Goal: Task Accomplishment & Management: Complete application form

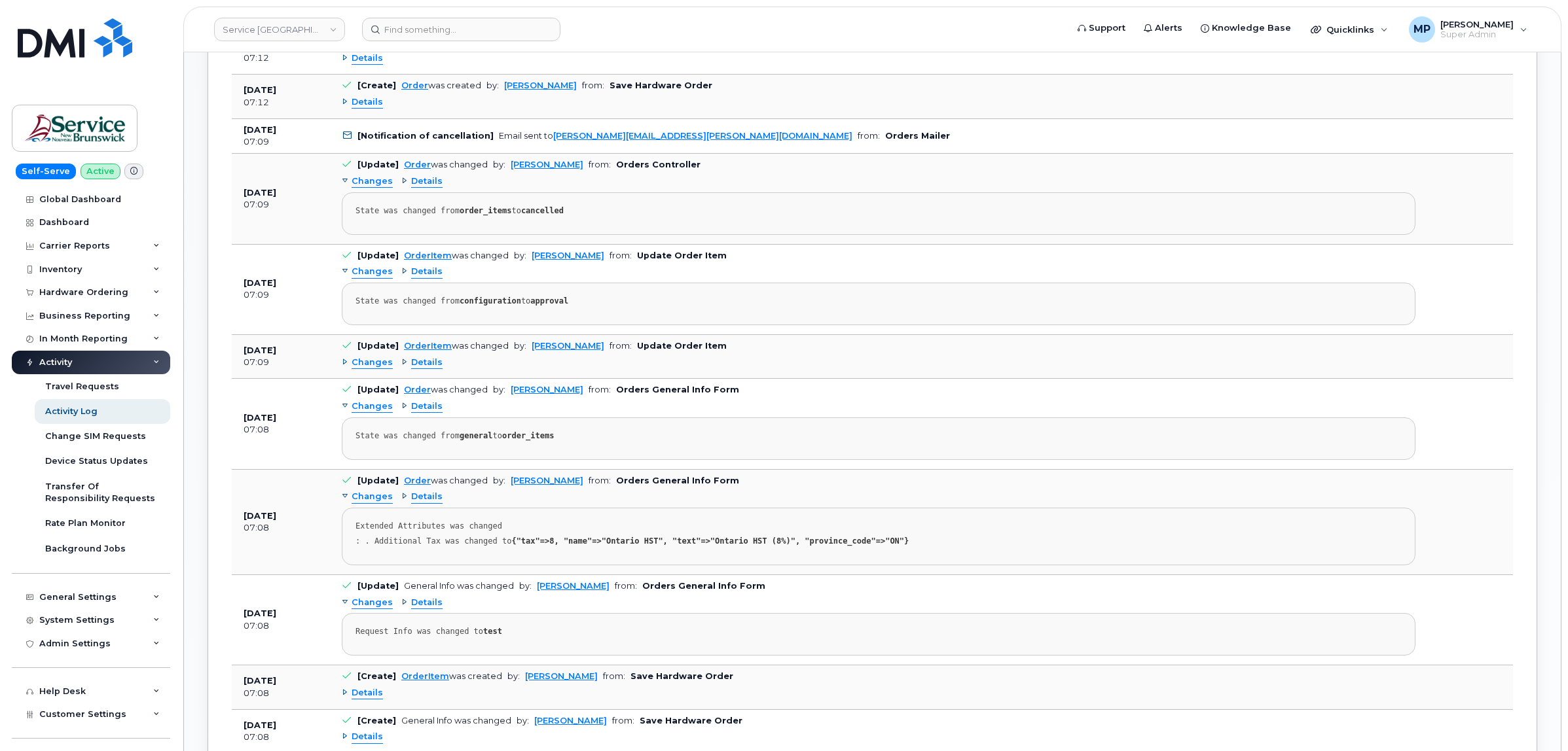
scroll to position [1261, 0]
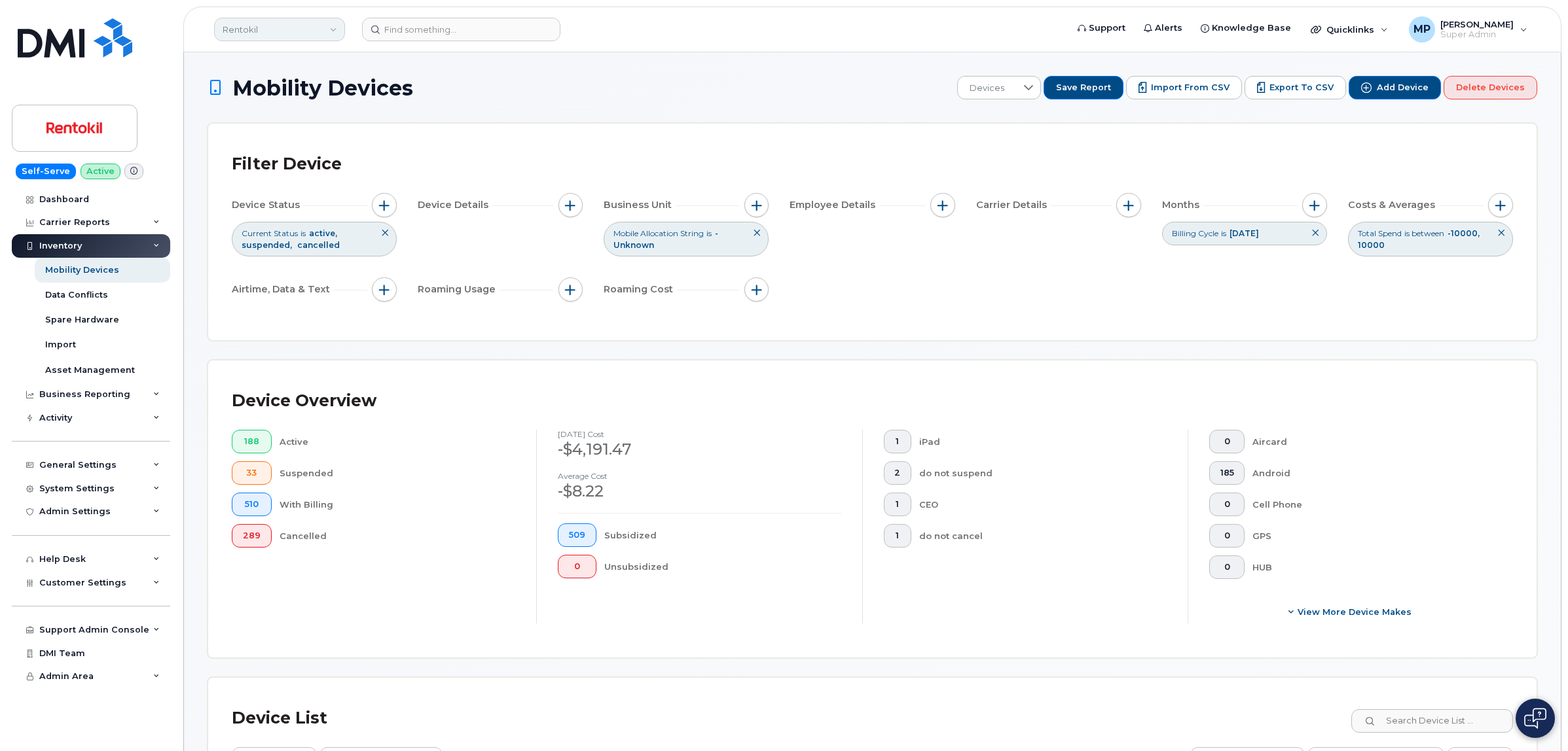
drag, startPoint x: 305, startPoint y: 31, endPoint x: 300, endPoint y: 37, distance: 7.8
click at [305, 31] on link "Rentokil" at bounding box center [279, 29] width 131 height 24
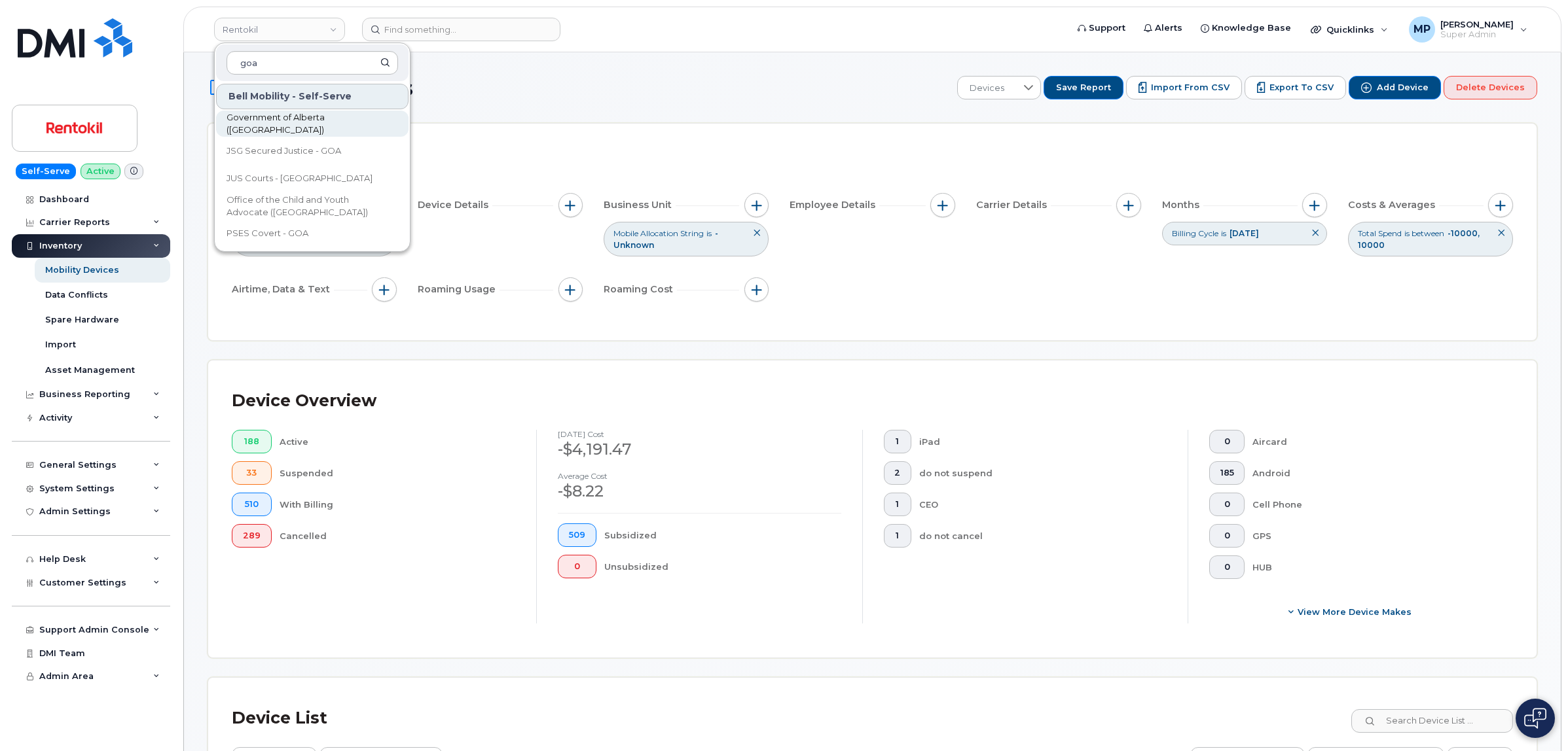
type input "goa"
click at [295, 124] on span "Government of Alberta (GOA)" at bounding box center [301, 123] width 151 height 25
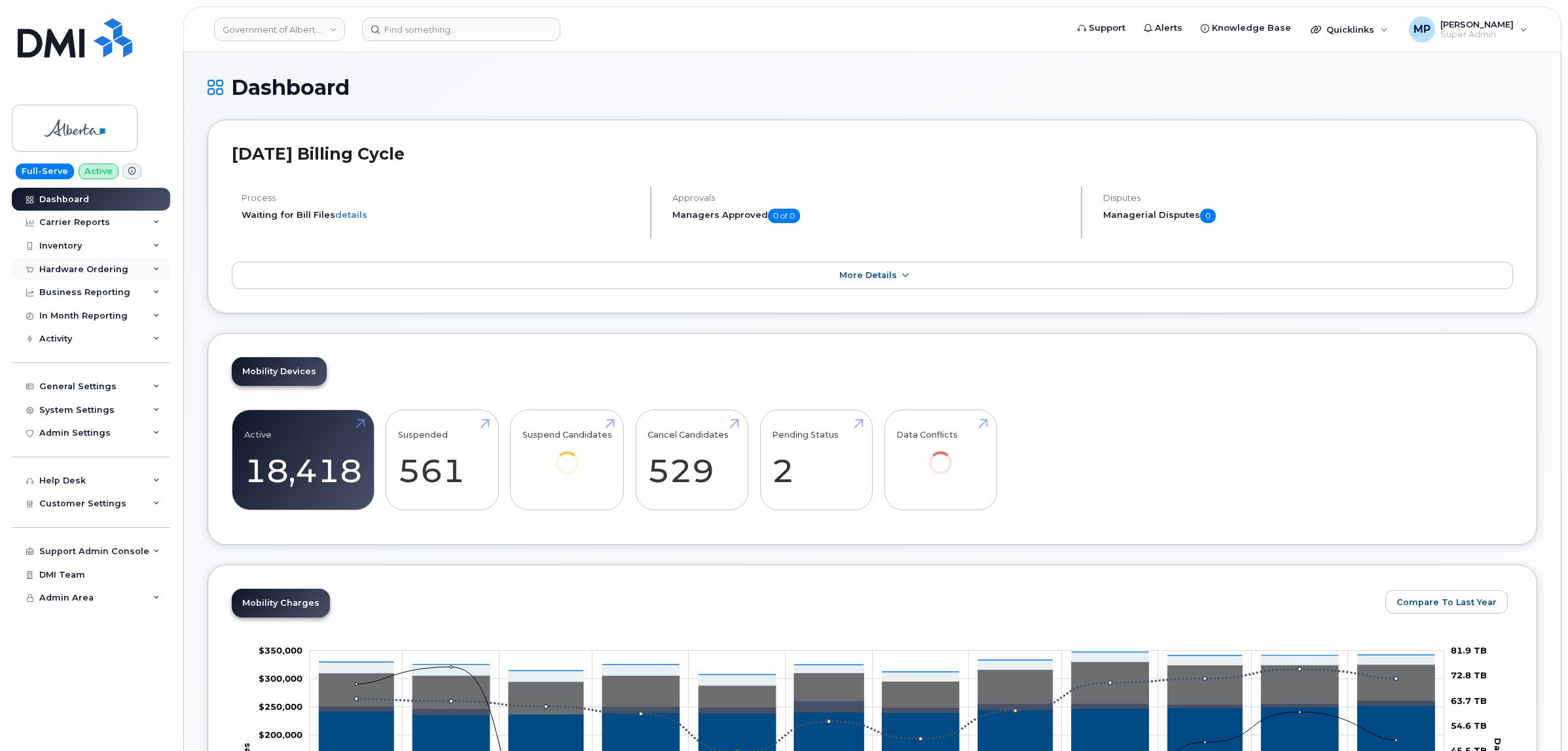
click at [78, 267] on div "Hardware Ordering" at bounding box center [84, 269] width 89 height 11
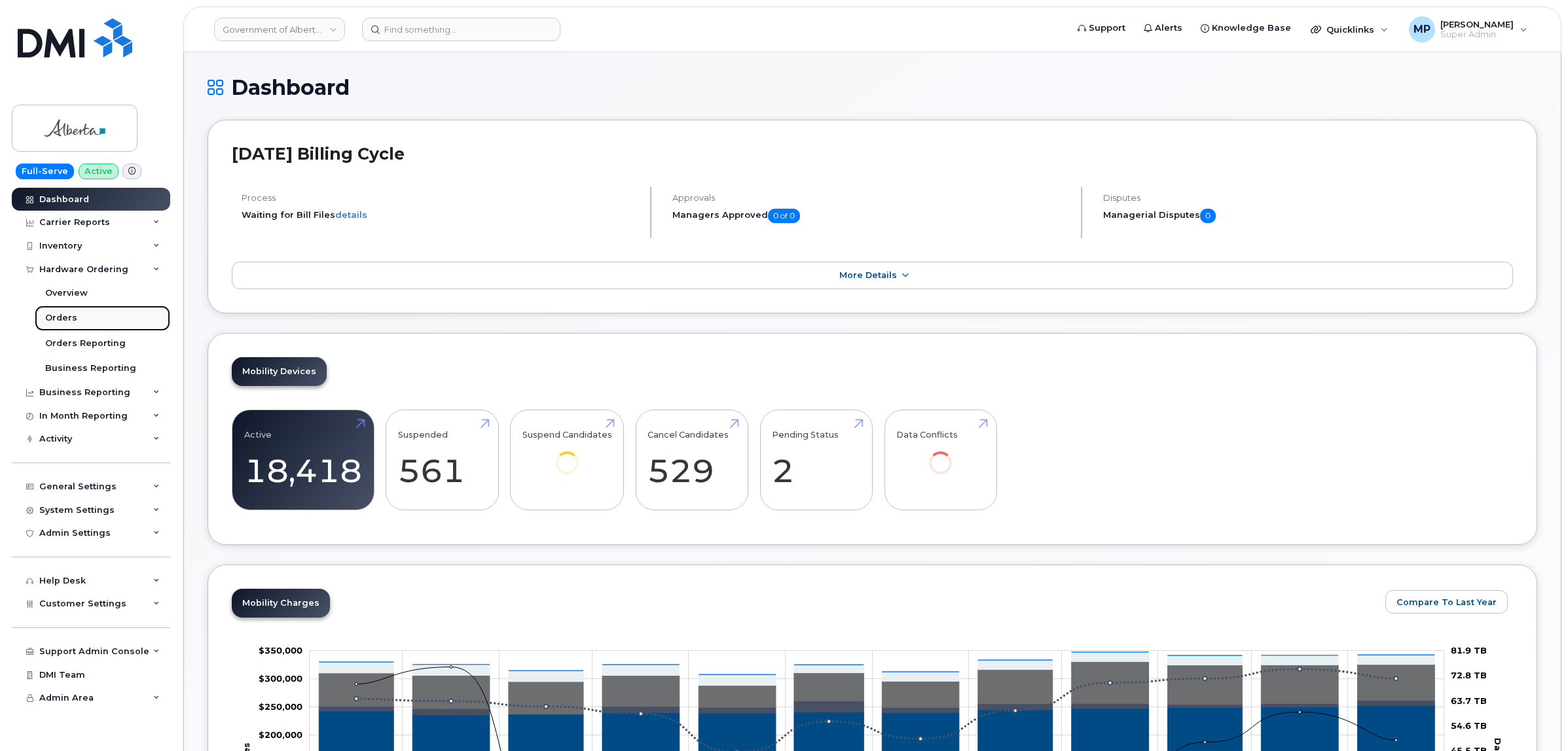
click at [66, 322] on div "Orders" at bounding box center [61, 318] width 32 height 12
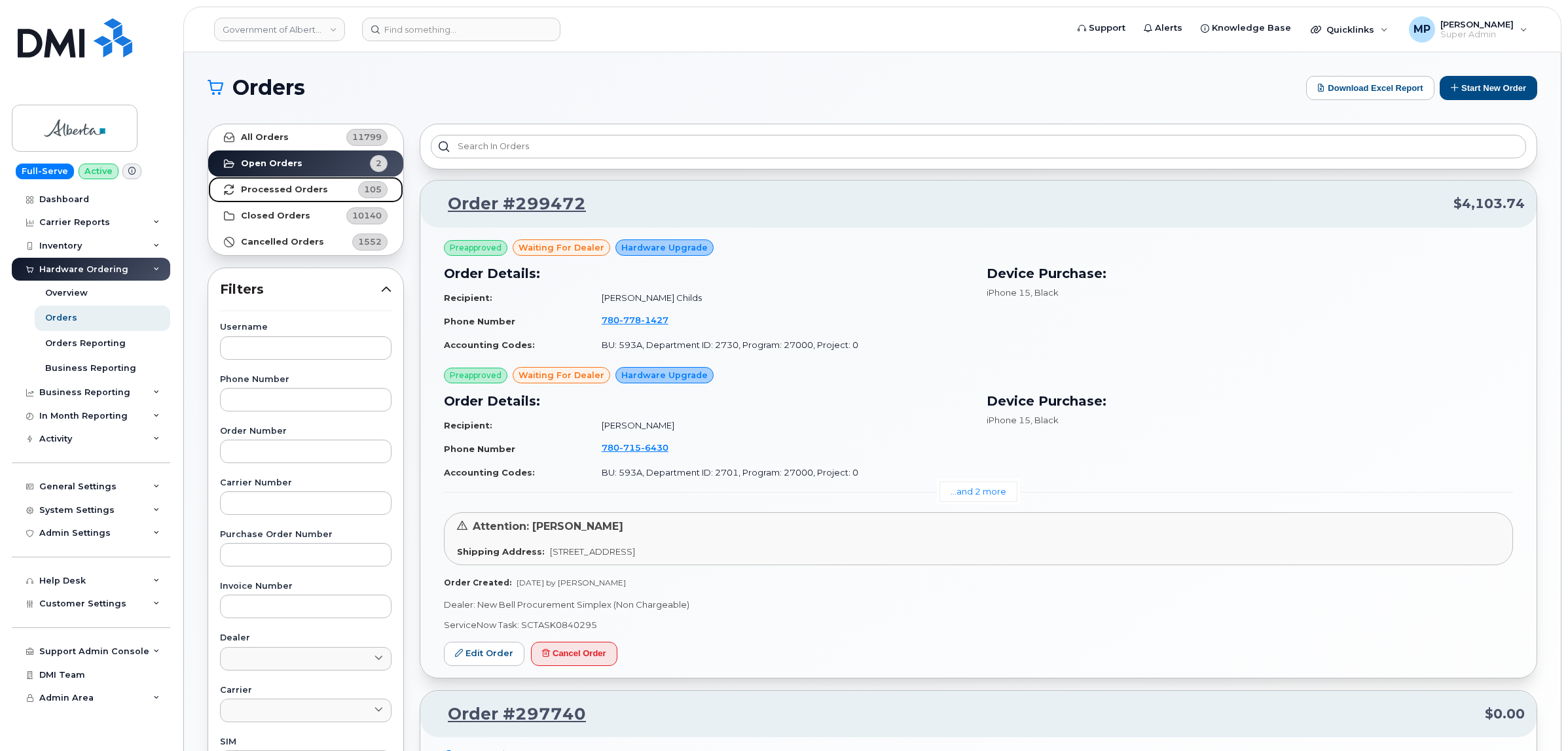
click at [315, 191] on strong "Processed Orders" at bounding box center [285, 189] width 87 height 11
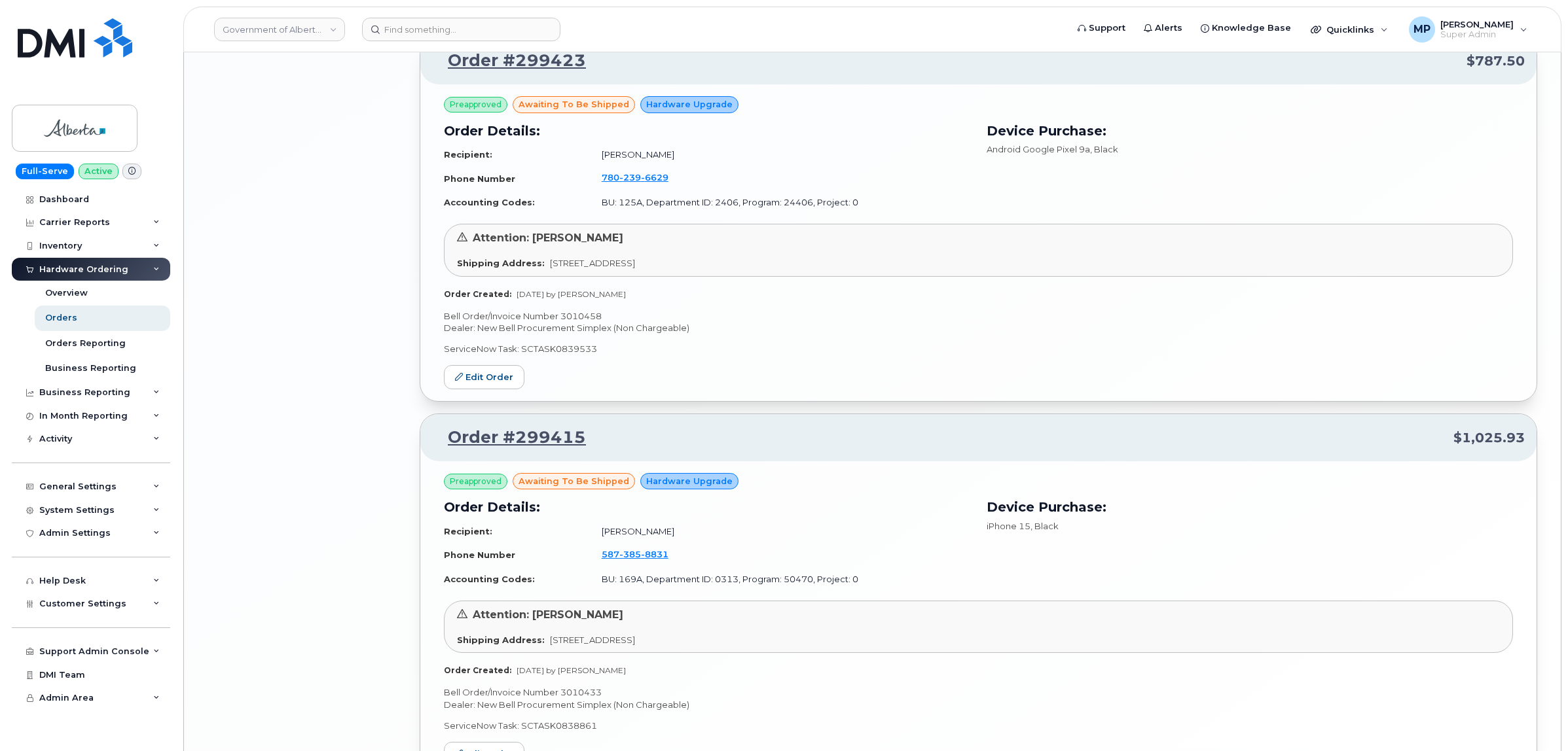
scroll to position [2679, 0]
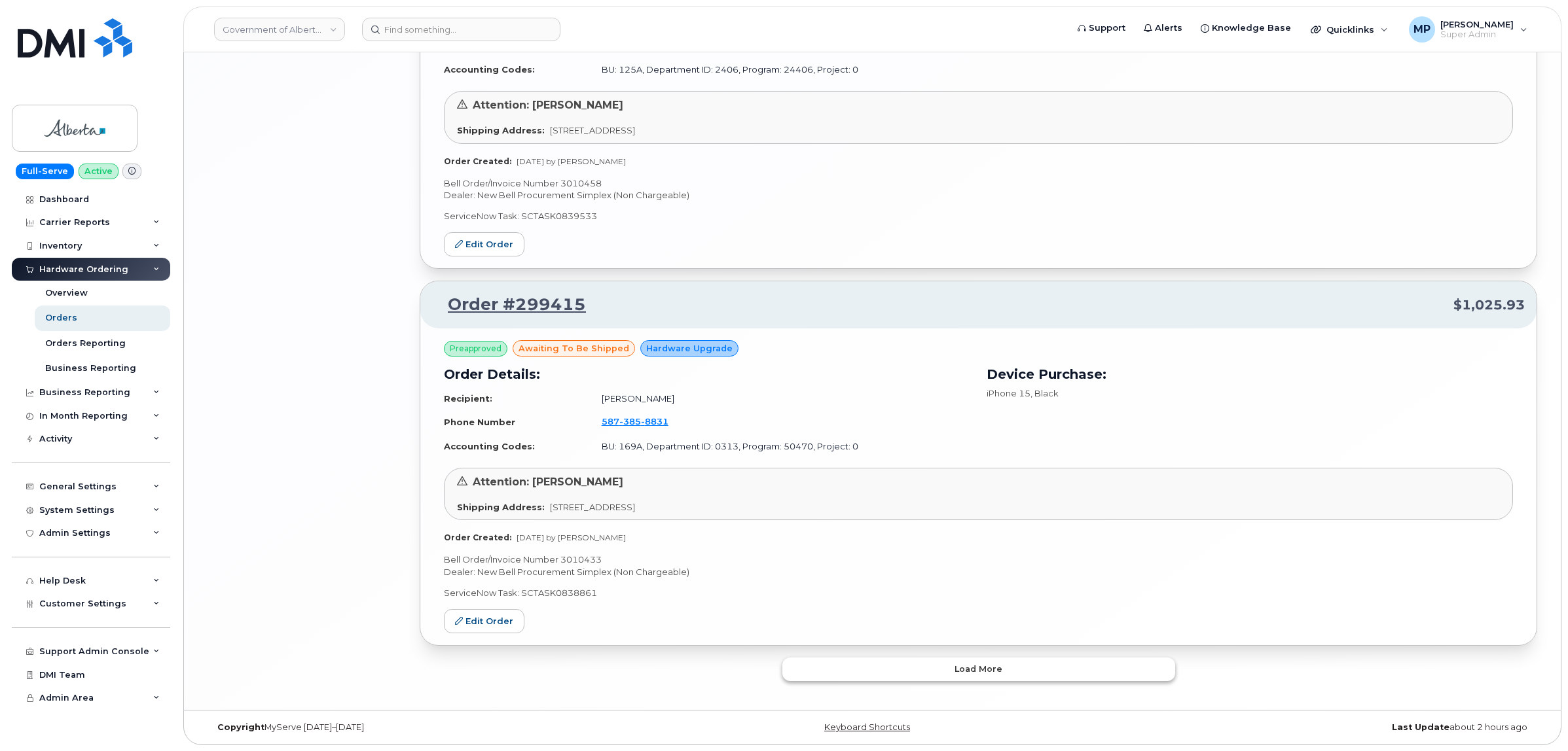
click at [876, 661] on button "Load more" at bounding box center [978, 669] width 393 height 24
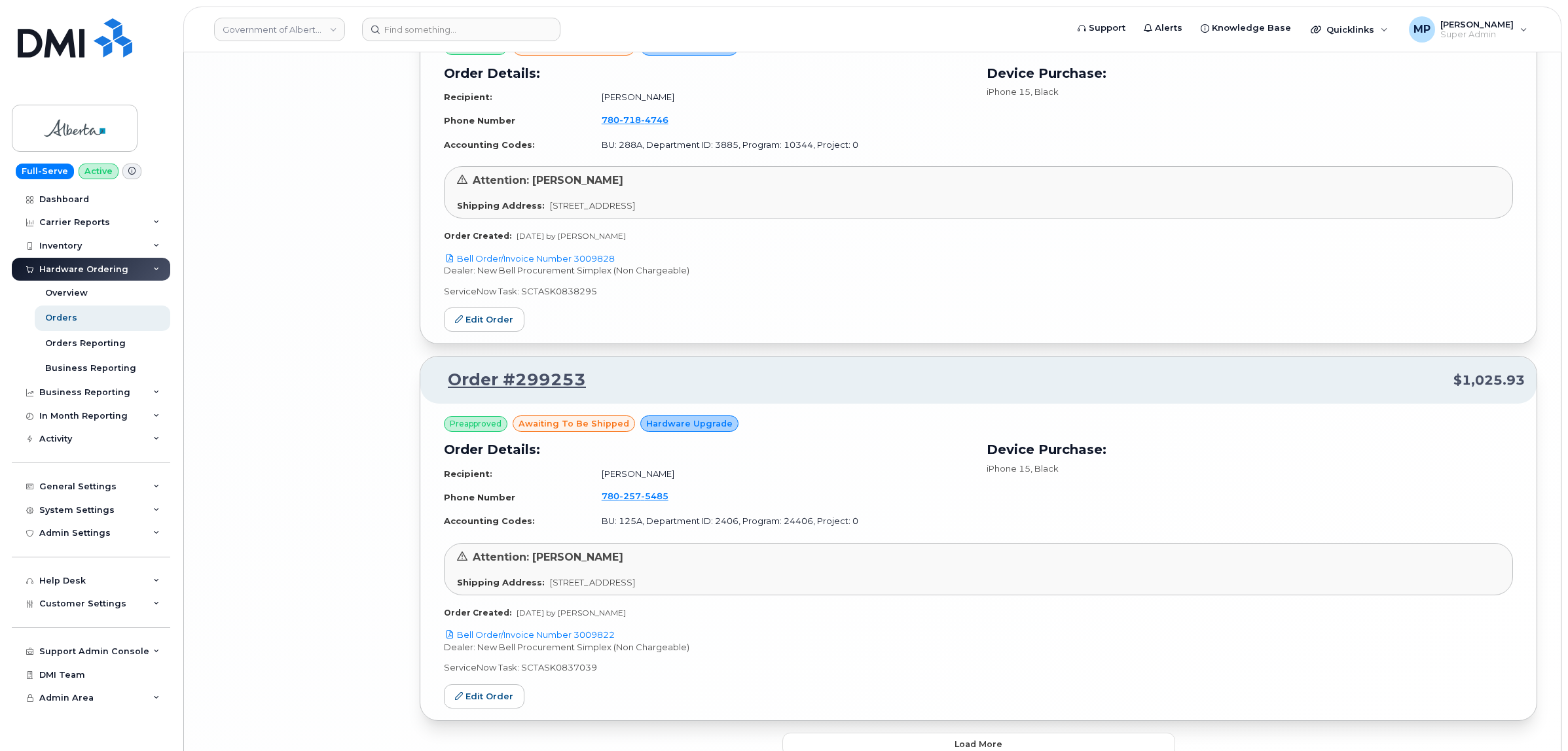
scroll to position [5692, 0]
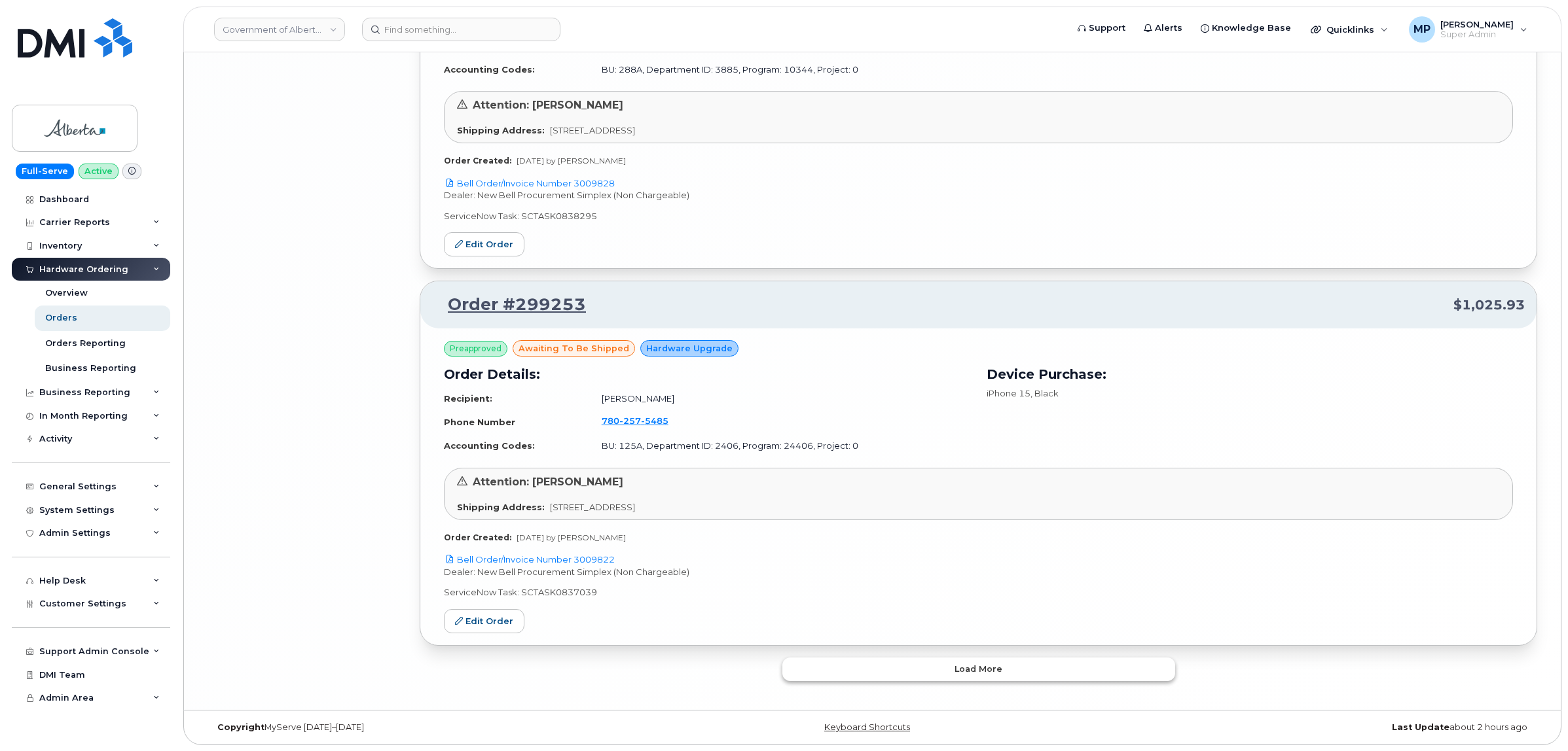
click at [891, 668] on button "Load more" at bounding box center [978, 669] width 393 height 24
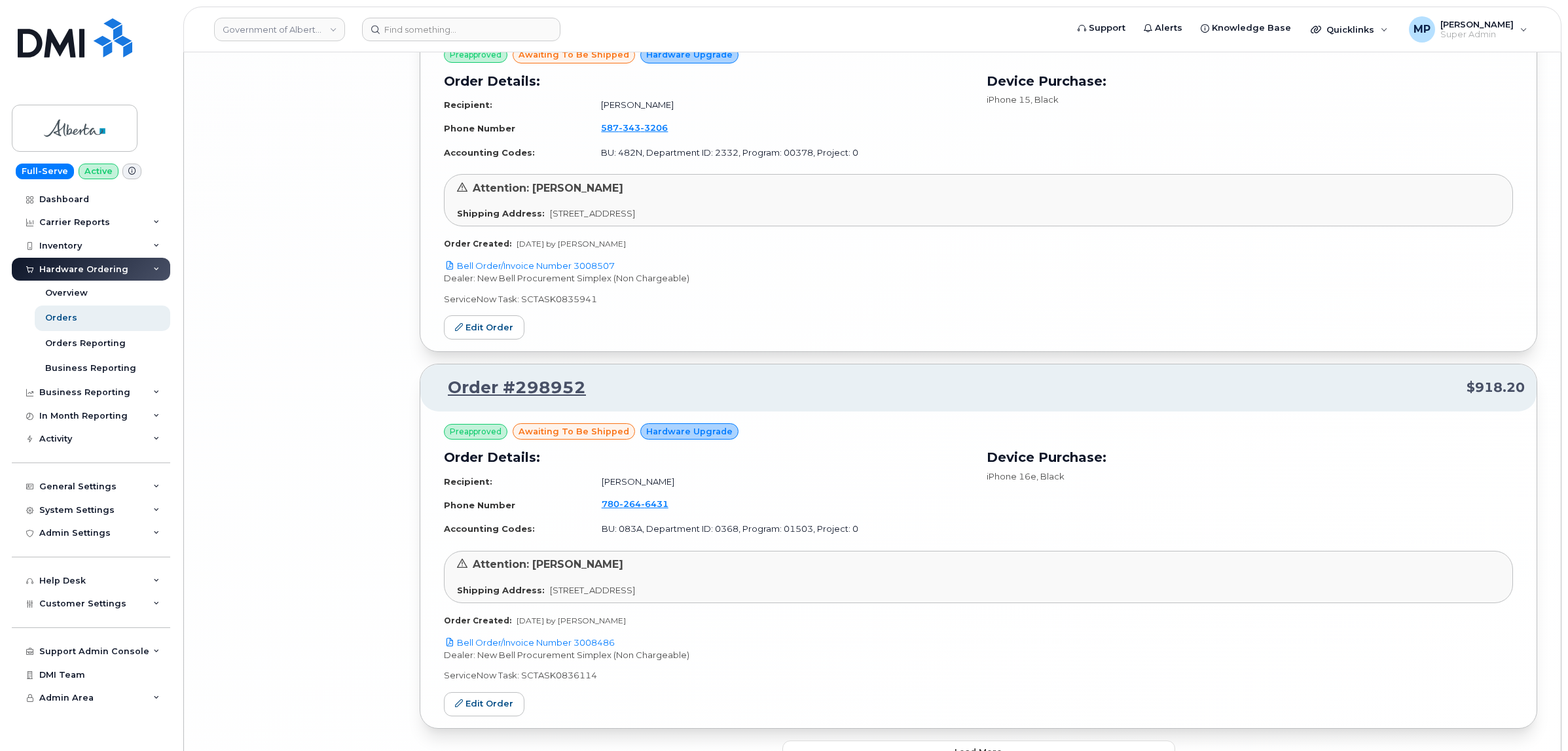
scroll to position [8706, 0]
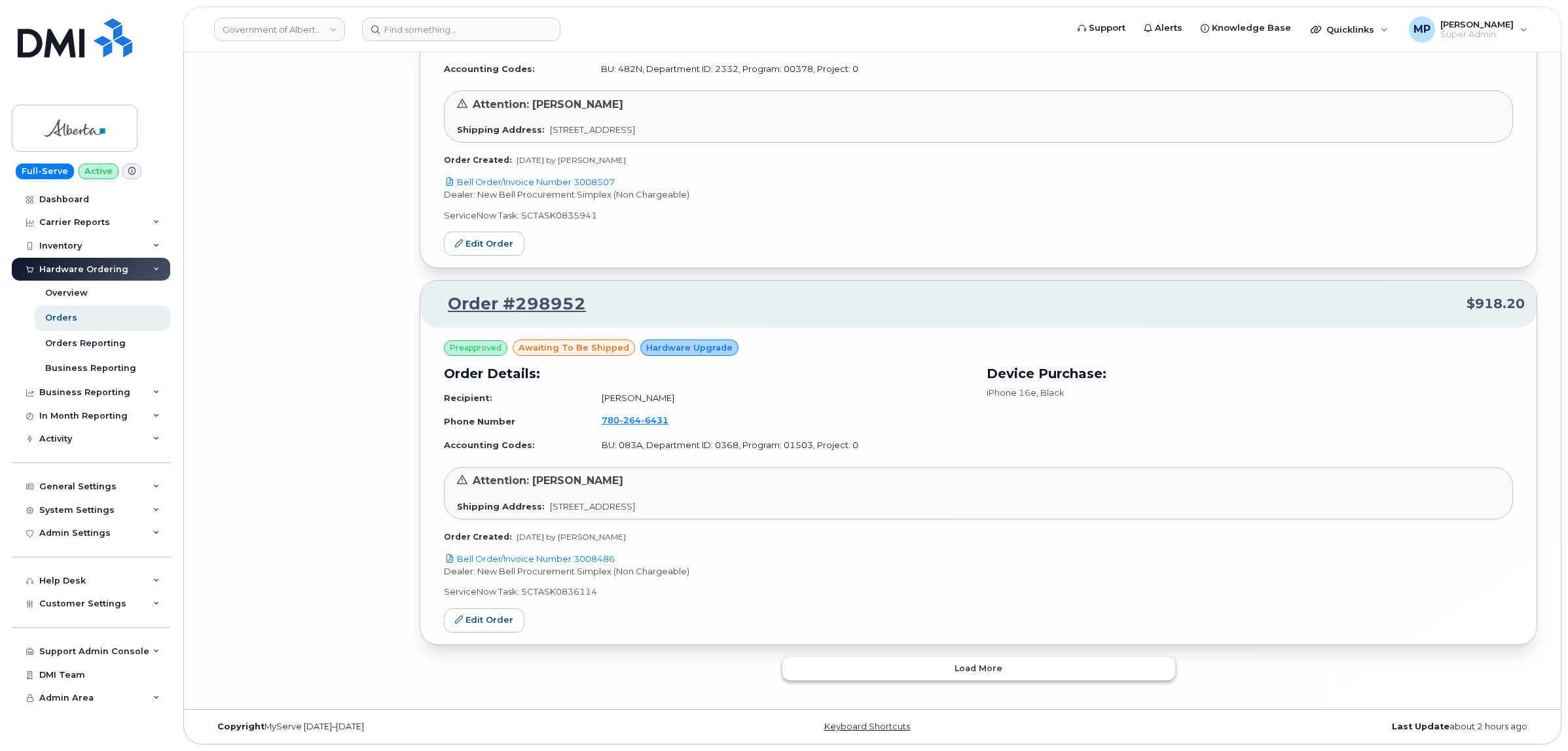
click at [919, 665] on button "Load more" at bounding box center [978, 669] width 393 height 24
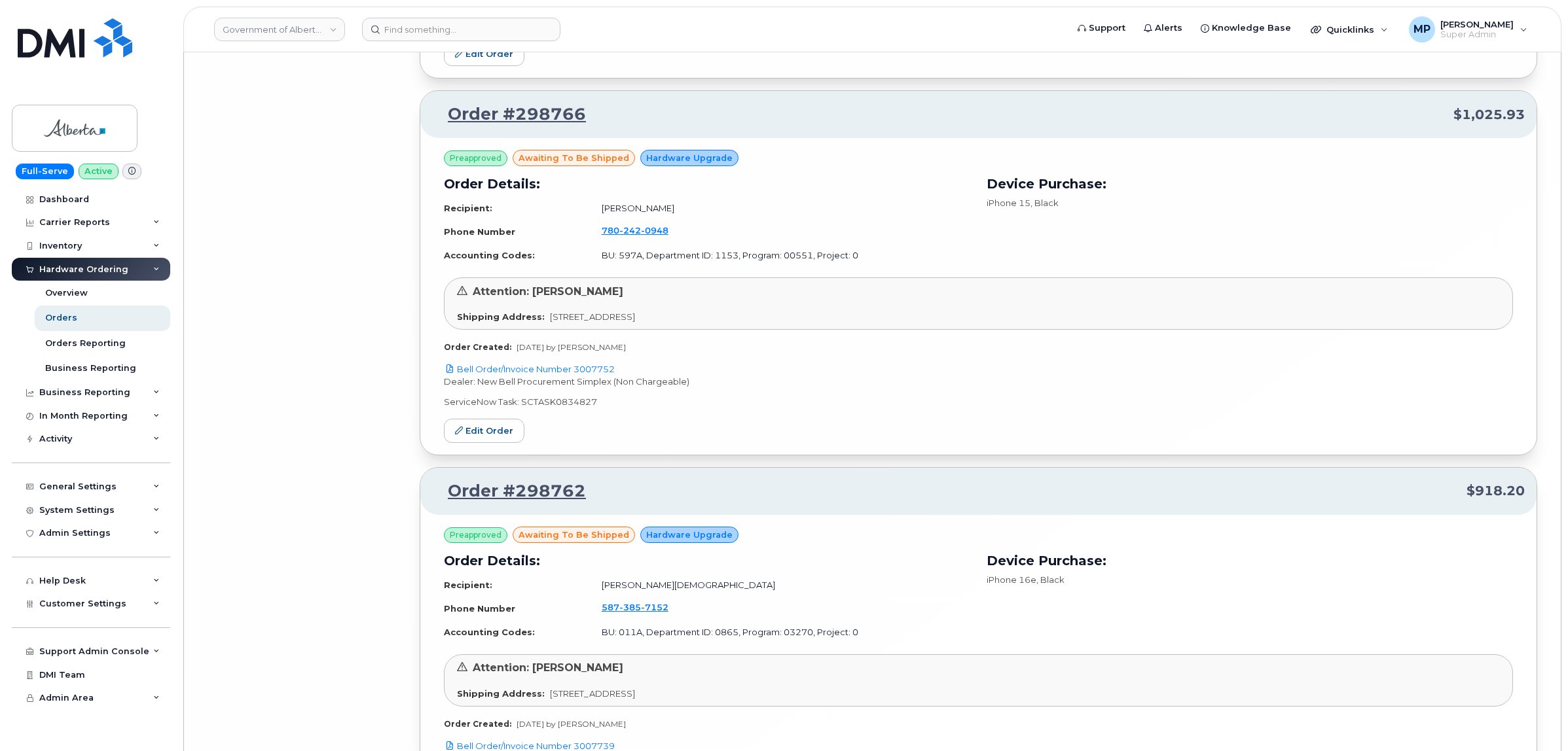
scroll to position [11720, 0]
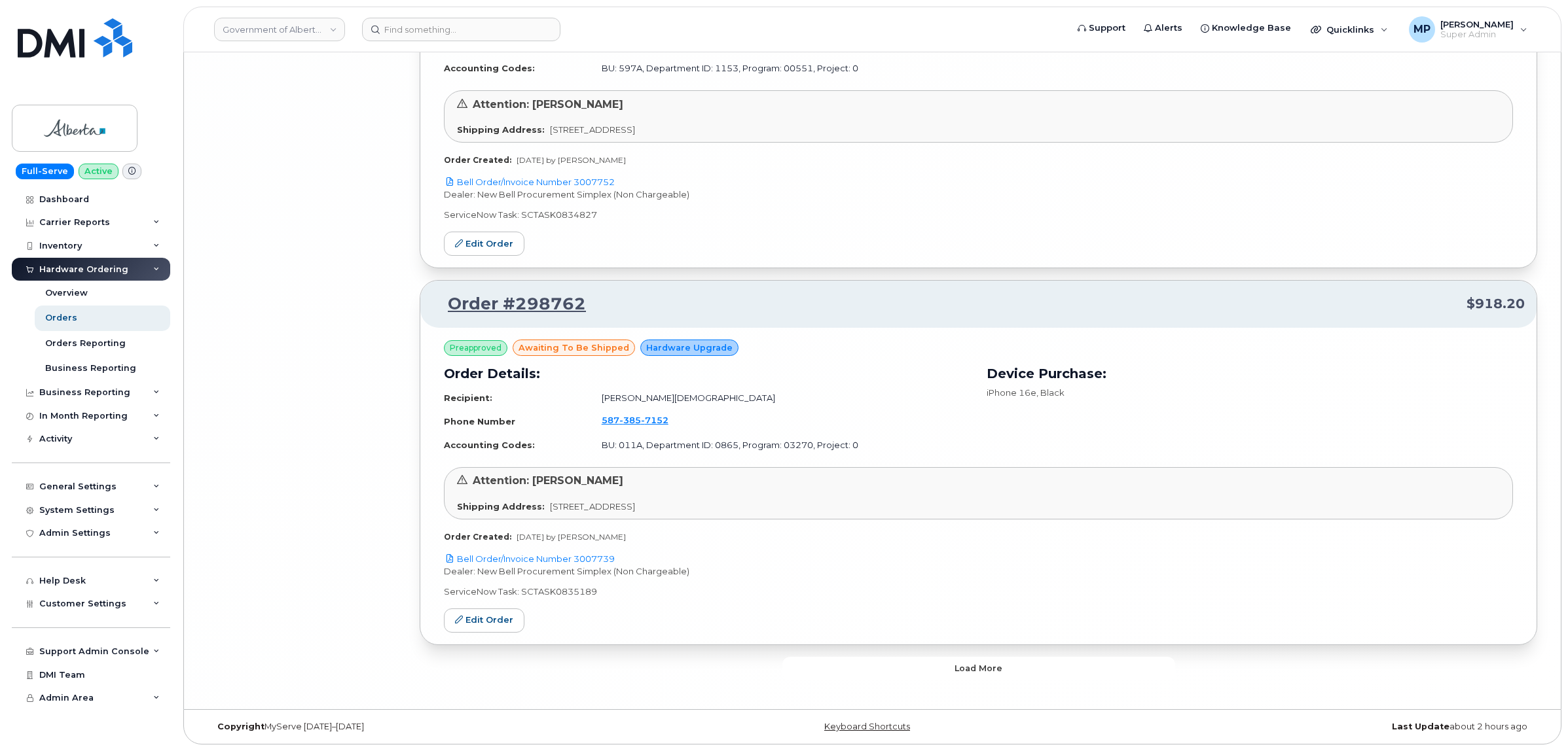
click at [868, 661] on button "Load more" at bounding box center [978, 669] width 393 height 24
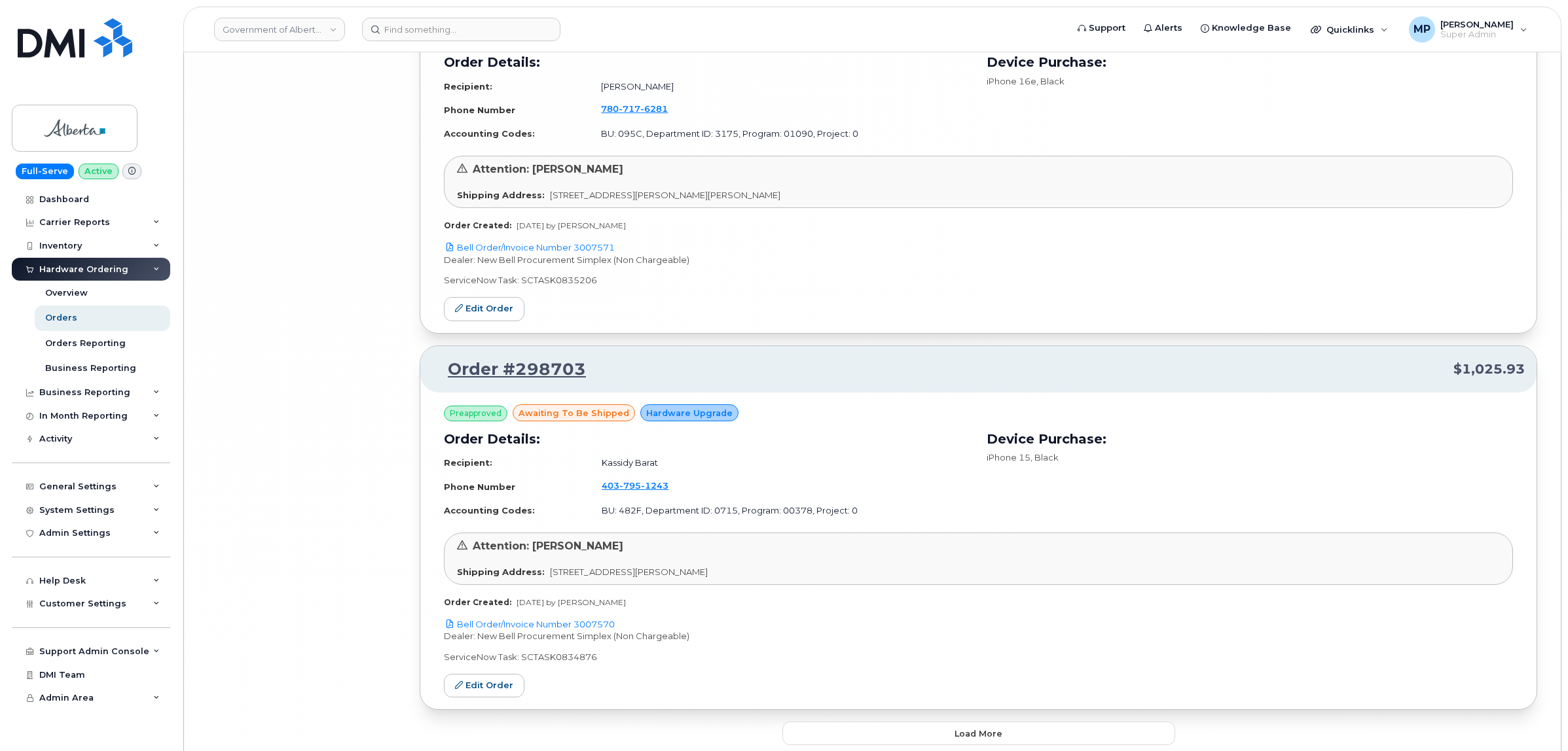
scroll to position [14734, 0]
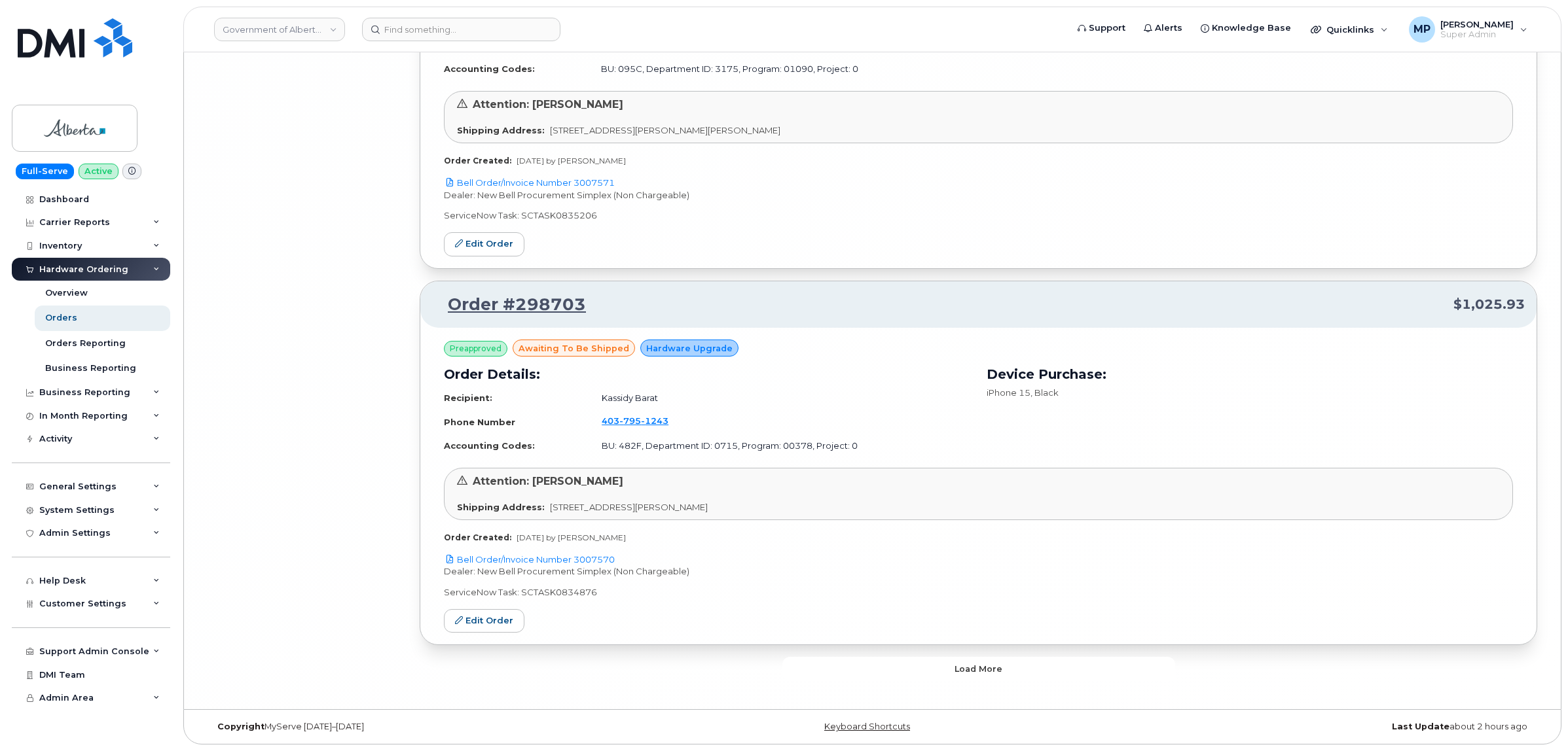
click at [874, 671] on button "Load more" at bounding box center [978, 669] width 393 height 24
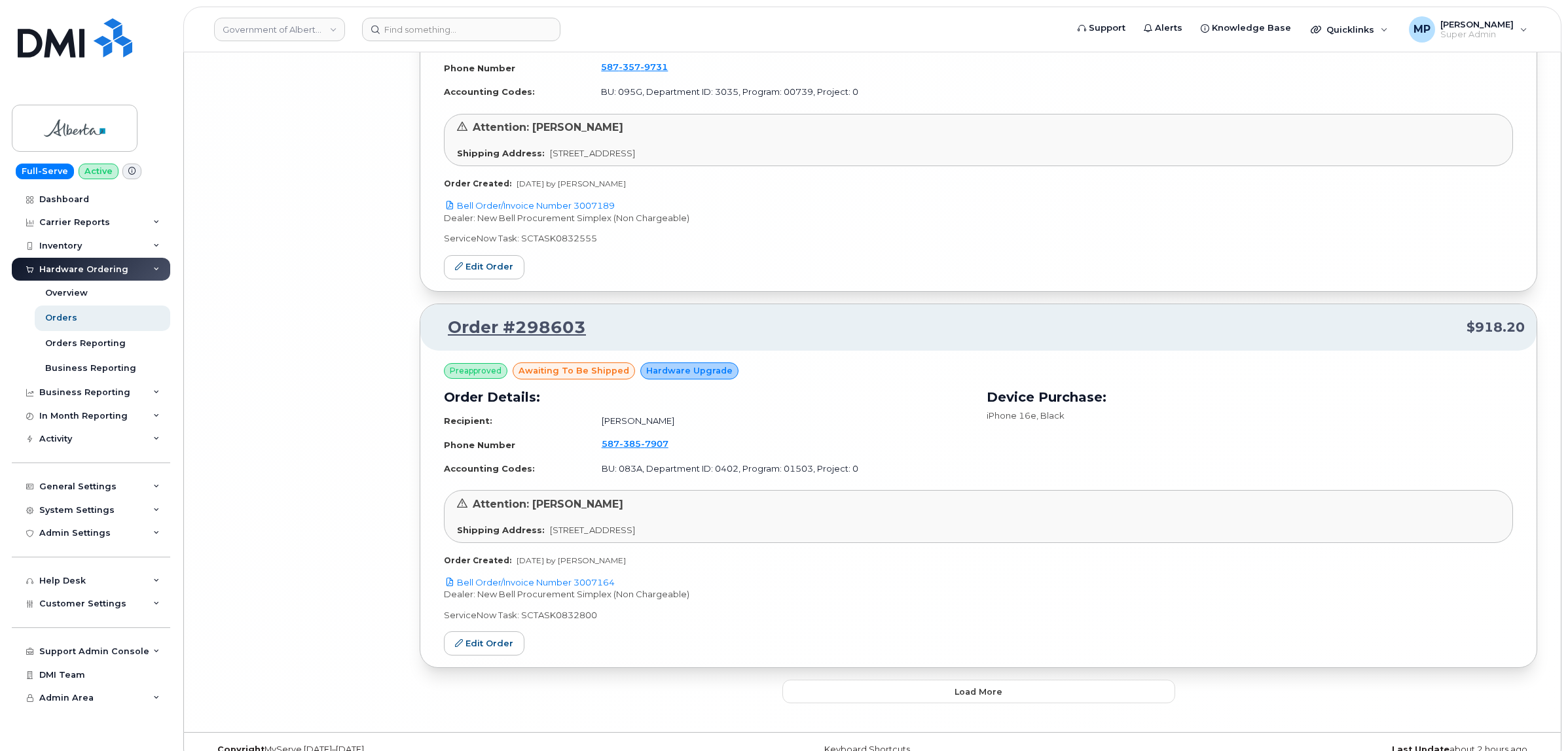
scroll to position [17747, 0]
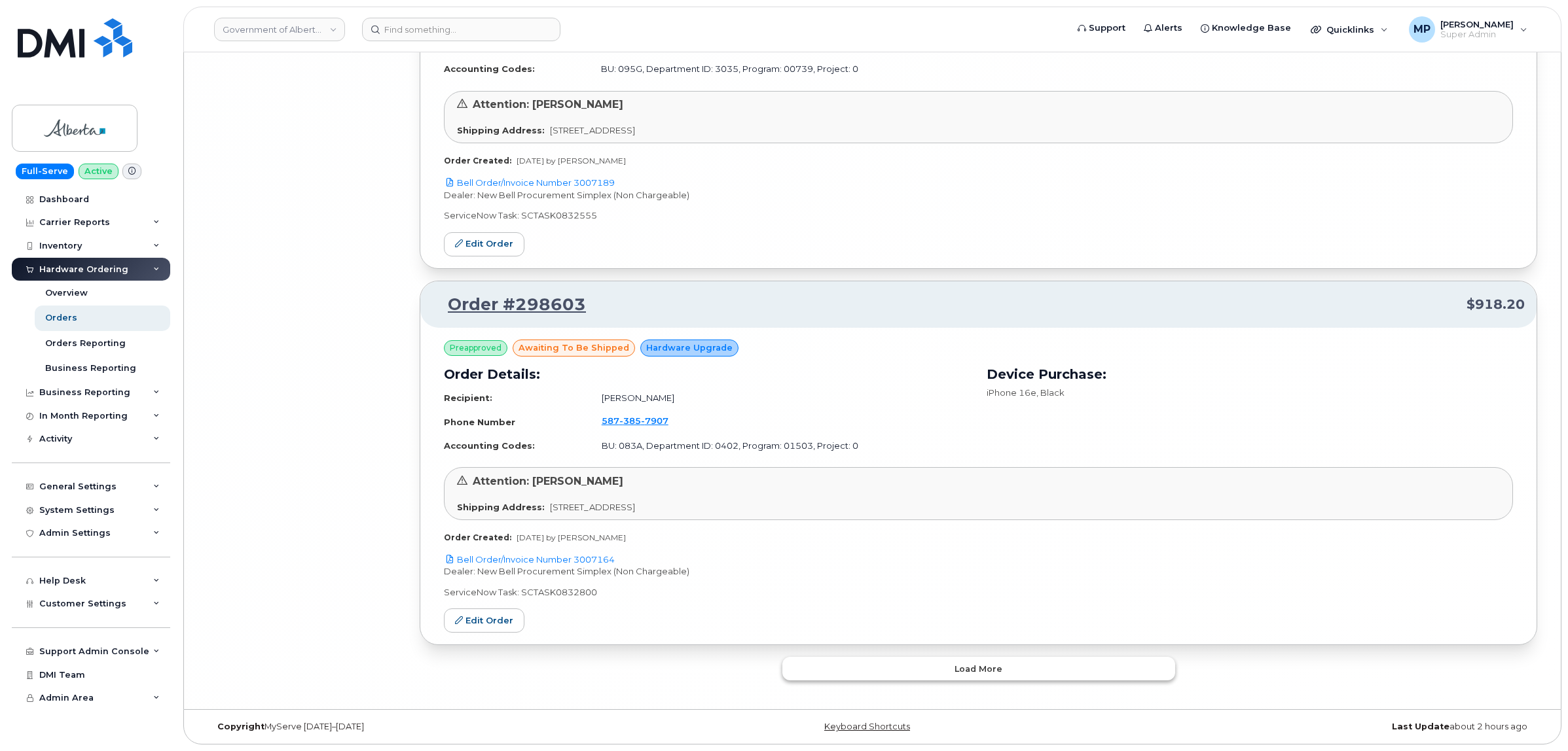
click at [899, 675] on button "Load more" at bounding box center [978, 669] width 393 height 24
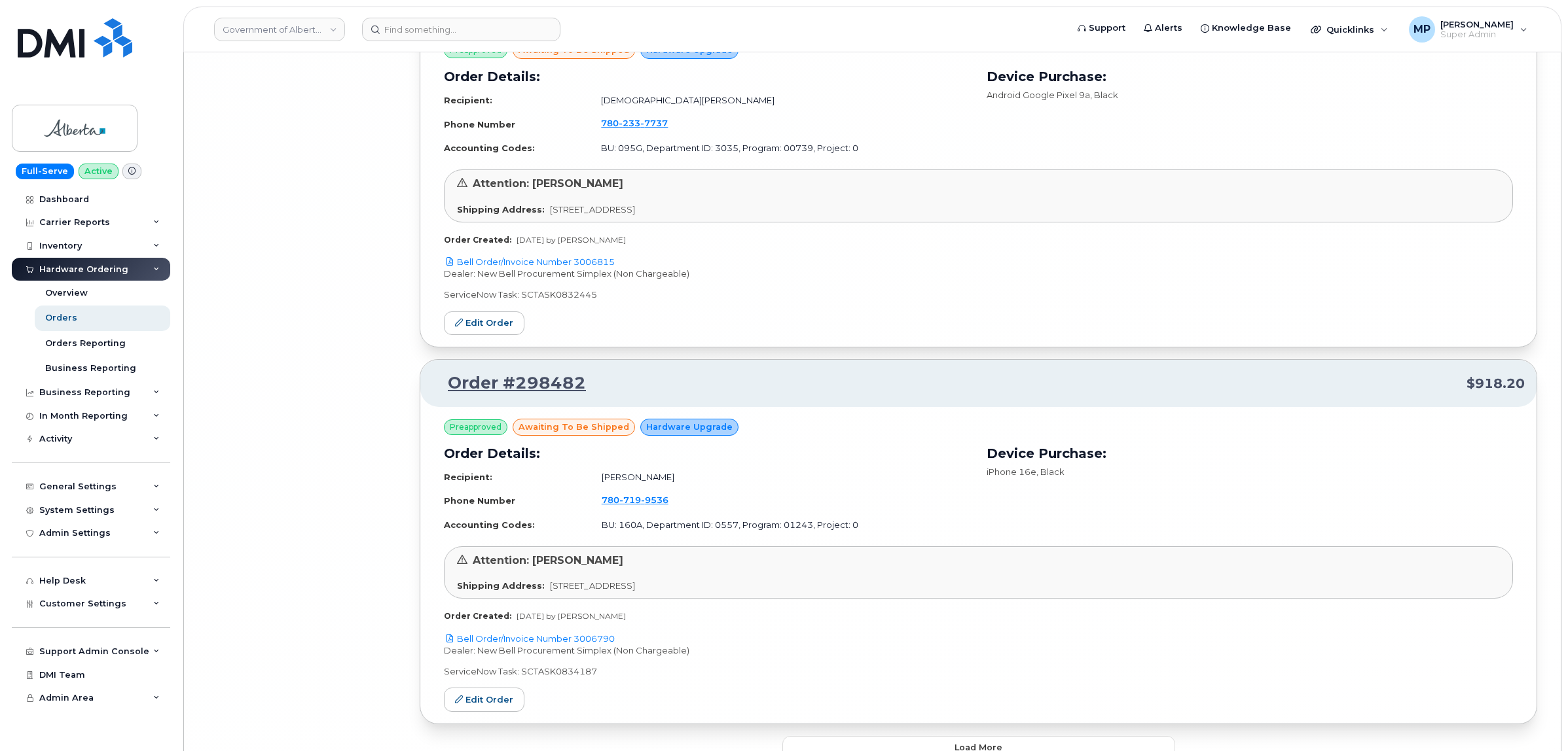
scroll to position [21031, 0]
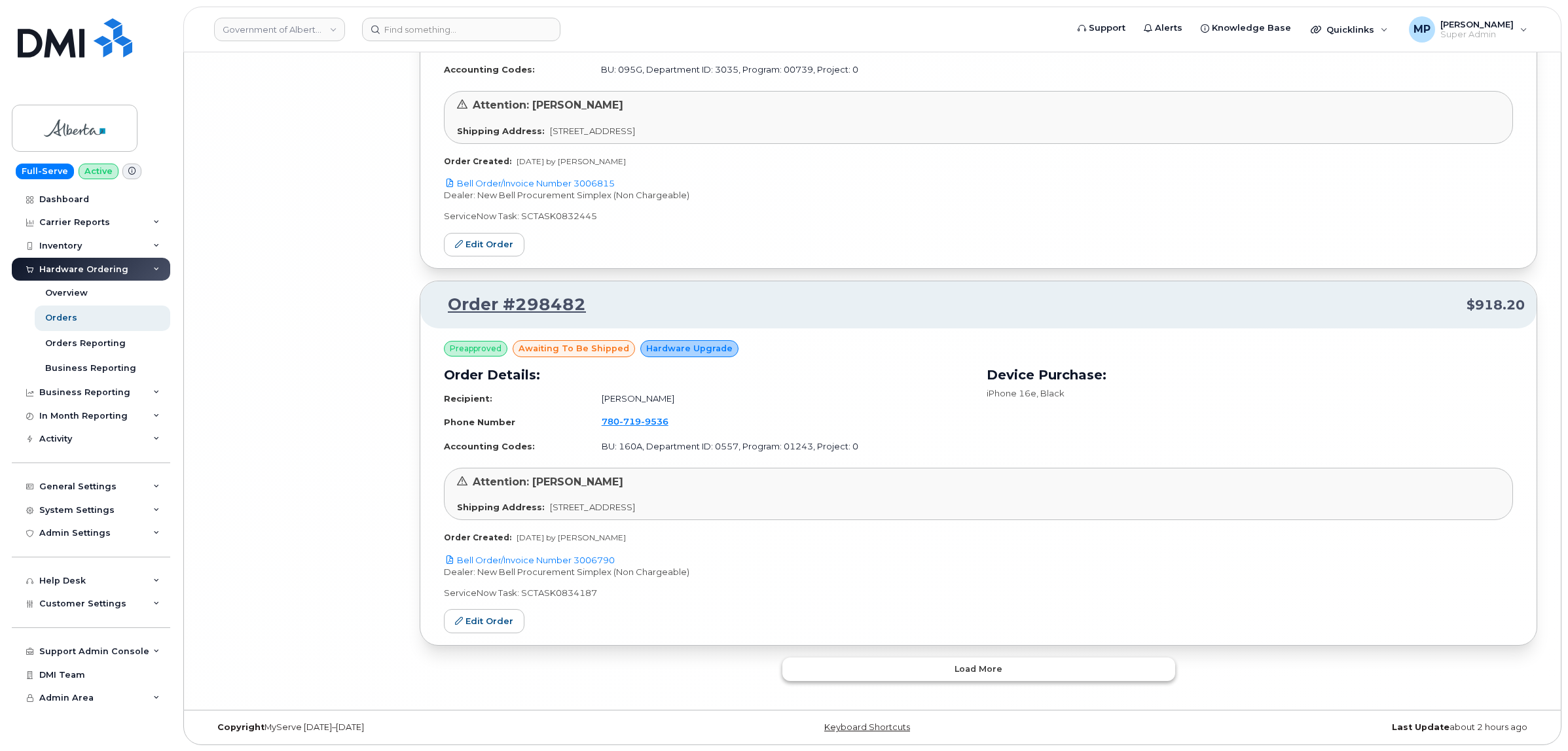
click at [897, 669] on button "Load more" at bounding box center [978, 669] width 393 height 24
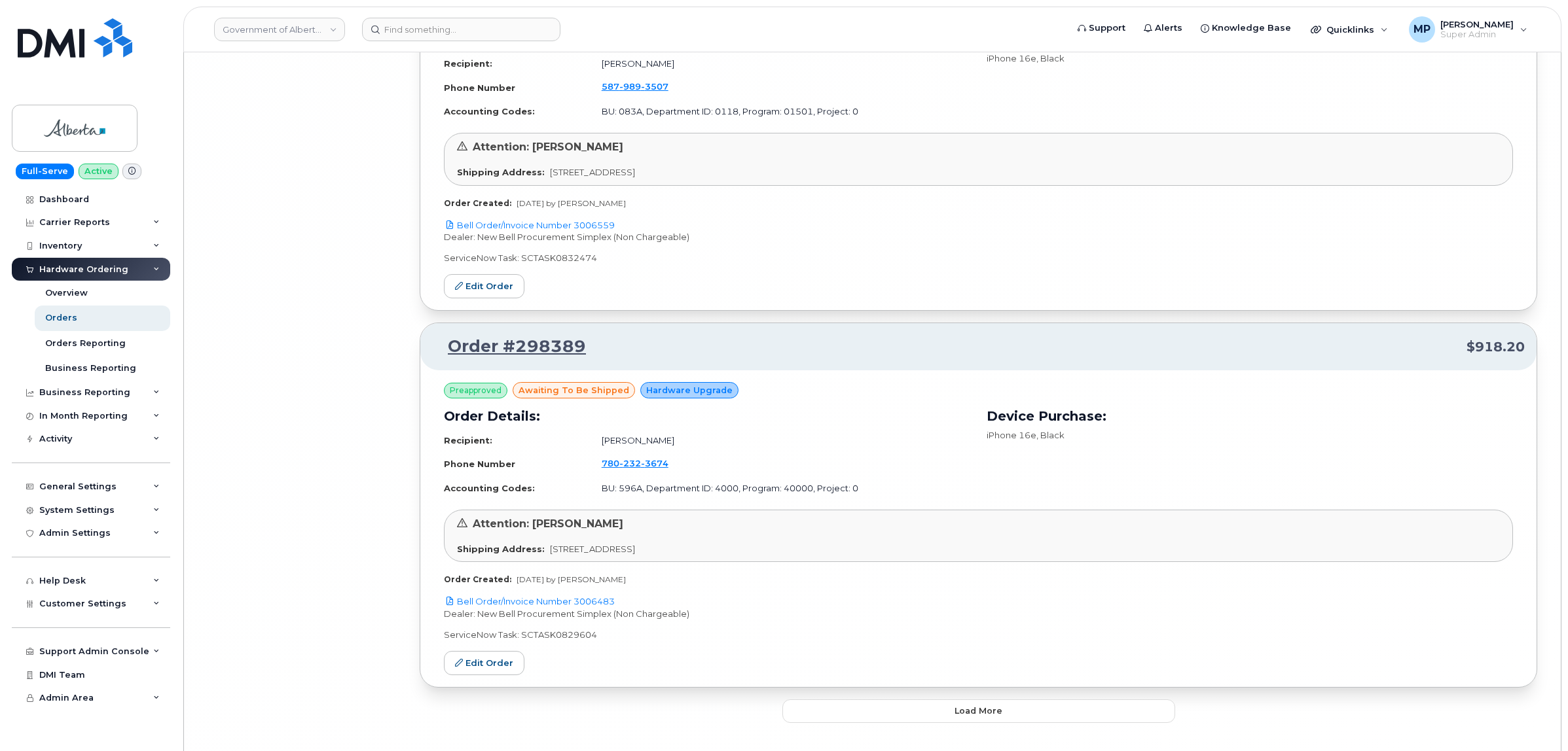
scroll to position [24045, 0]
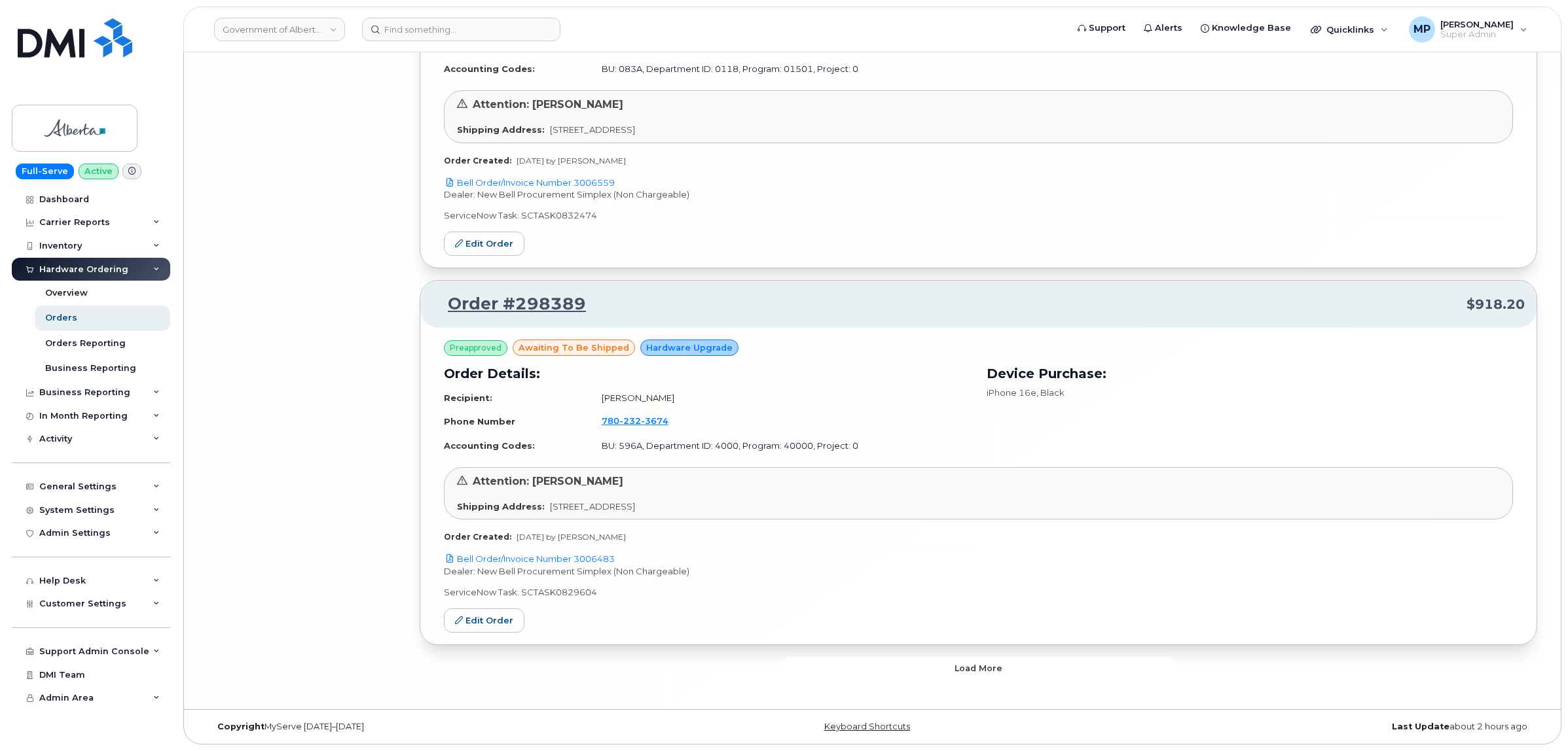
click at [900, 669] on button "Load more" at bounding box center [978, 669] width 393 height 24
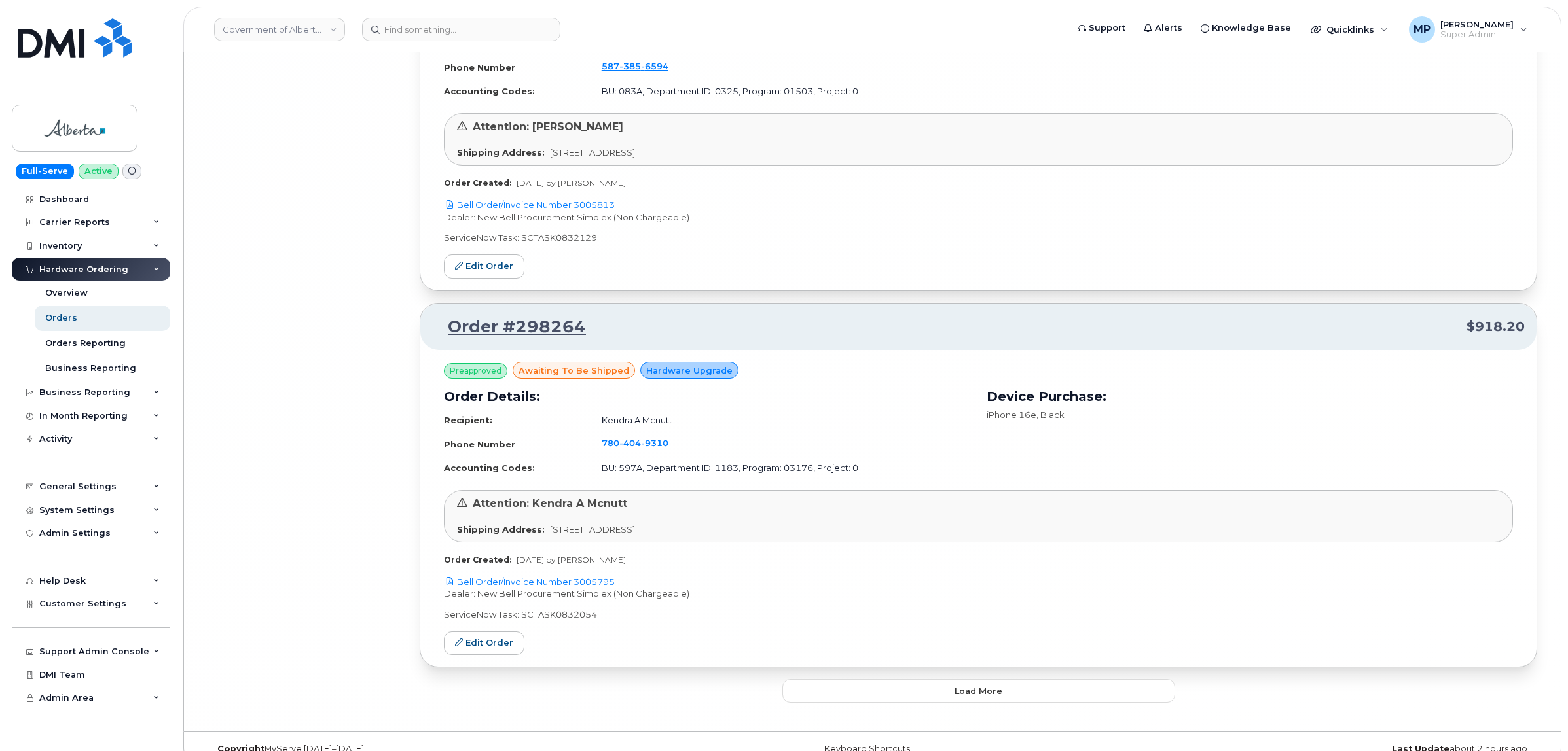
scroll to position [27058, 0]
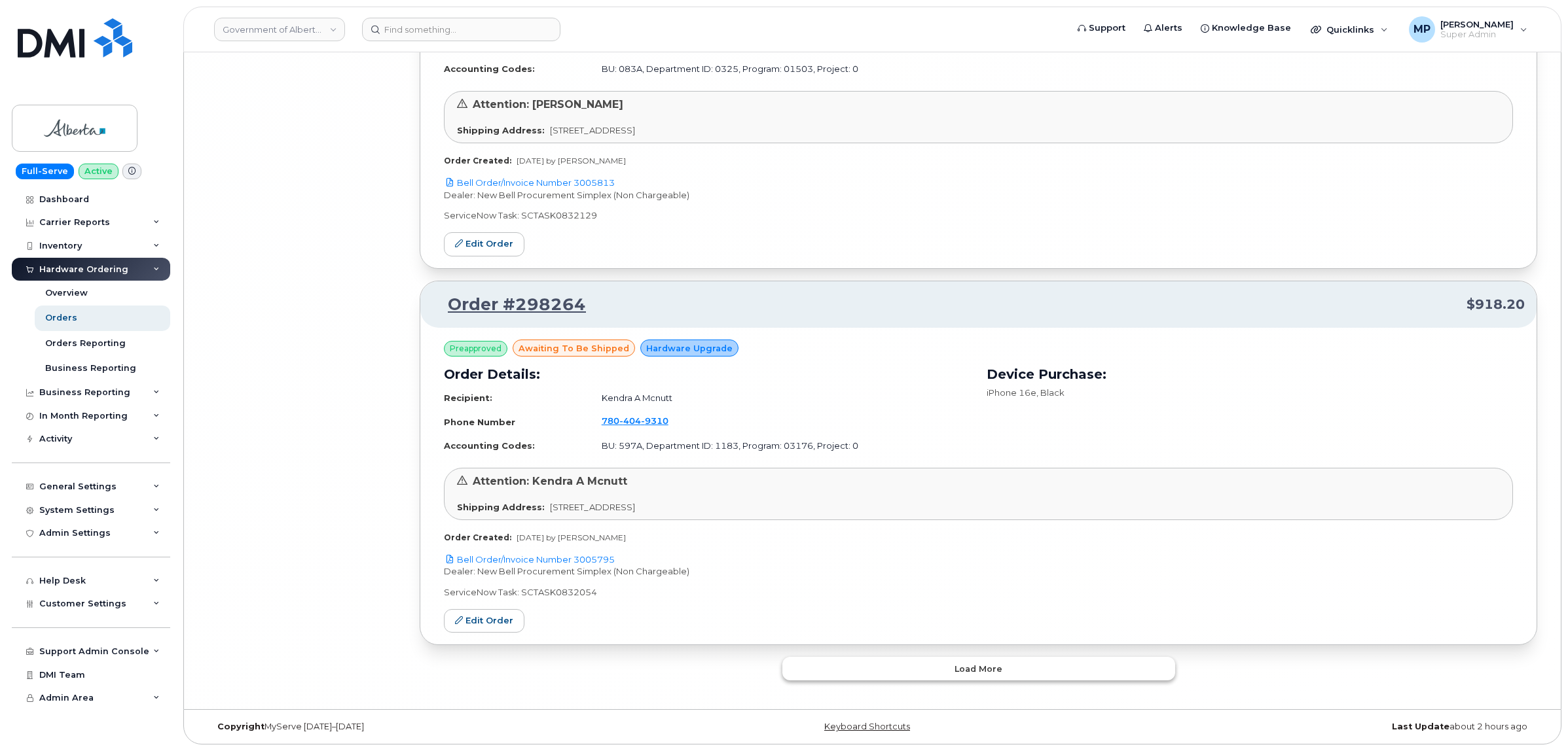
click at [998, 670] on span "Load more" at bounding box center [979, 669] width 48 height 12
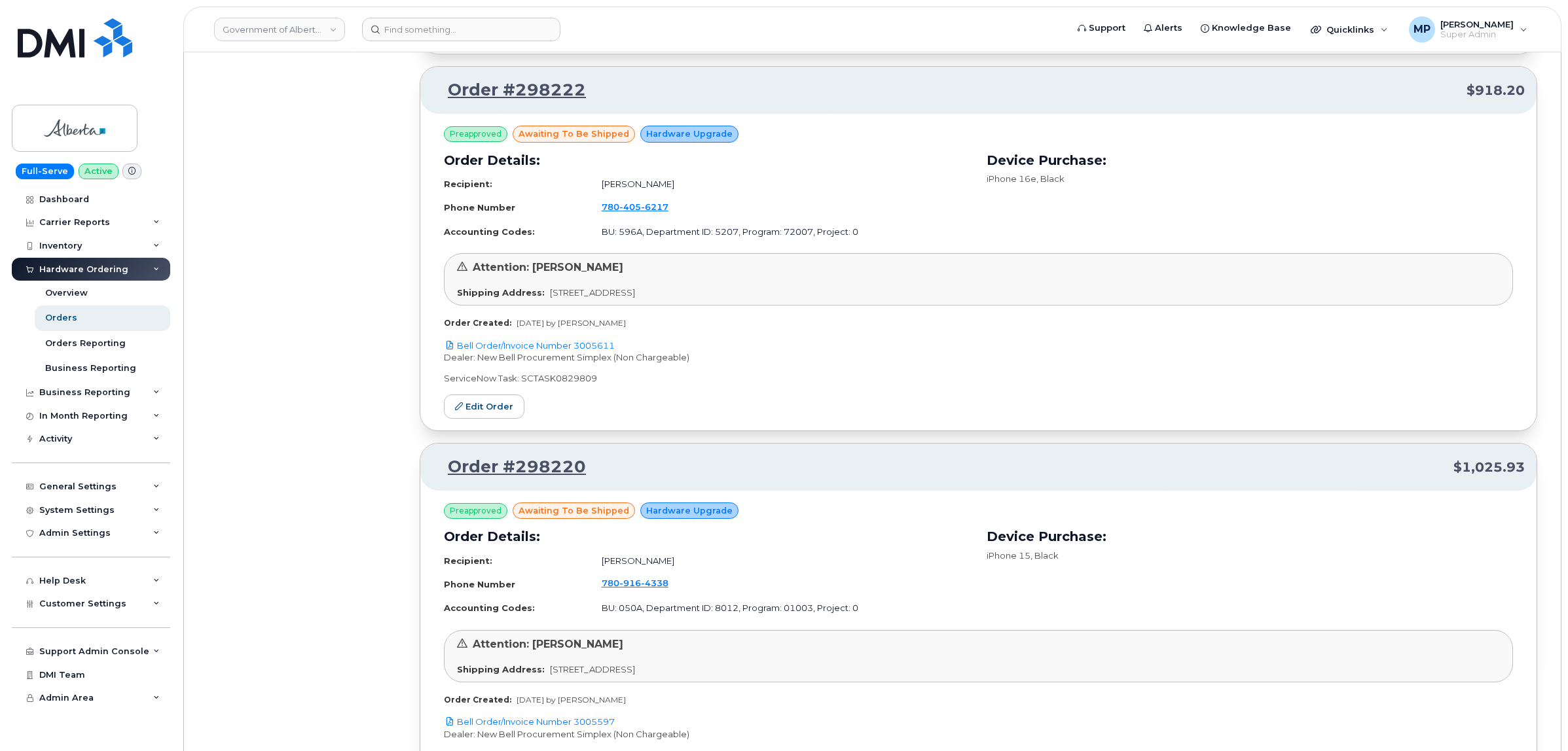
scroll to position [30070, 0]
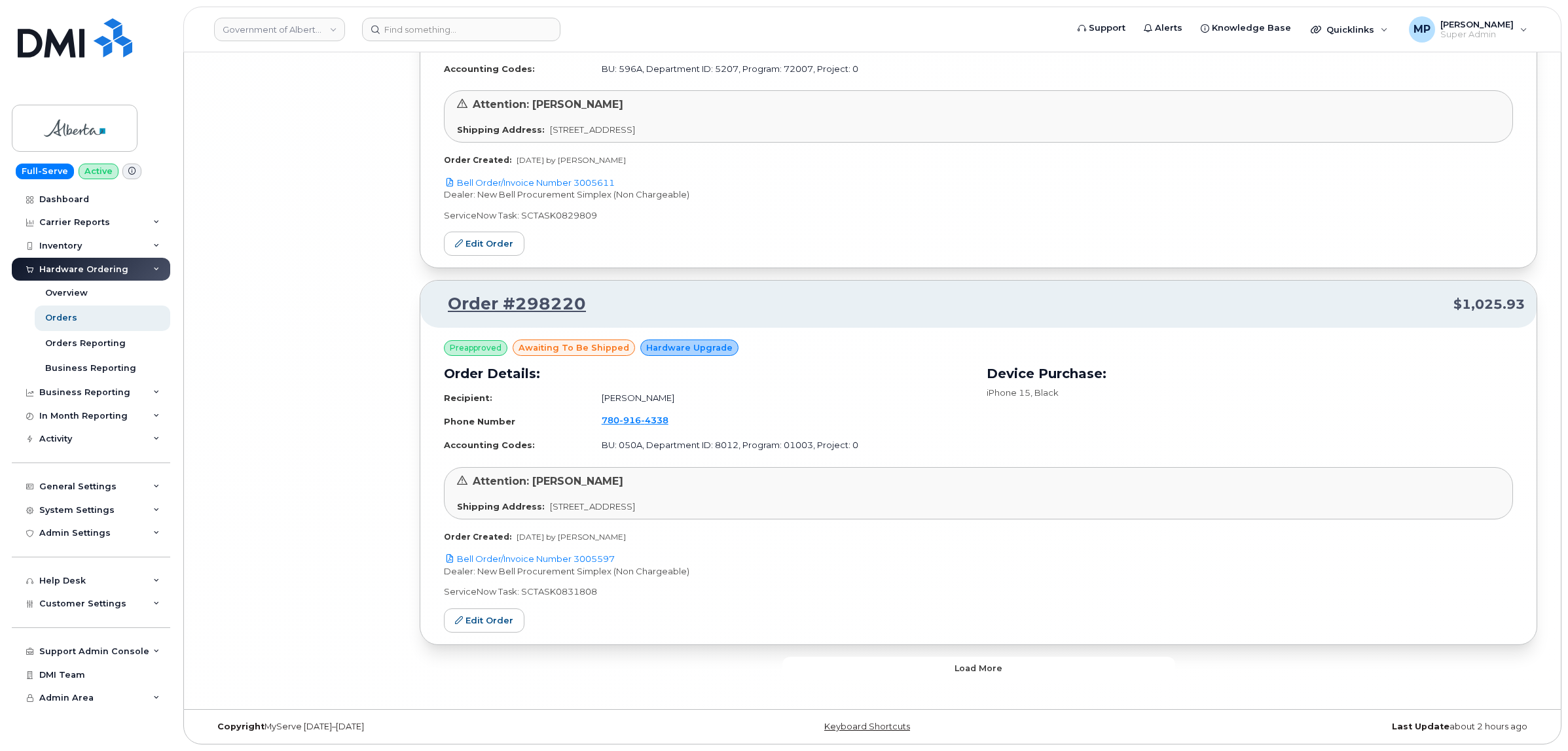
click at [1018, 669] on button "Load more" at bounding box center [978, 669] width 393 height 24
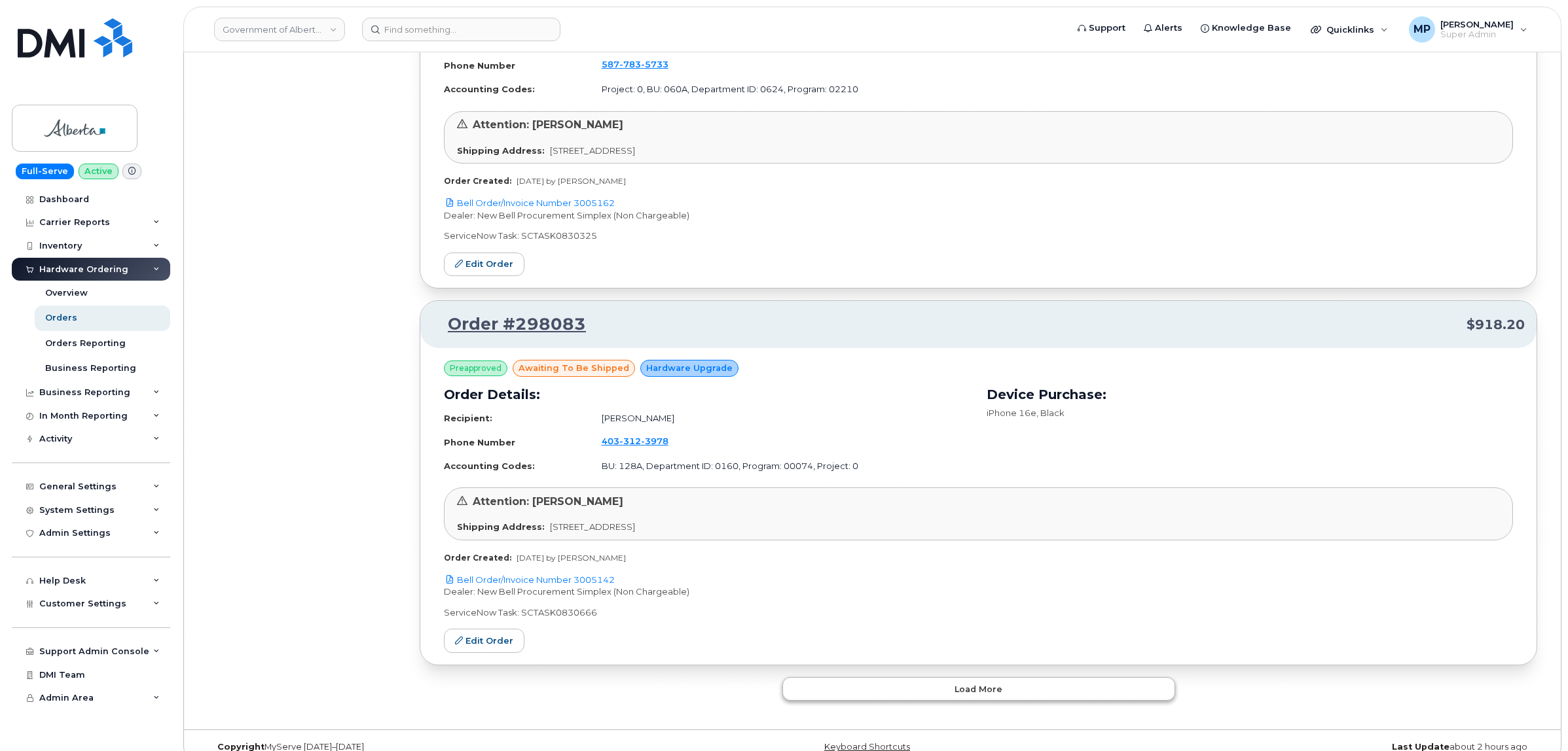
scroll to position [33082, 0]
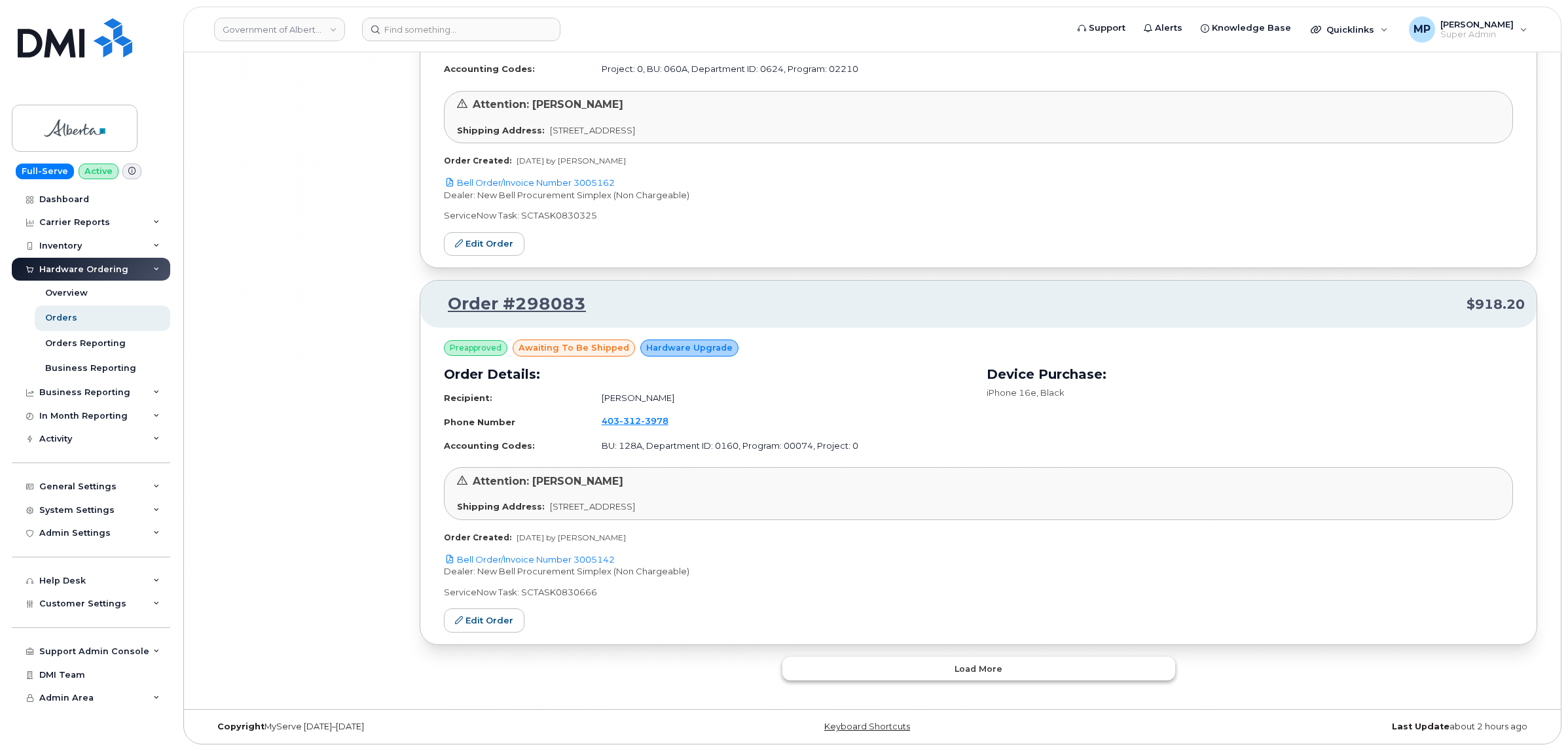
click at [1020, 661] on button "Load more" at bounding box center [978, 669] width 393 height 24
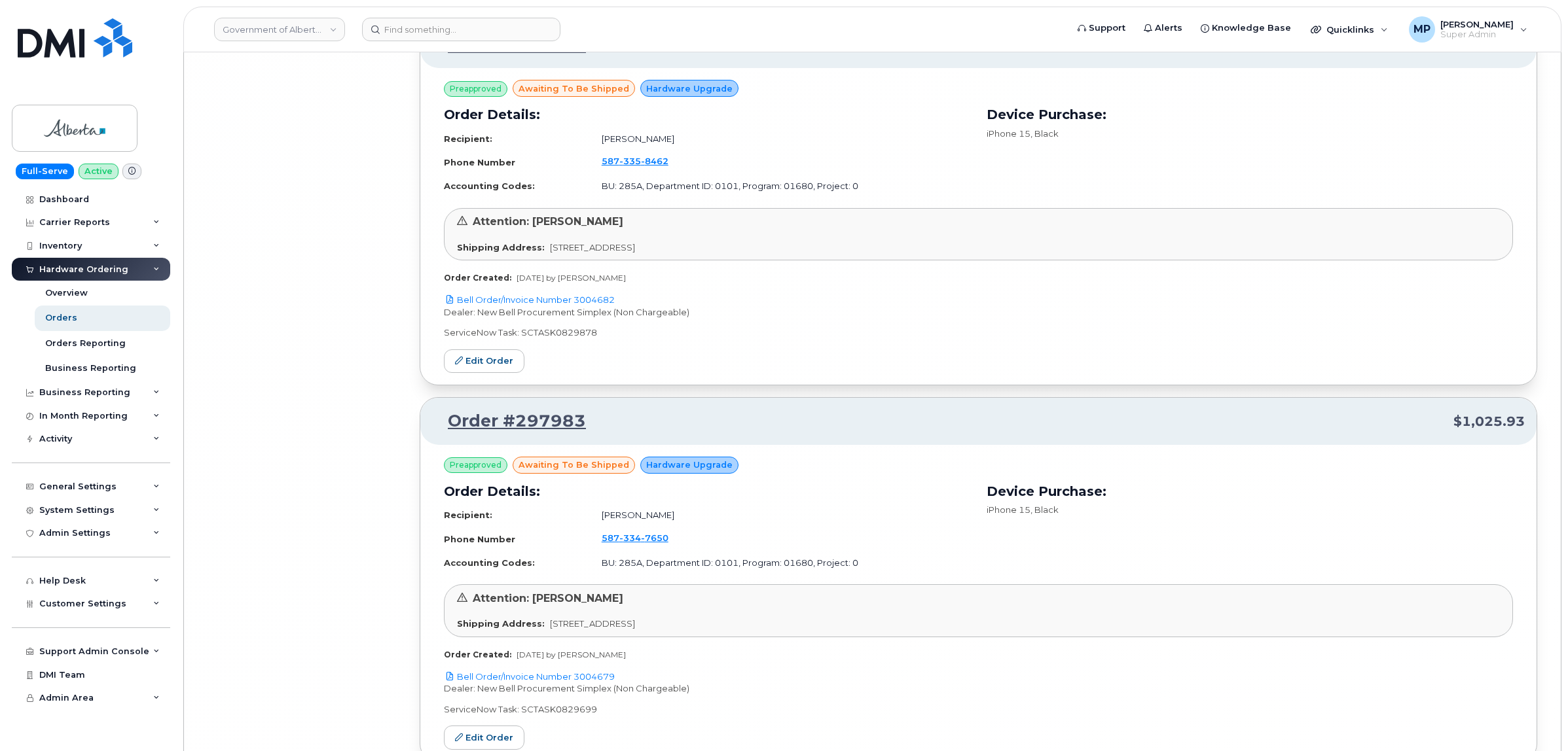
scroll to position [36093, 0]
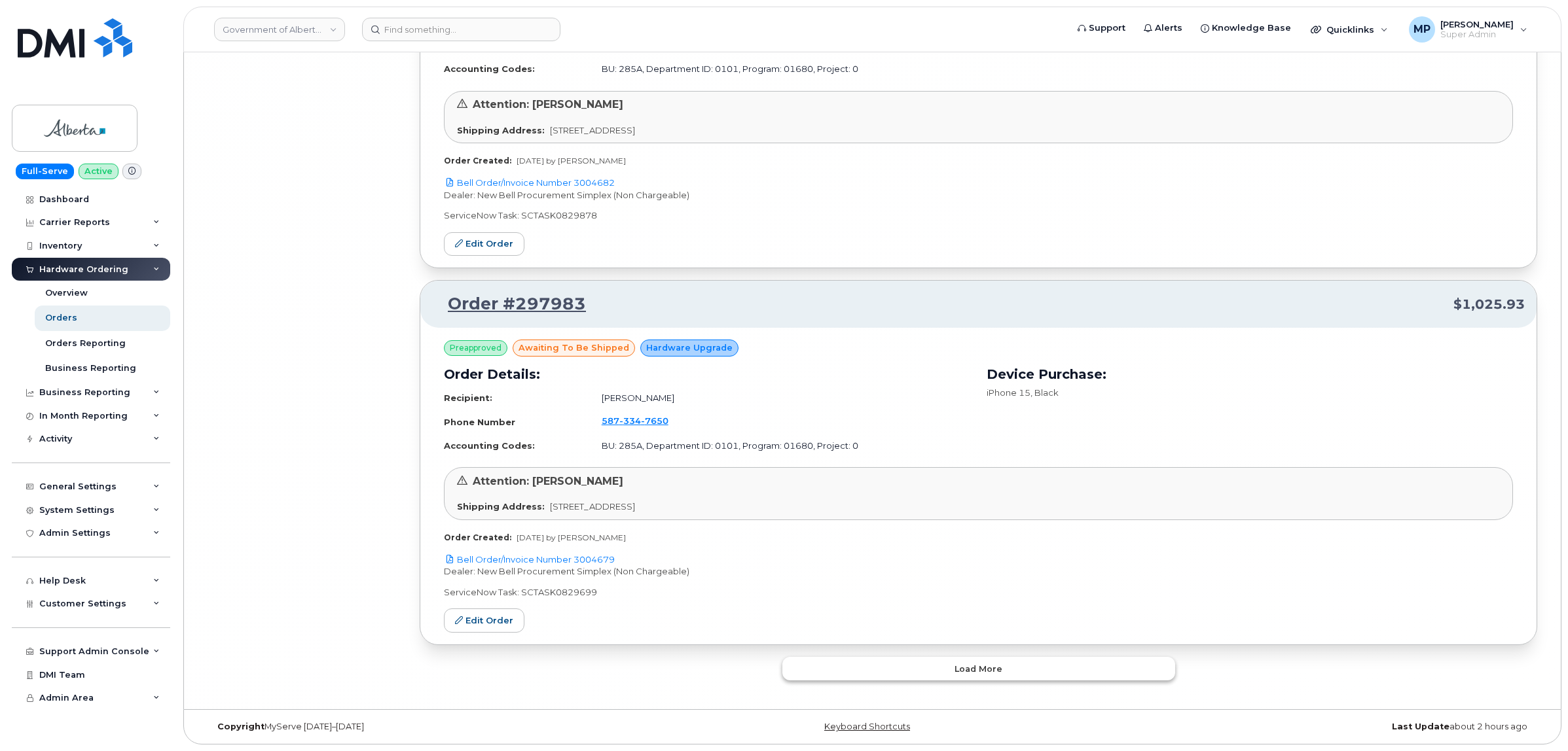
click at [989, 677] on button "Load more" at bounding box center [978, 669] width 393 height 24
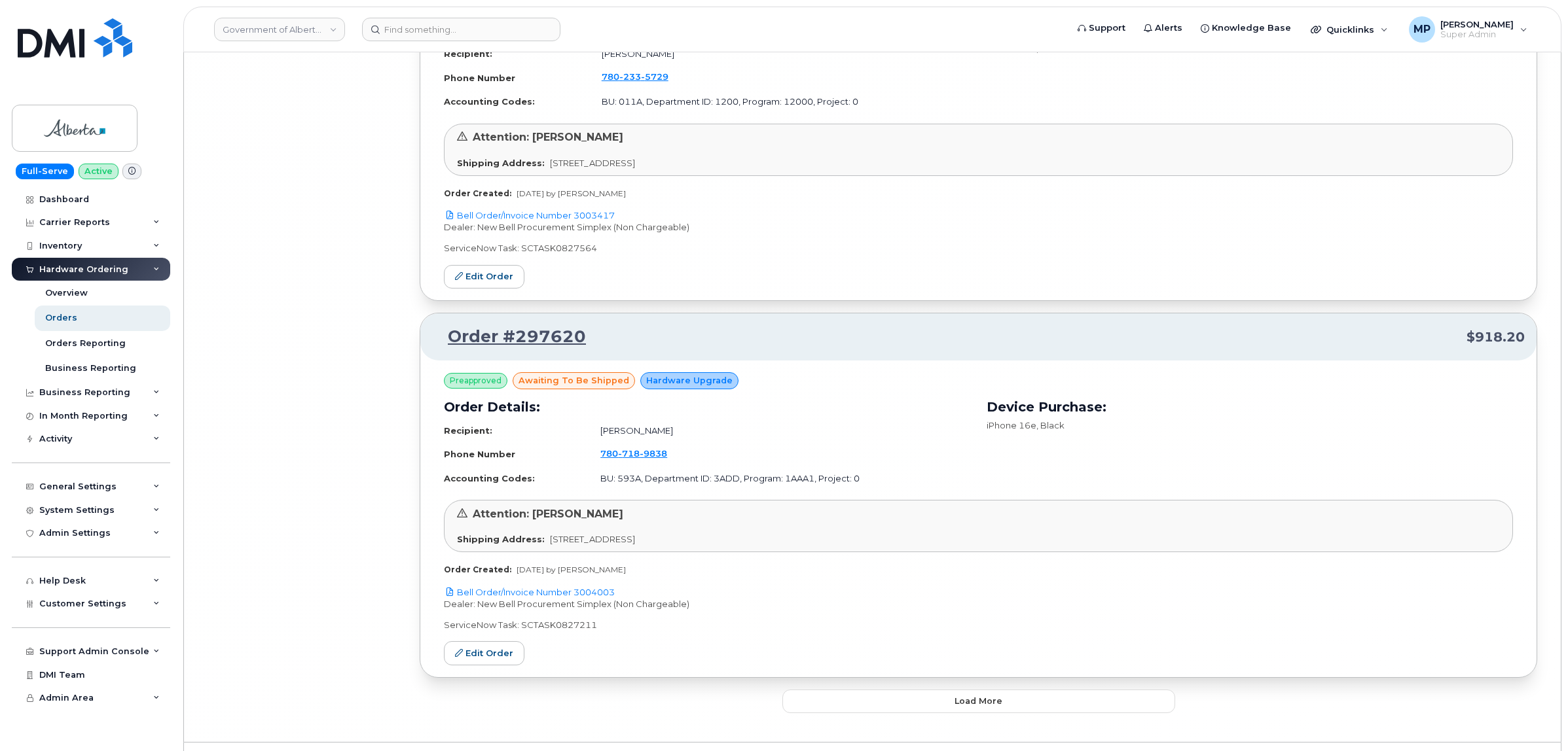
scroll to position [39106, 0]
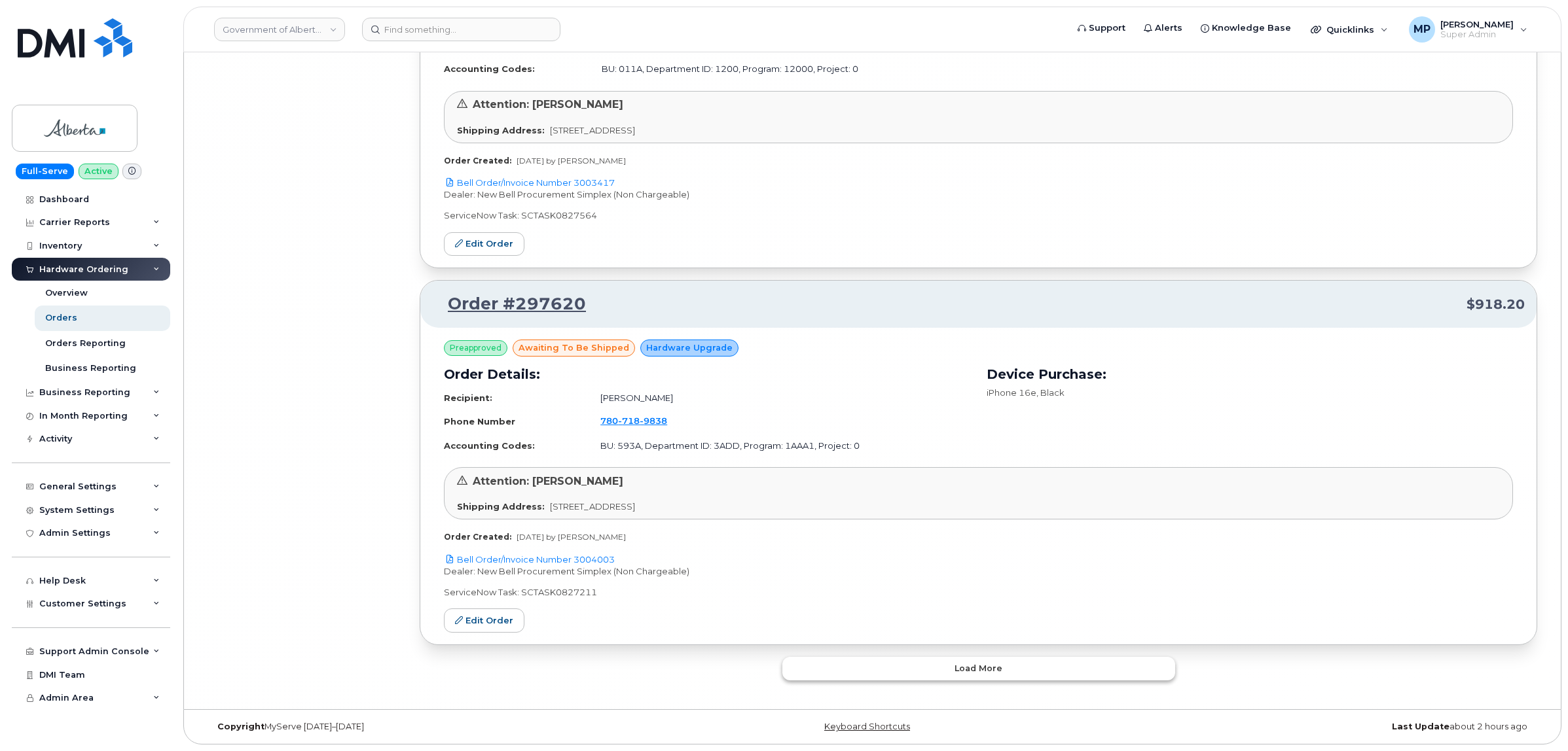
click at [958, 665] on span "Load more" at bounding box center [979, 668] width 48 height 12
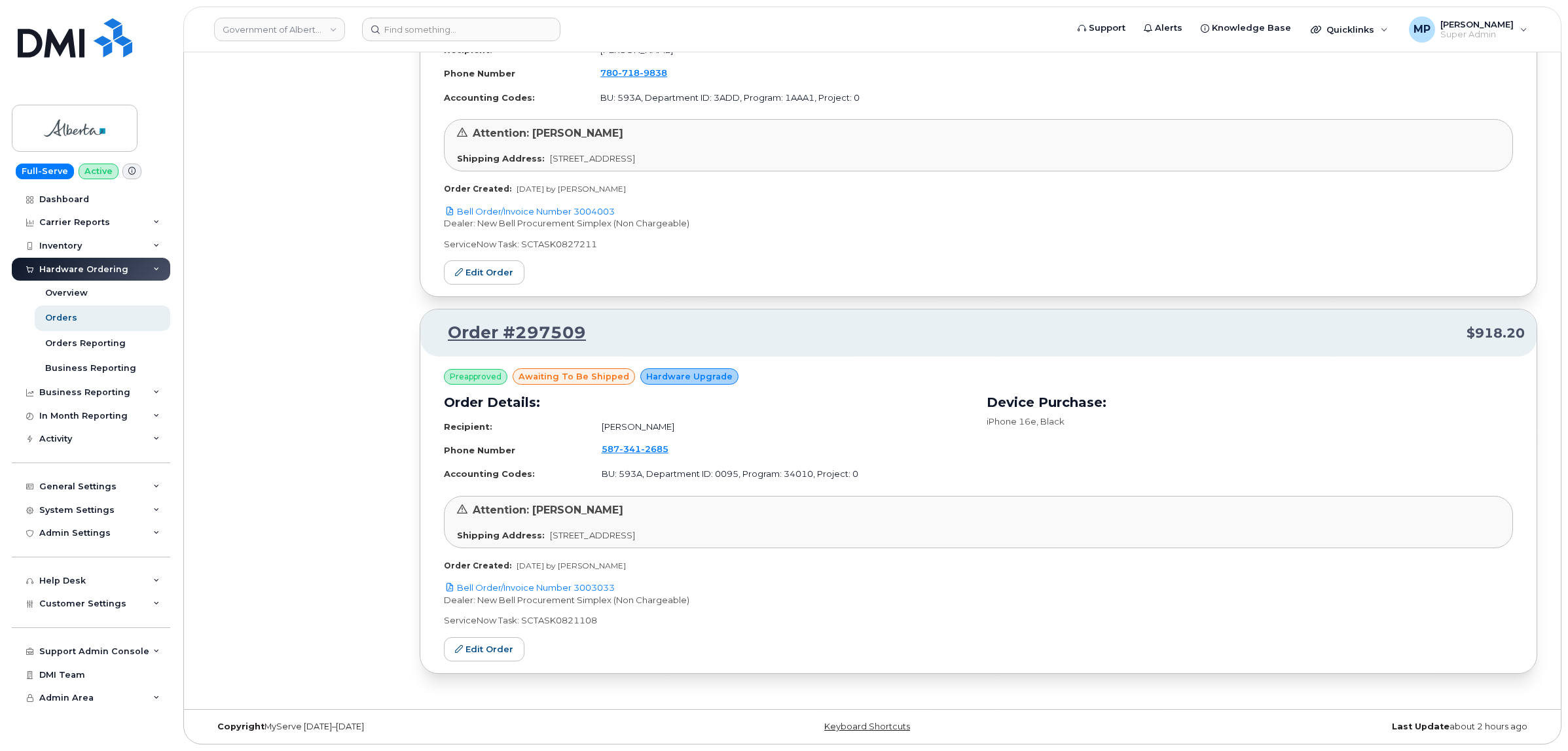
scroll to position [39455, 0]
click at [75, 605] on span "Customer Settings" at bounding box center [83, 604] width 87 height 10
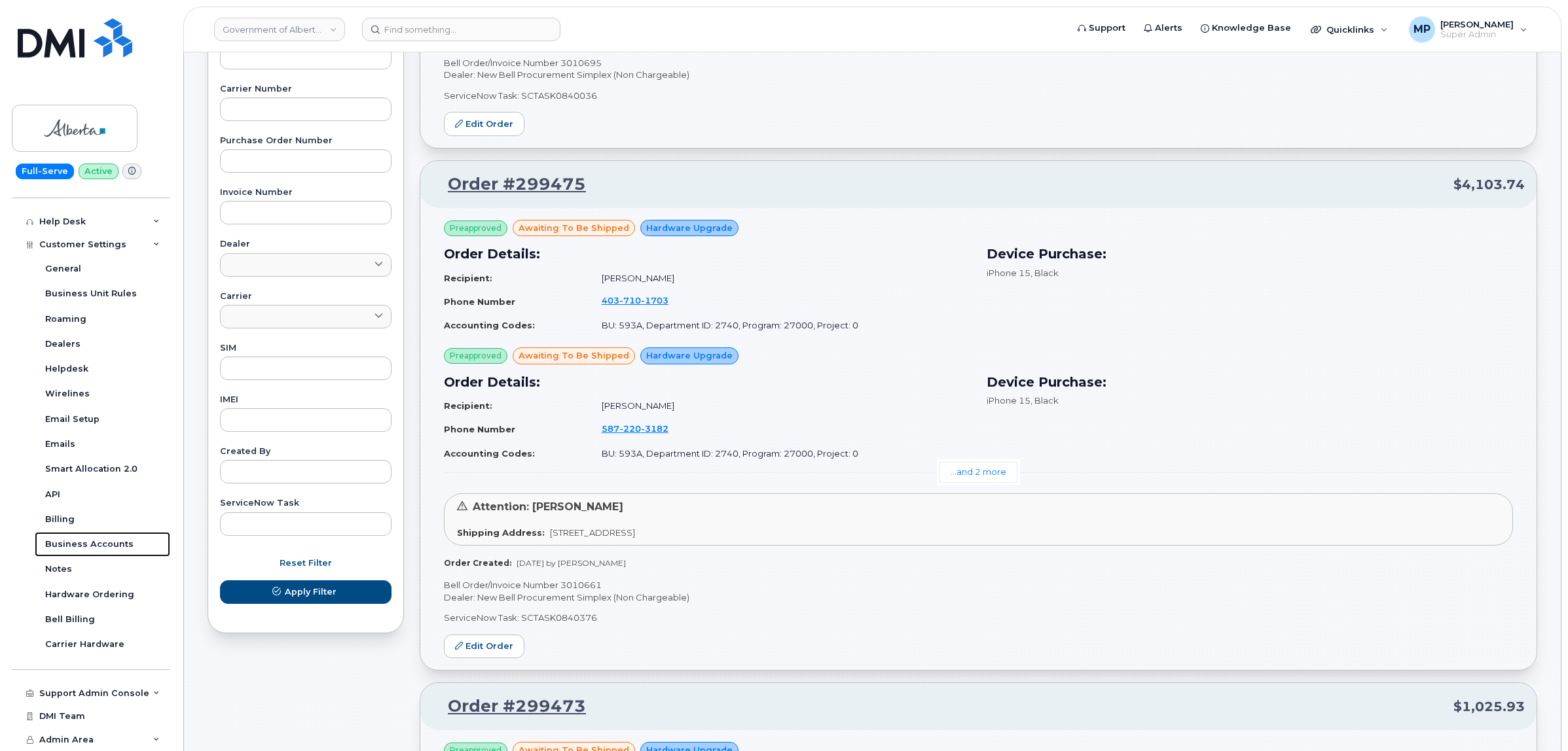
scroll to position [0, 0]
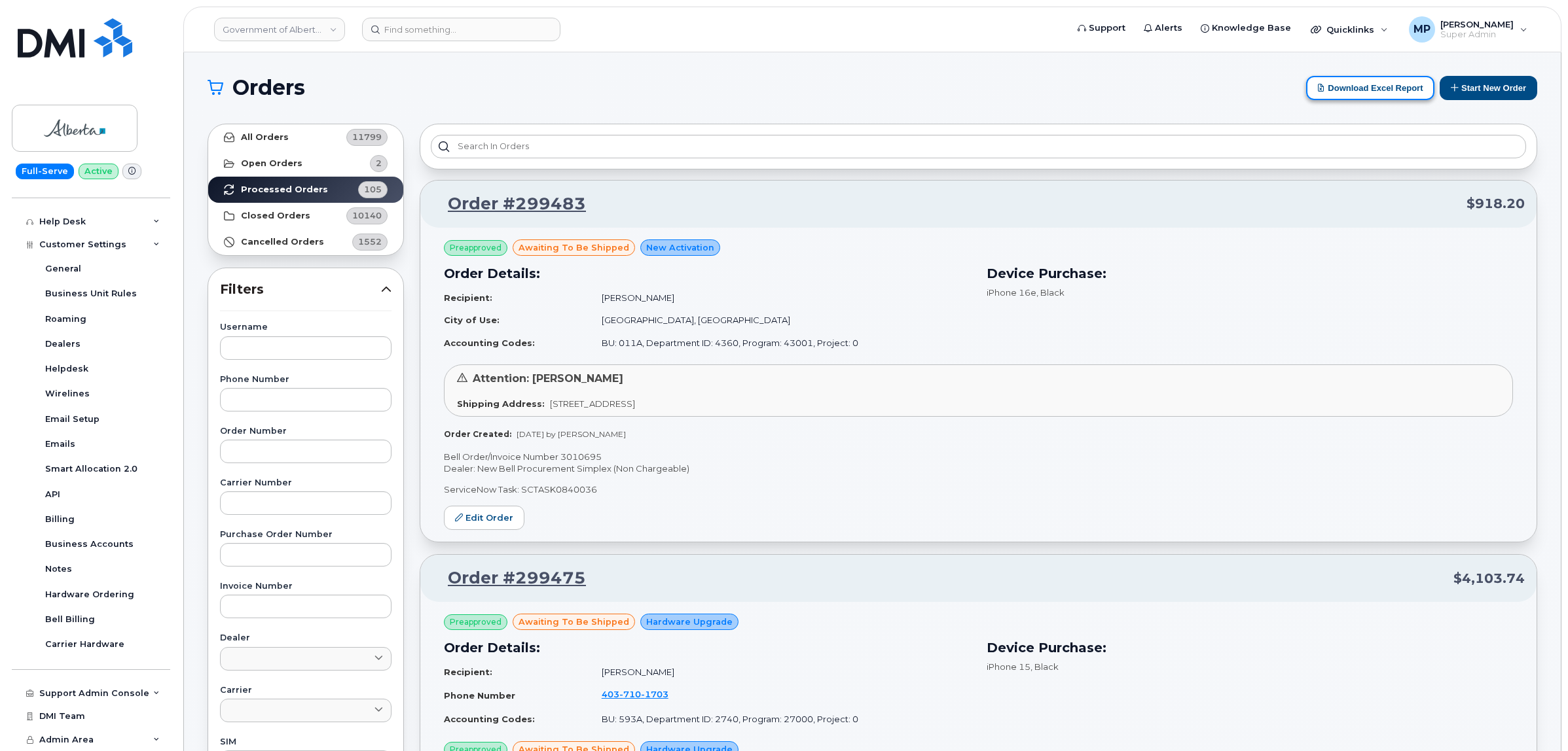
click at [1382, 90] on button "Download Excel Report" at bounding box center [1370, 87] width 128 height 24
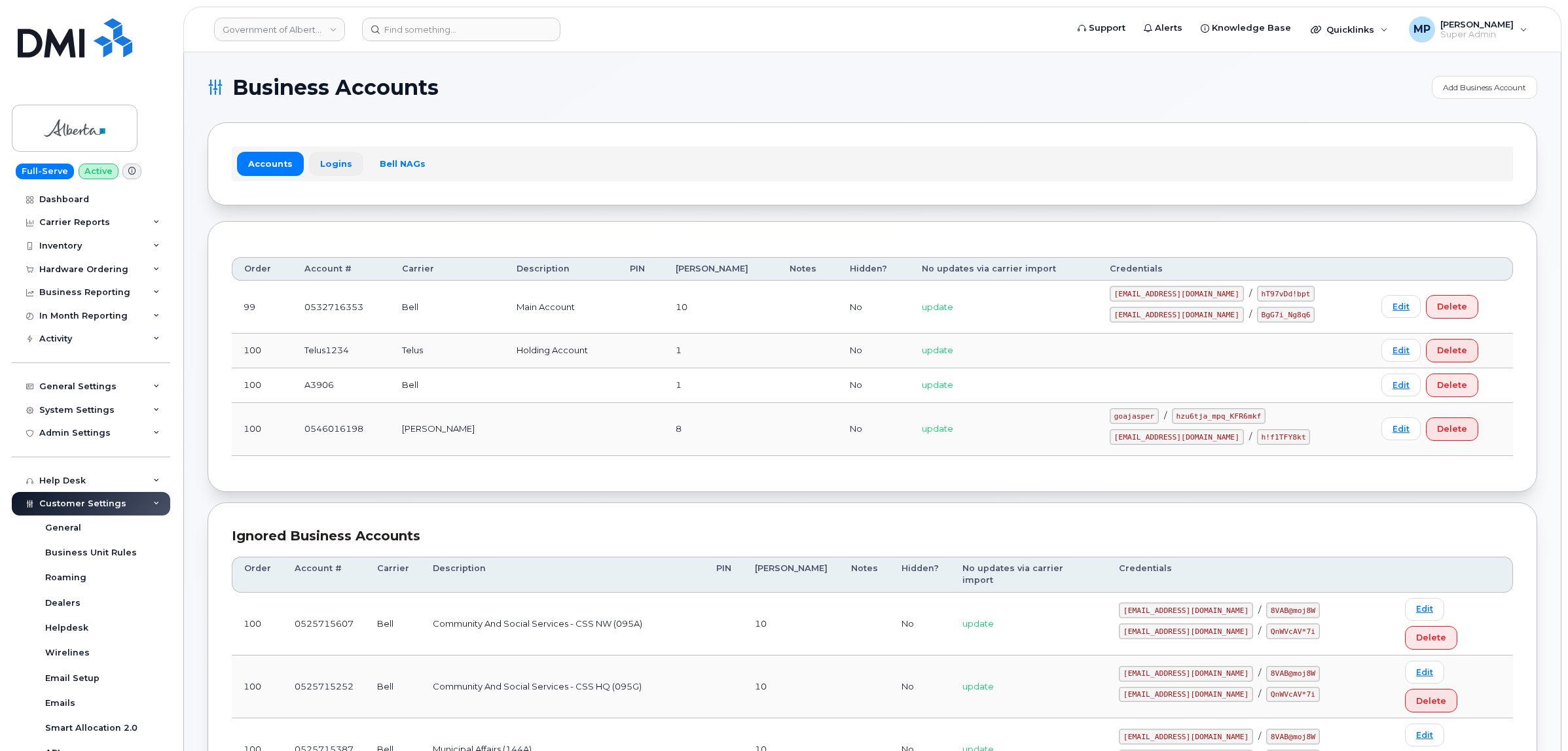
click at [329, 169] on link "Logins" at bounding box center [336, 164] width 54 height 24
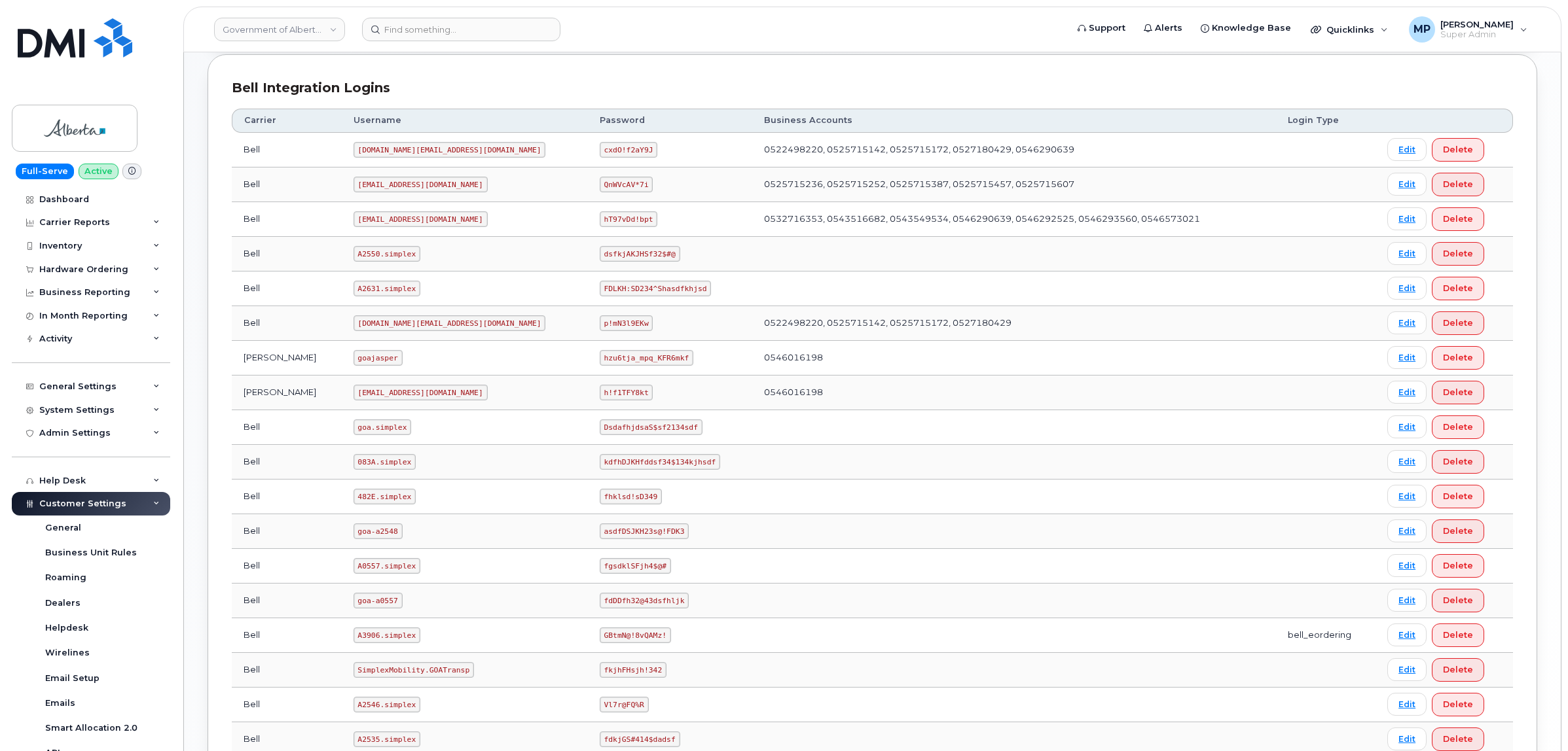
scroll to position [603, 0]
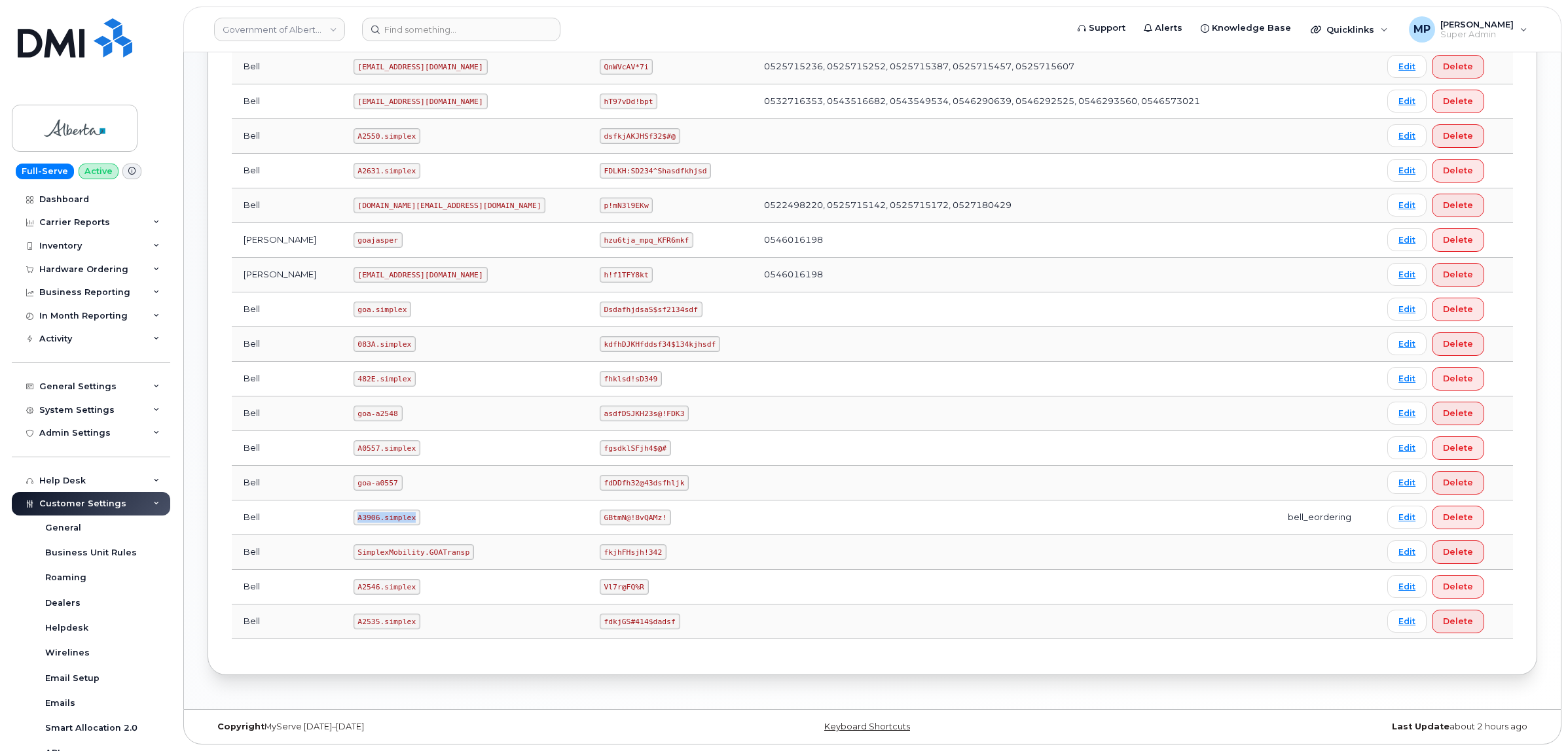
drag, startPoint x: 394, startPoint y: 521, endPoint x: 329, endPoint y: 523, distance: 65.0
click at [342, 523] on td "A3906.simplex" at bounding box center [464, 517] width 246 height 35
copy code "A3906.simplex"
drag, startPoint x: 570, startPoint y: 514, endPoint x: 494, endPoint y: 522, distance: 76.4
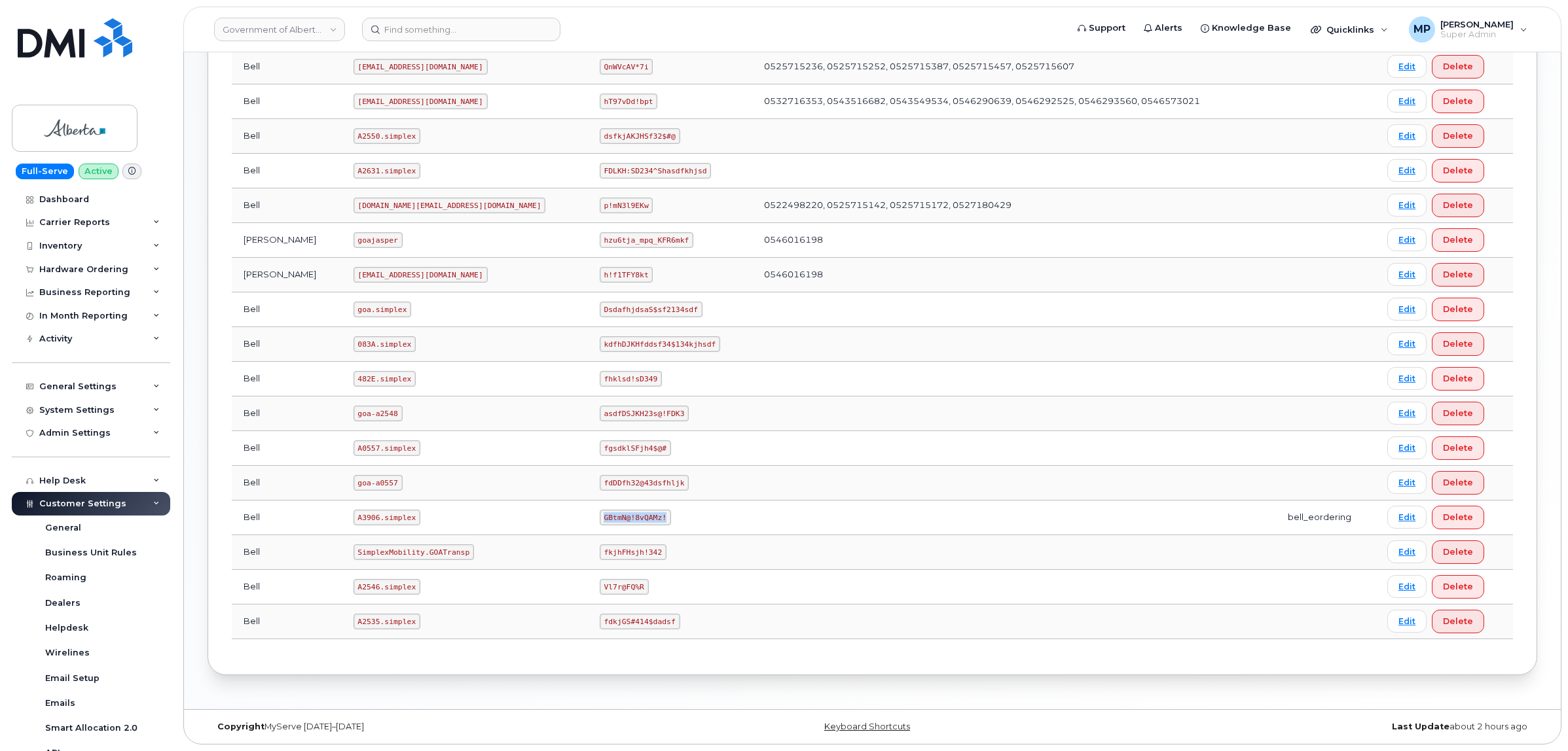
click at [588, 522] on td "GBtmN@!8vQAMz!" at bounding box center [670, 517] width 165 height 35
copy code "GBtmN@!8vQAMz!"
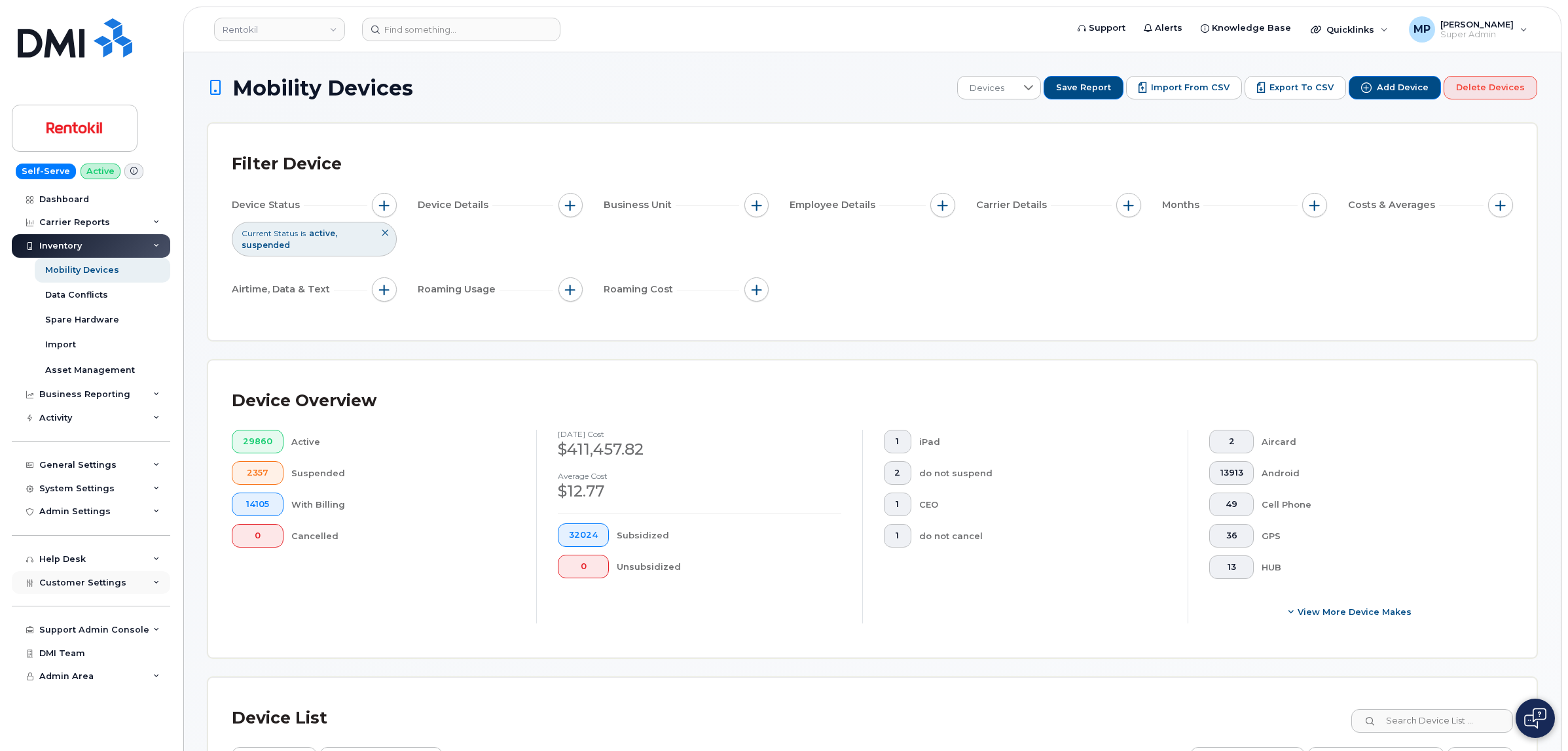
click at [75, 587] on span "Customer Settings" at bounding box center [83, 582] width 87 height 10
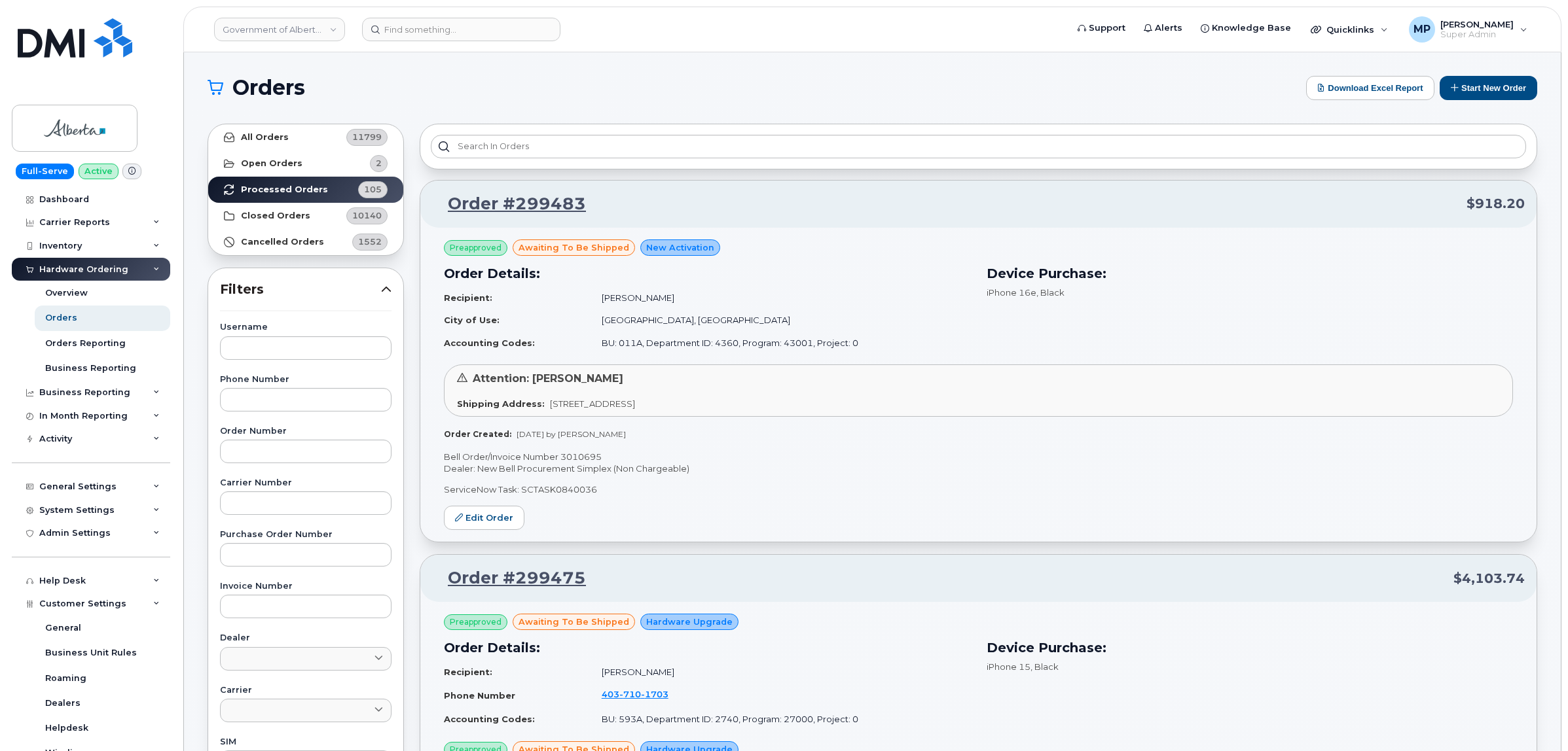
scroll to position [364, 0]
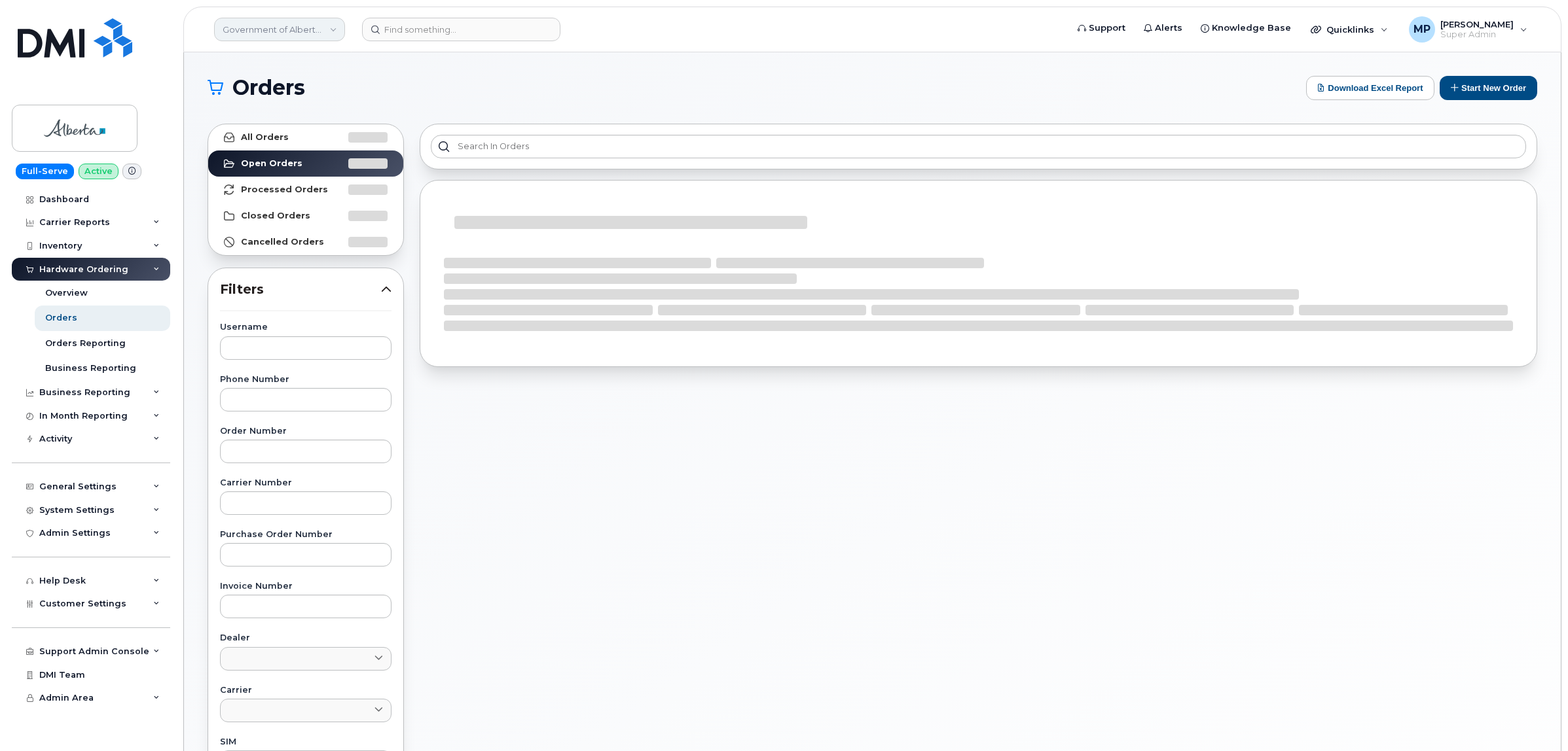
click at [277, 30] on link "Government of Alberta ([GEOGRAPHIC_DATA])" at bounding box center [279, 29] width 131 height 24
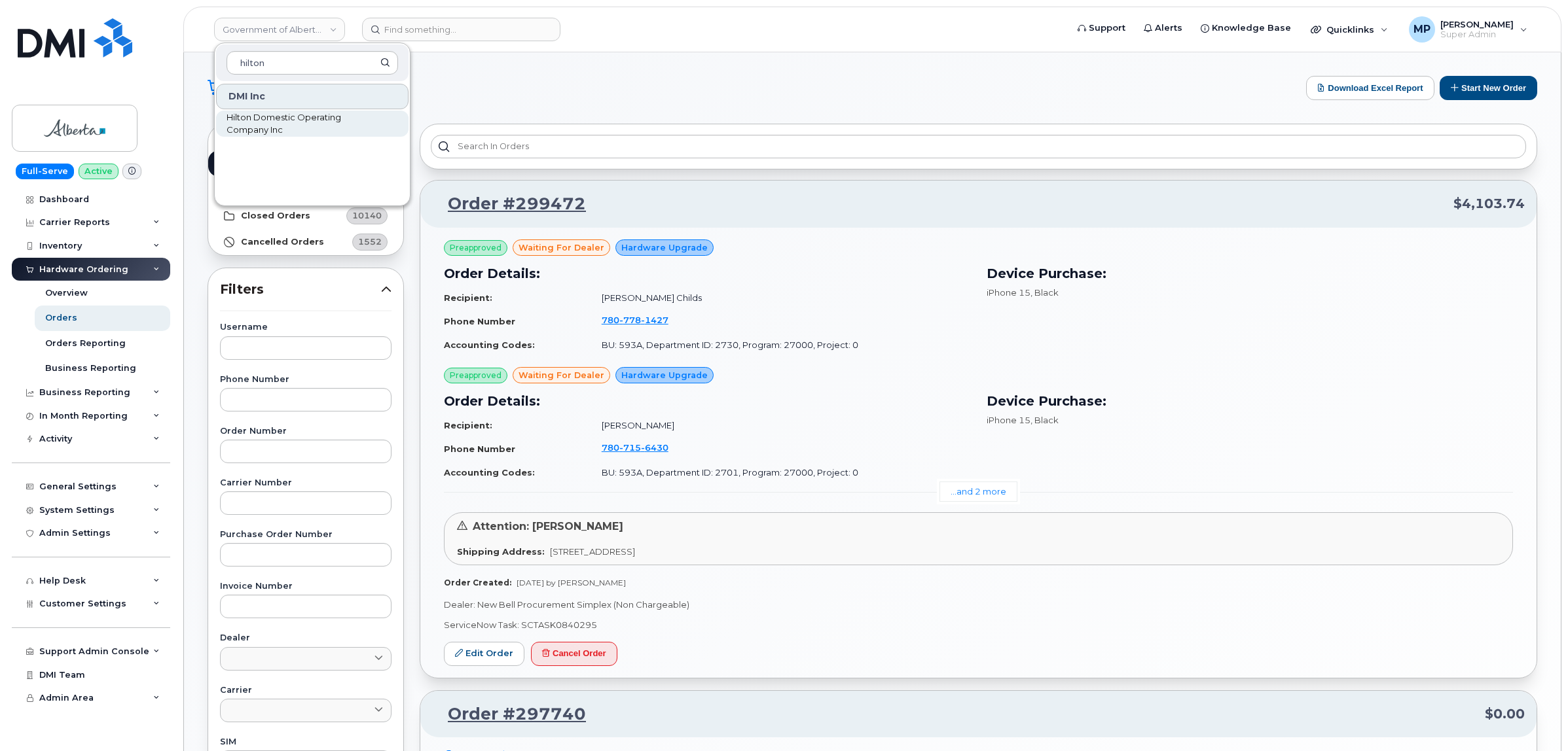
type input "hilton"
click at [299, 136] on div "DMI Inc Hilton Domestic Operating Company Inc" at bounding box center [312, 141] width 195 height 118
click at [285, 120] on span "Hilton Domestic Operating Company Inc" at bounding box center [301, 123] width 151 height 25
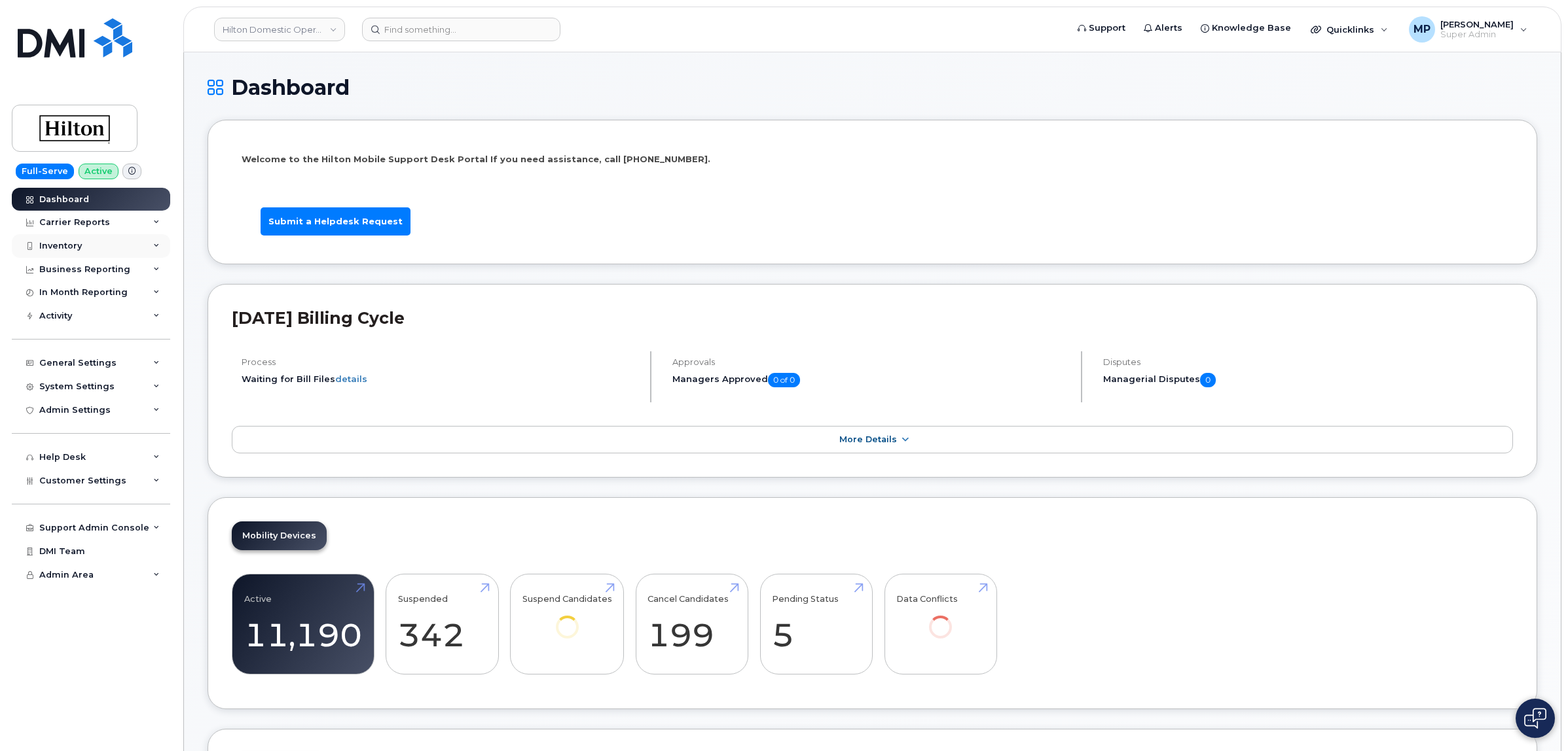
click at [69, 242] on div "Inventory" at bounding box center [61, 246] width 43 height 11
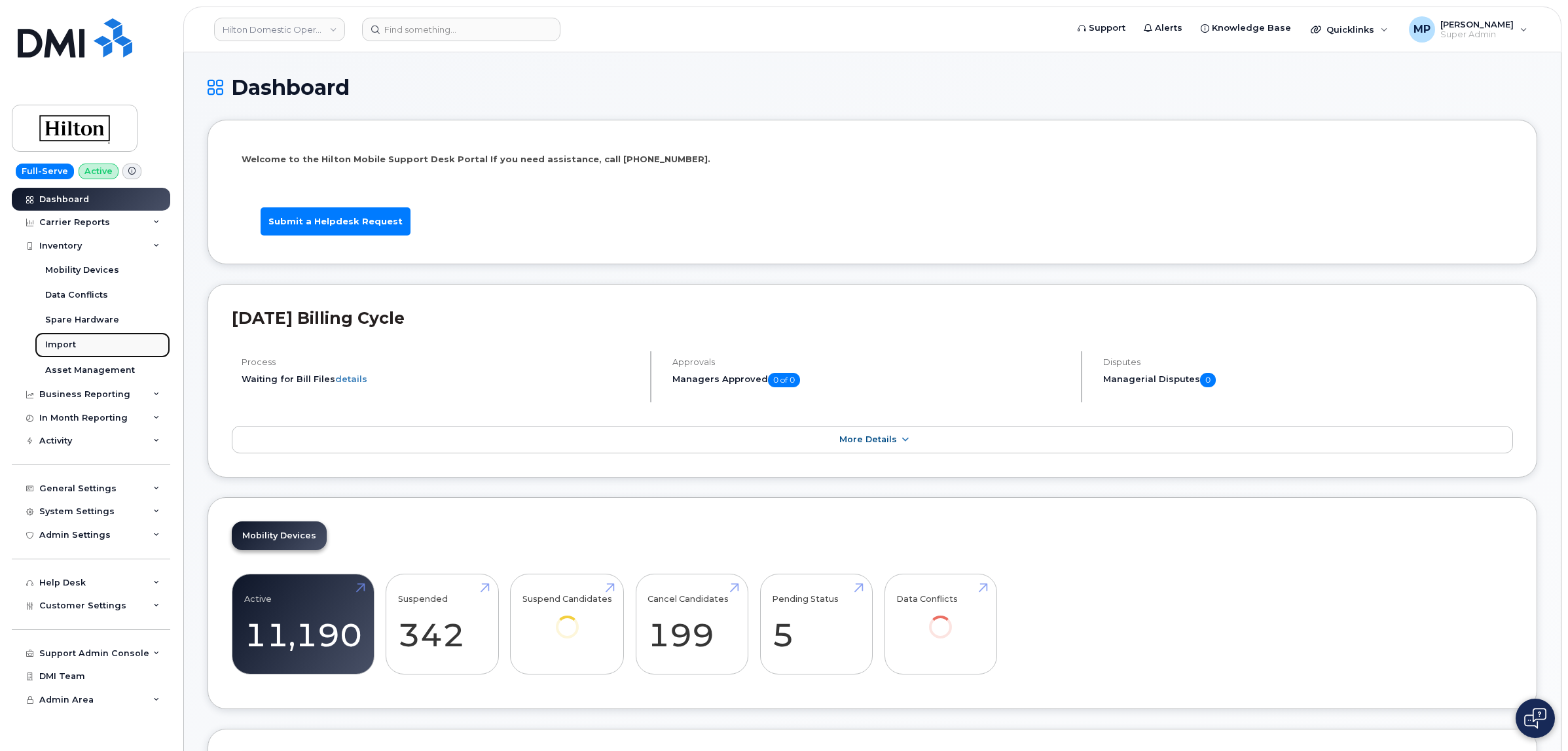
click at [66, 341] on div "Import" at bounding box center [60, 345] width 30 height 12
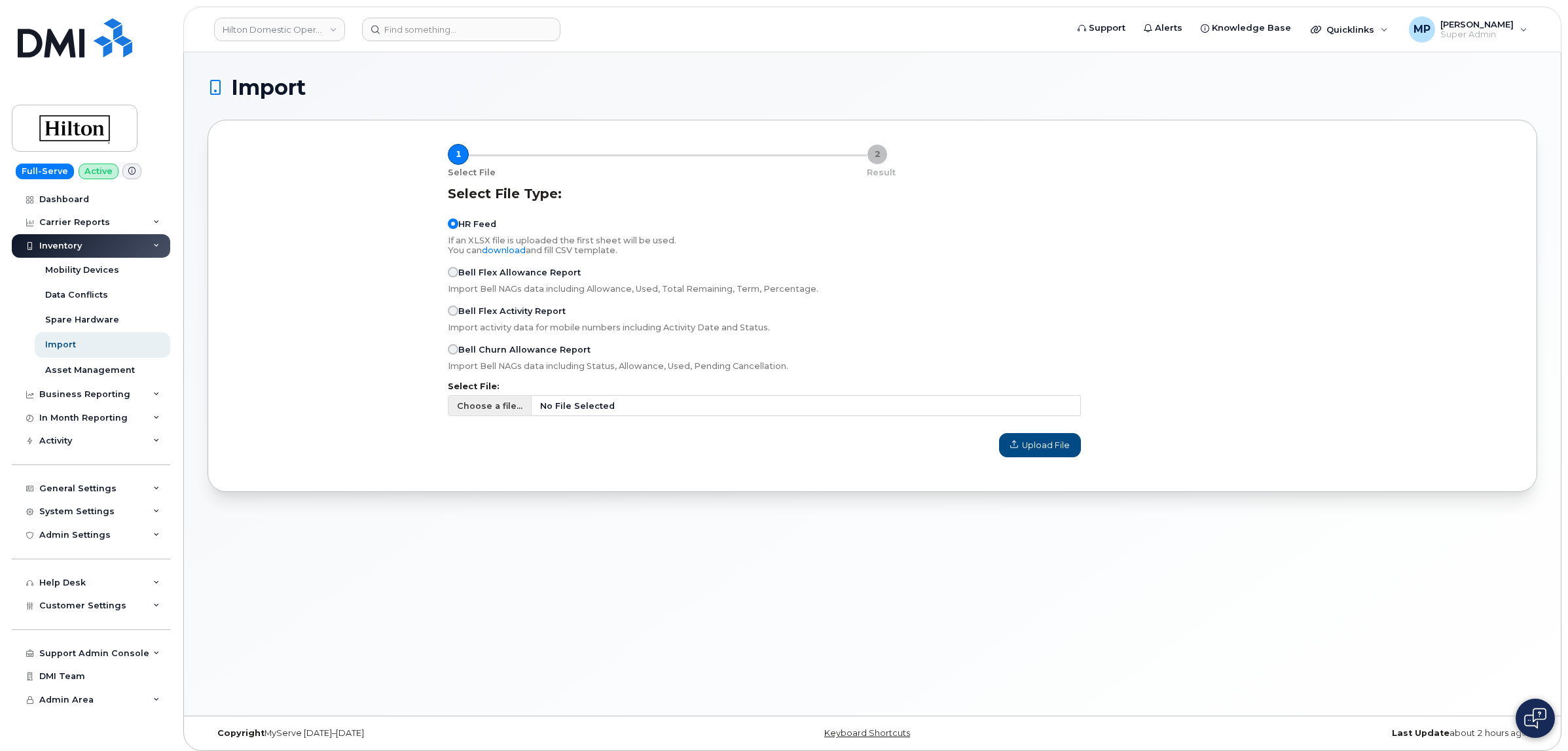
click at [482, 412] on span "Choose a file..." at bounding box center [490, 406] width 66 height 12
click at [482, 414] on input "Choose a file... No File Selected" at bounding box center [764, 405] width 633 height 21
type input "C:\fakepath\UK Users remaining.csv"
click at [1026, 452] on span "Upload File" at bounding box center [1040, 445] width 59 height 12
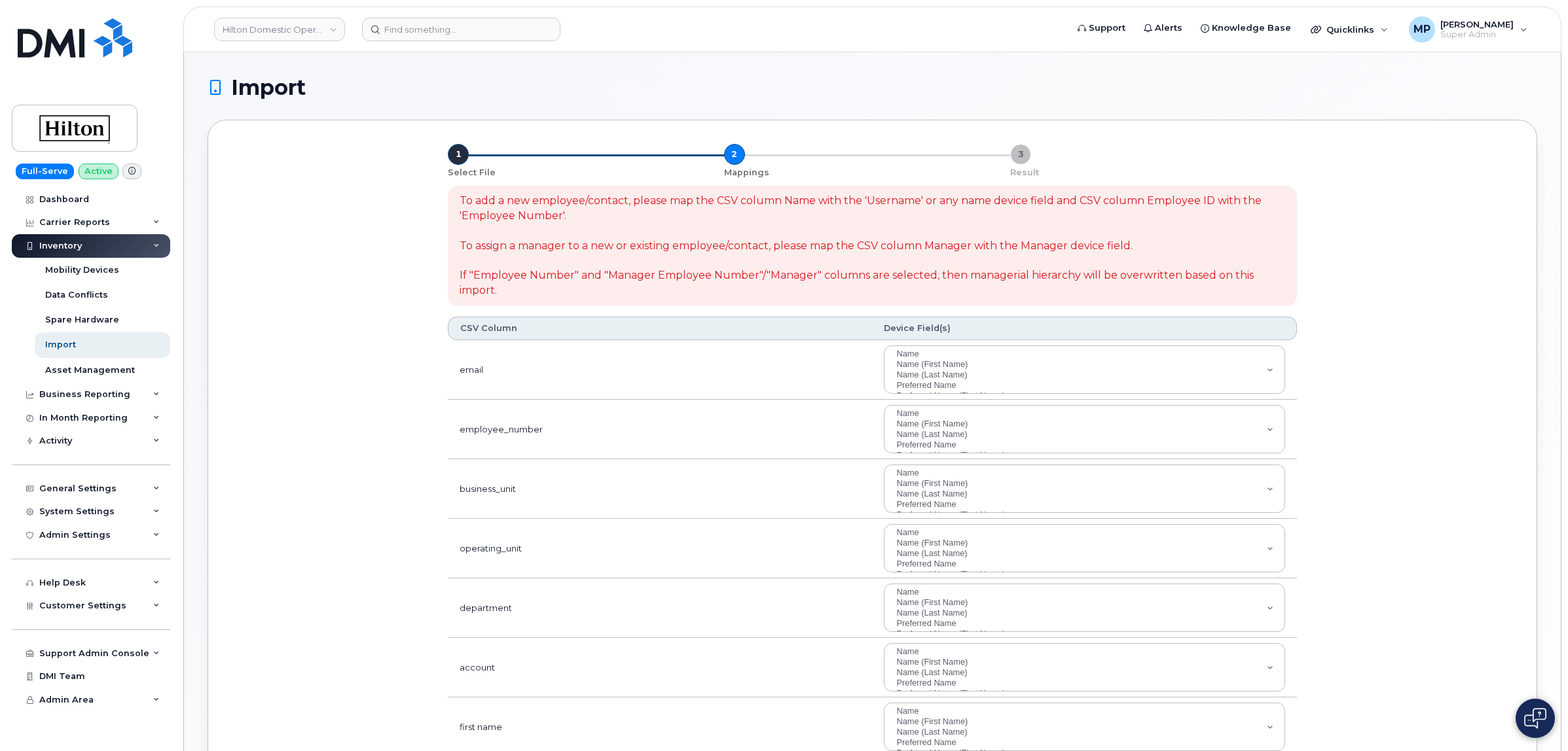
select select
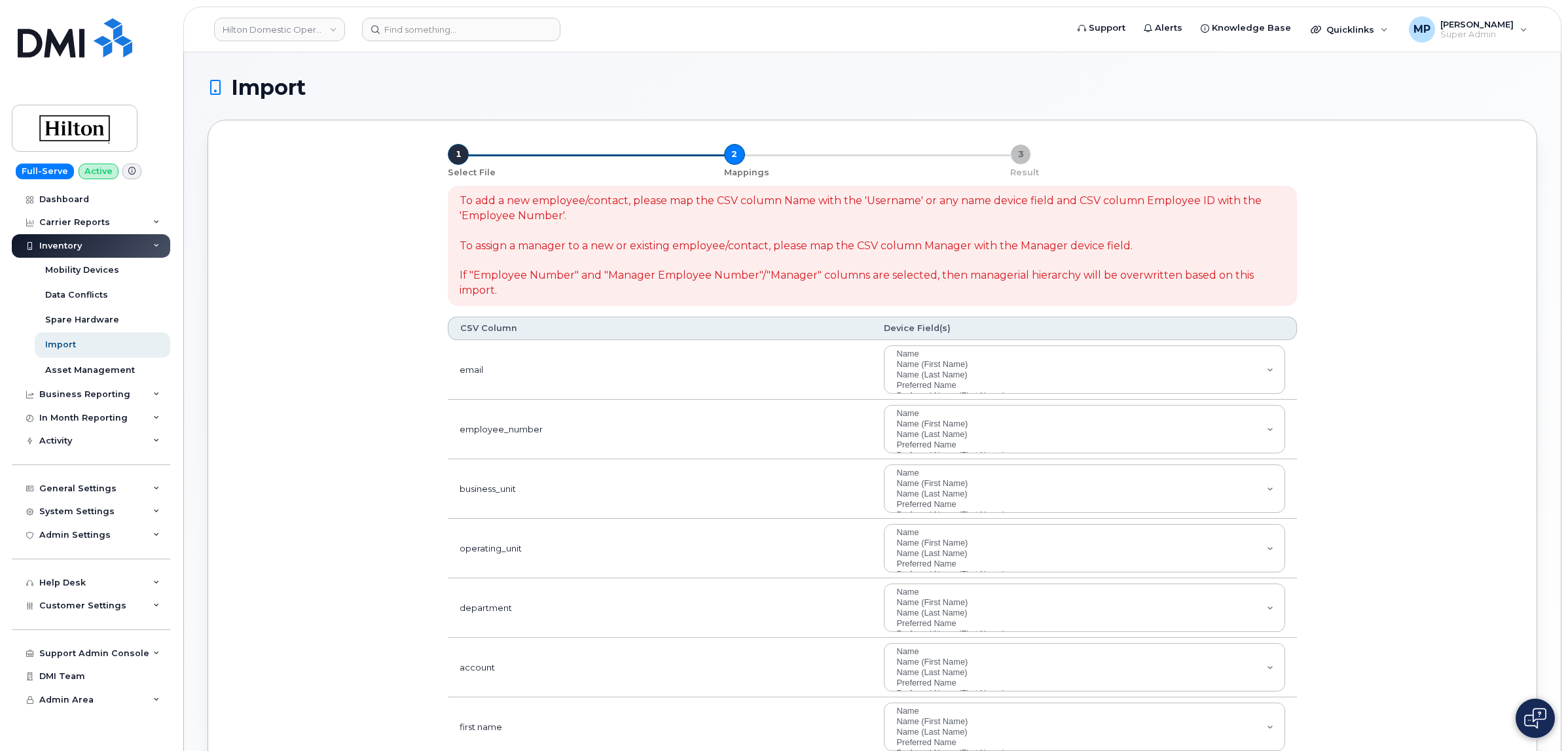
select select
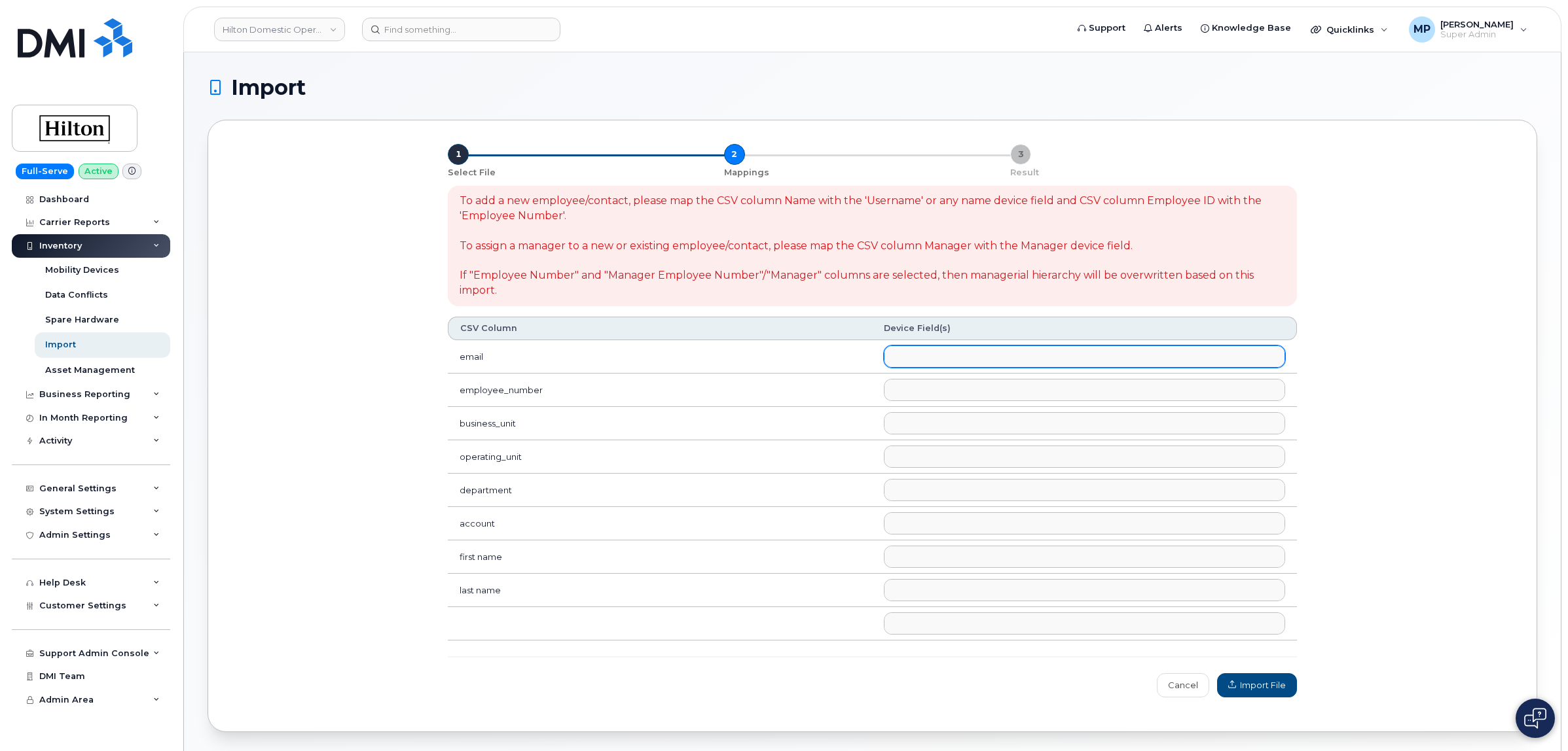
click at [929, 356] on ul at bounding box center [1083, 356] width 399 height 21
select select "email"
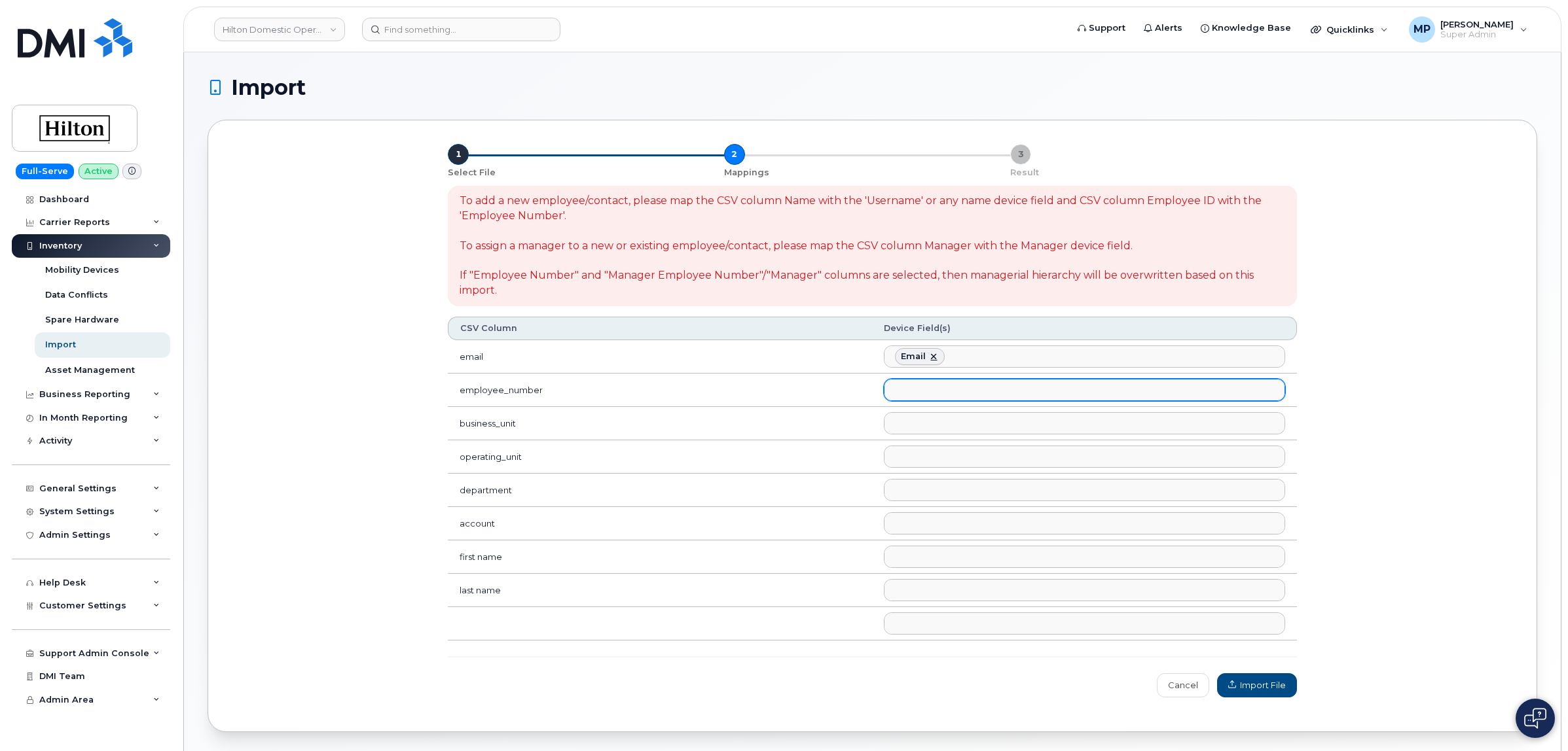
click at [937, 387] on ul at bounding box center [1083, 389] width 399 height 21
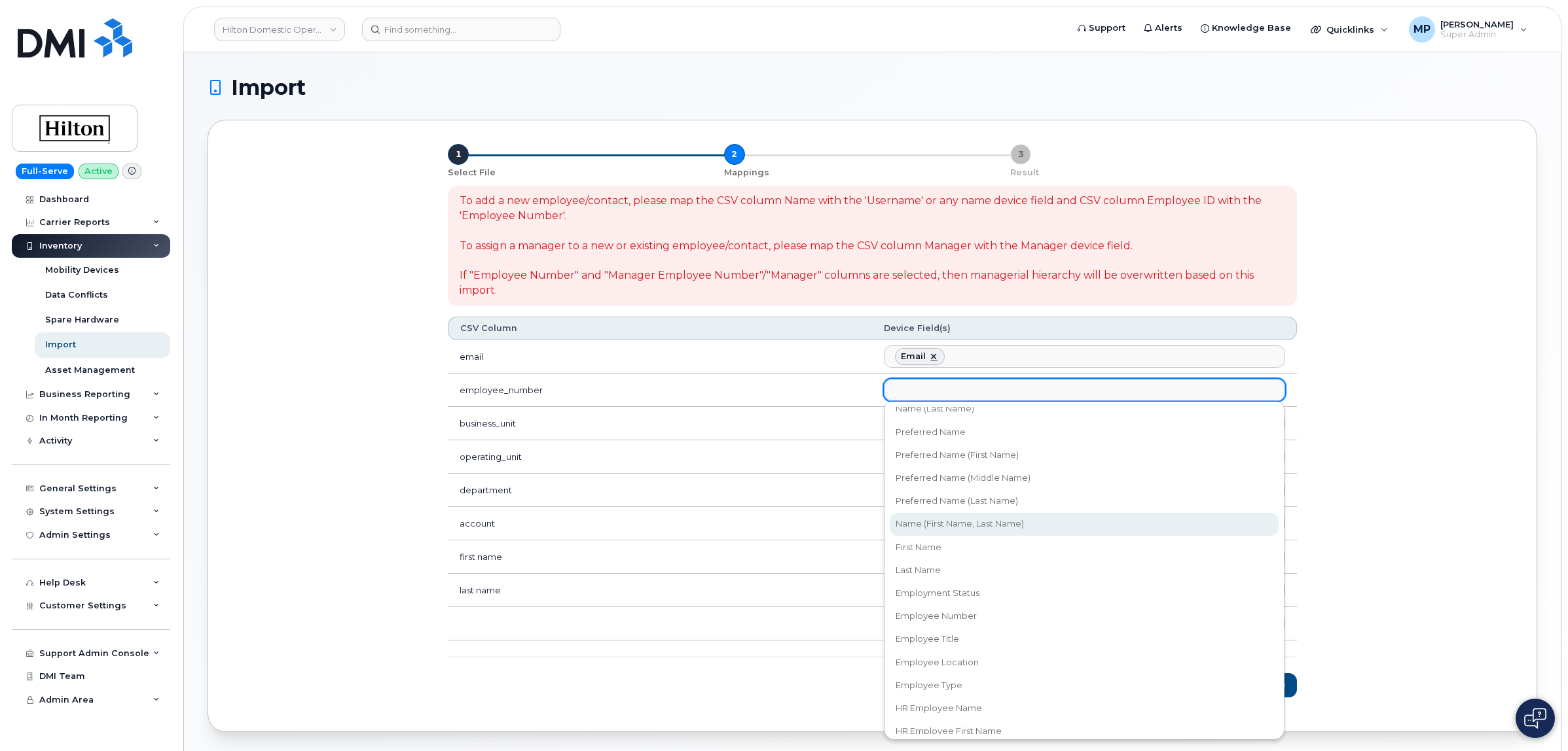
scroll to position [81, 0]
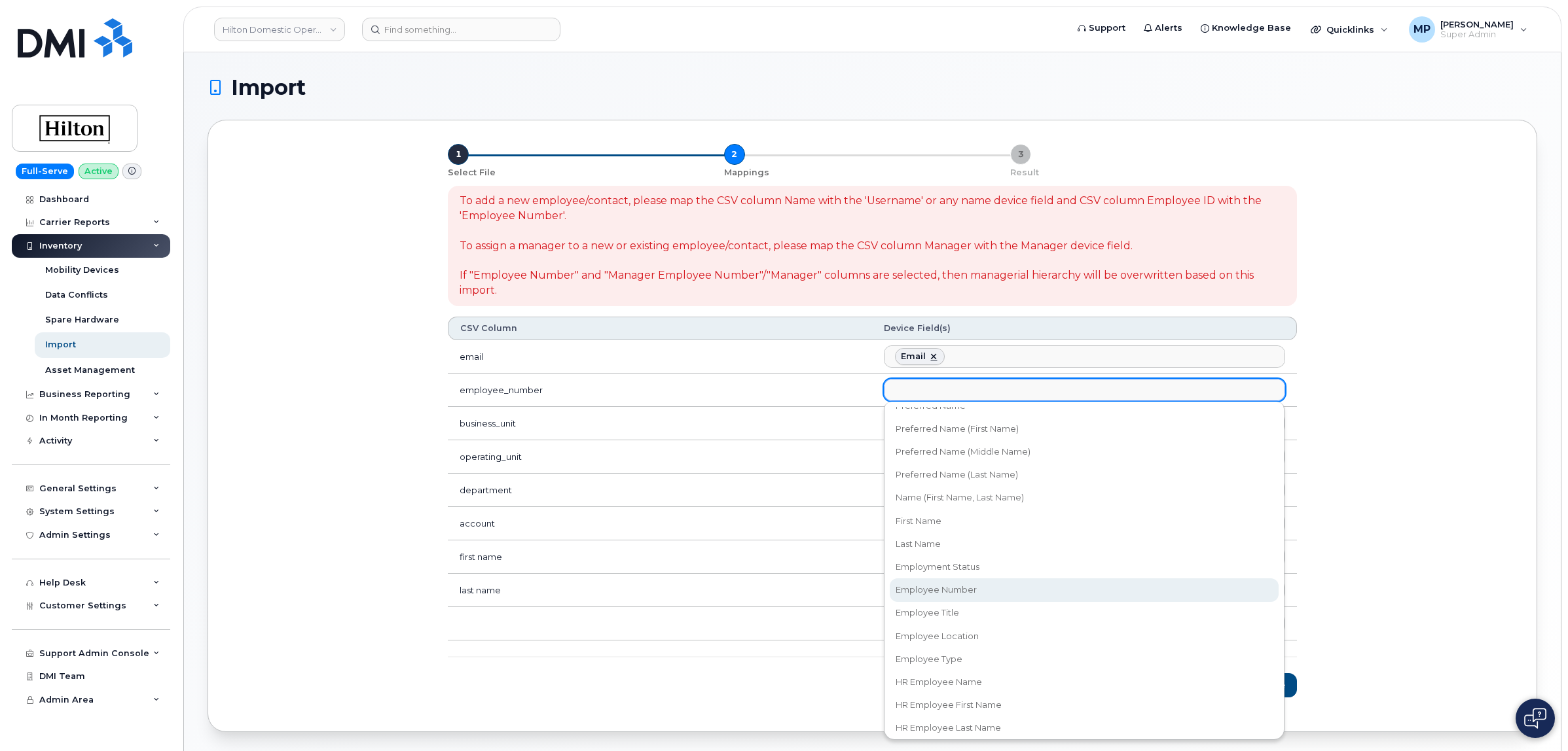
select select "employee_number"
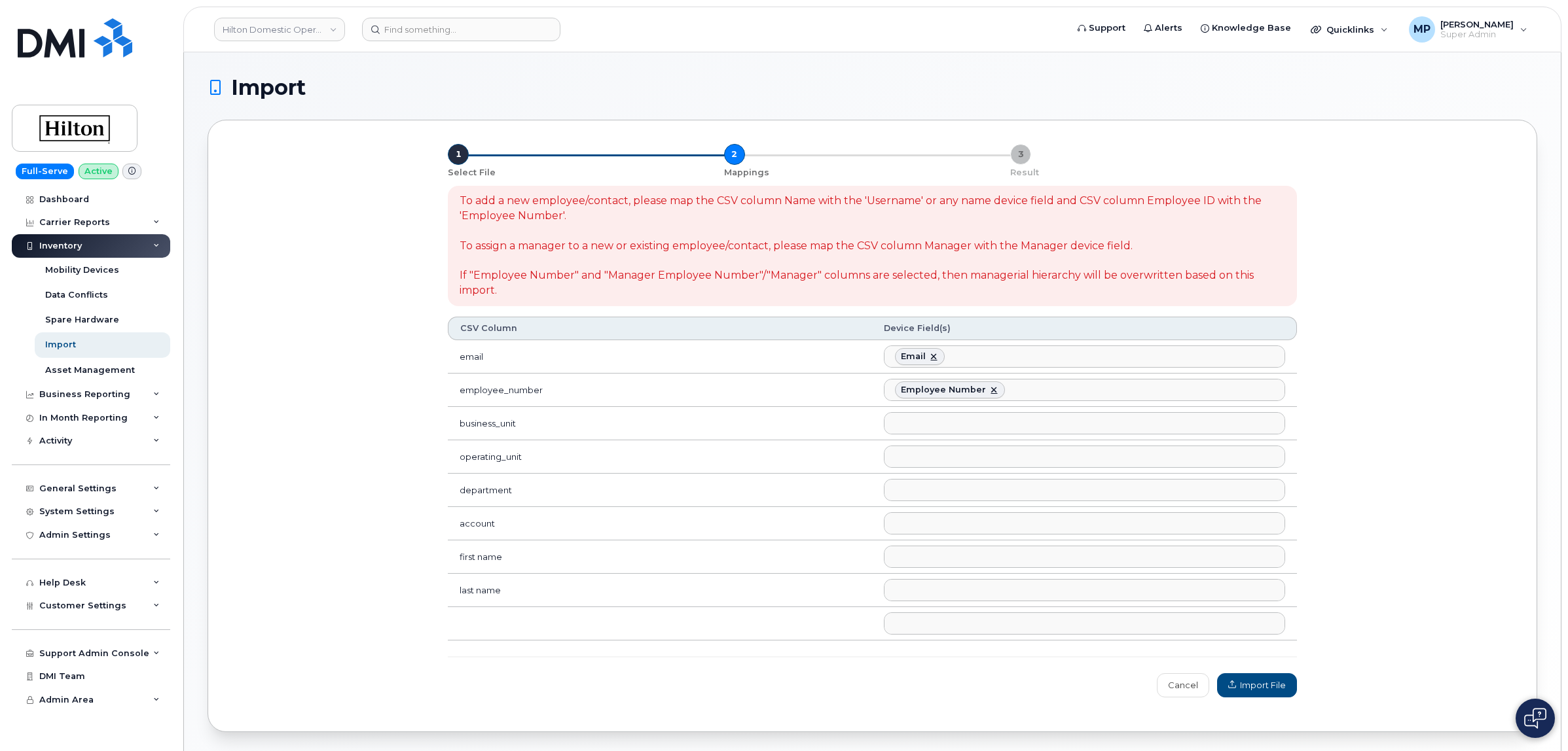
click at [907, 426] on ul at bounding box center [1083, 423] width 399 height 21
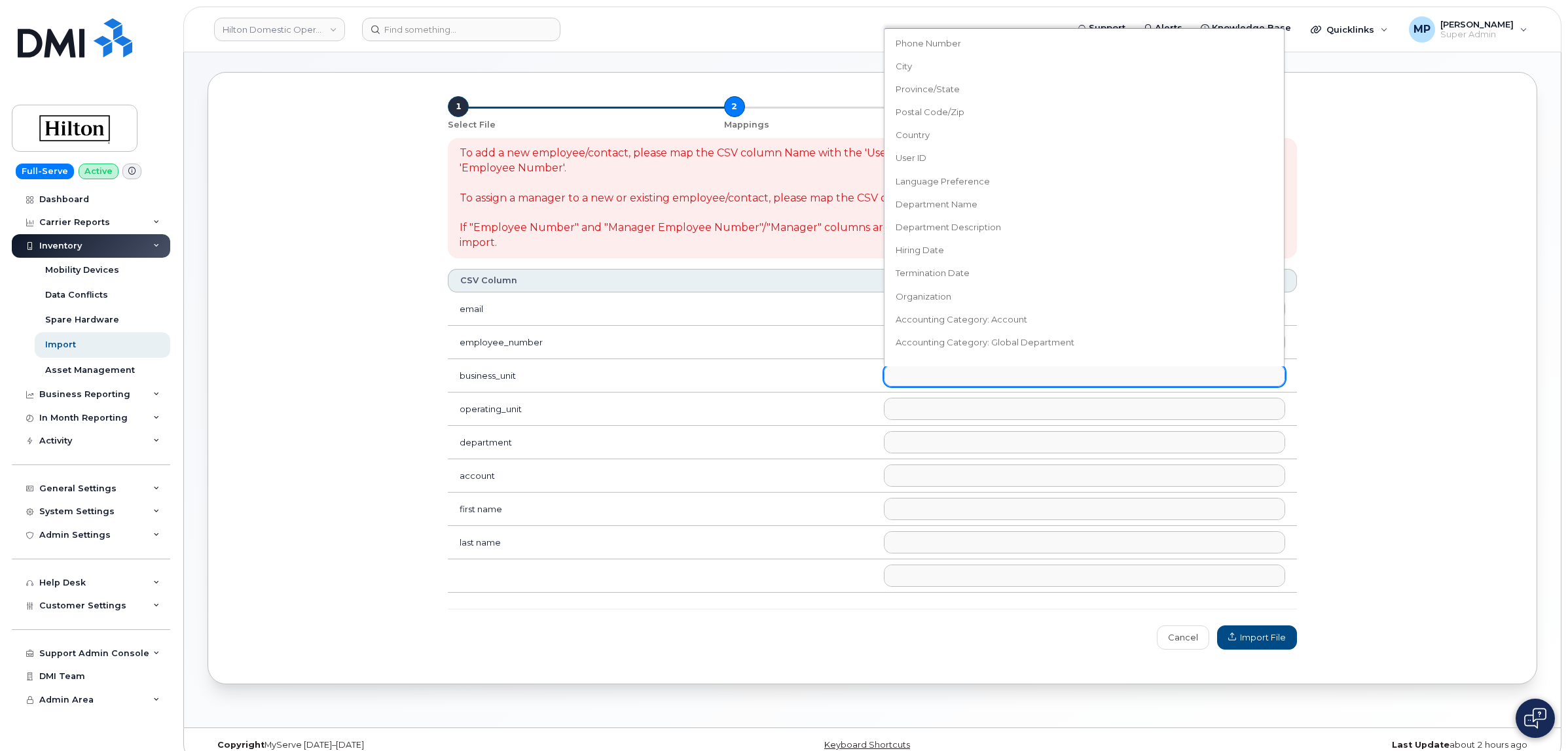
scroll to position [71, 0]
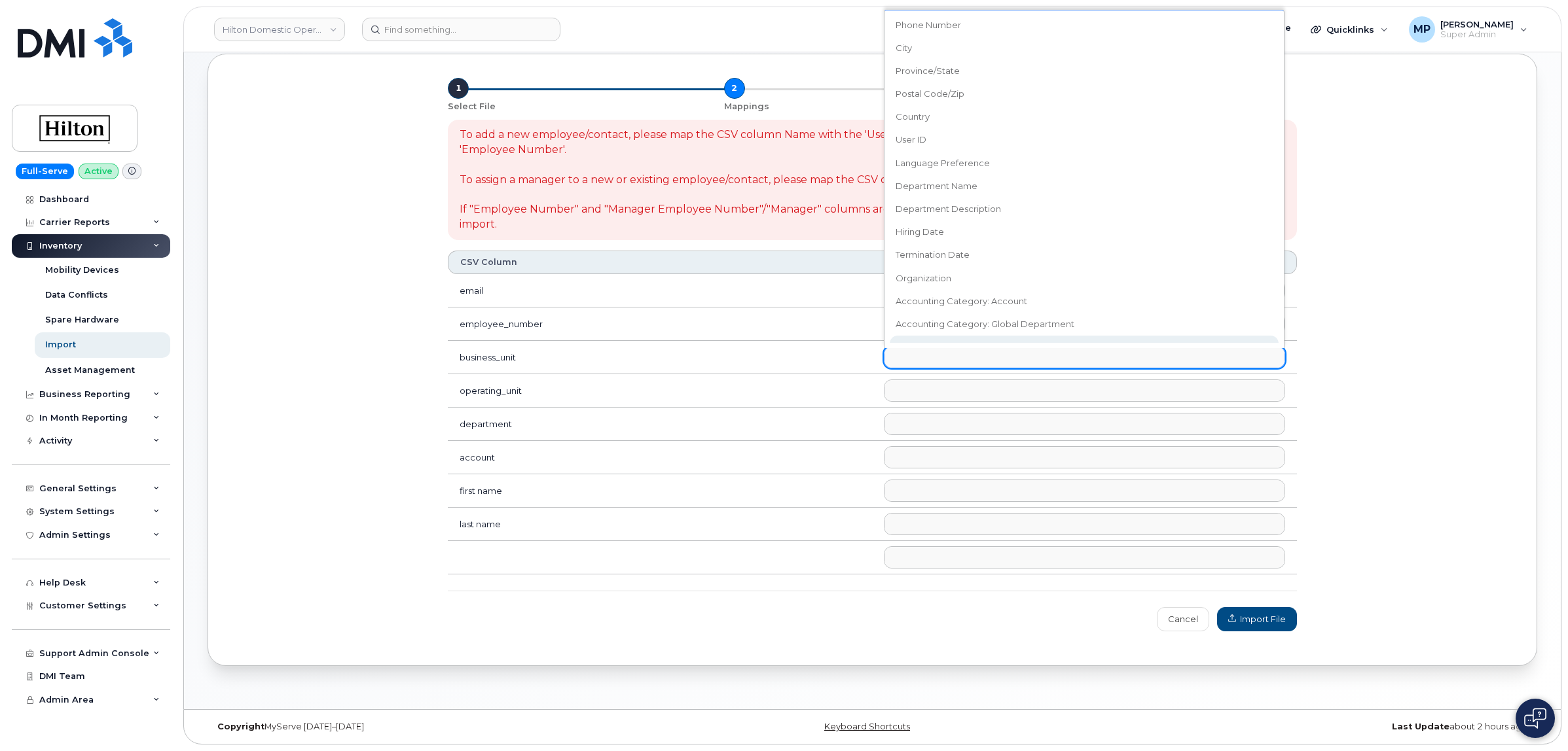
select select "accounting_type_2010"
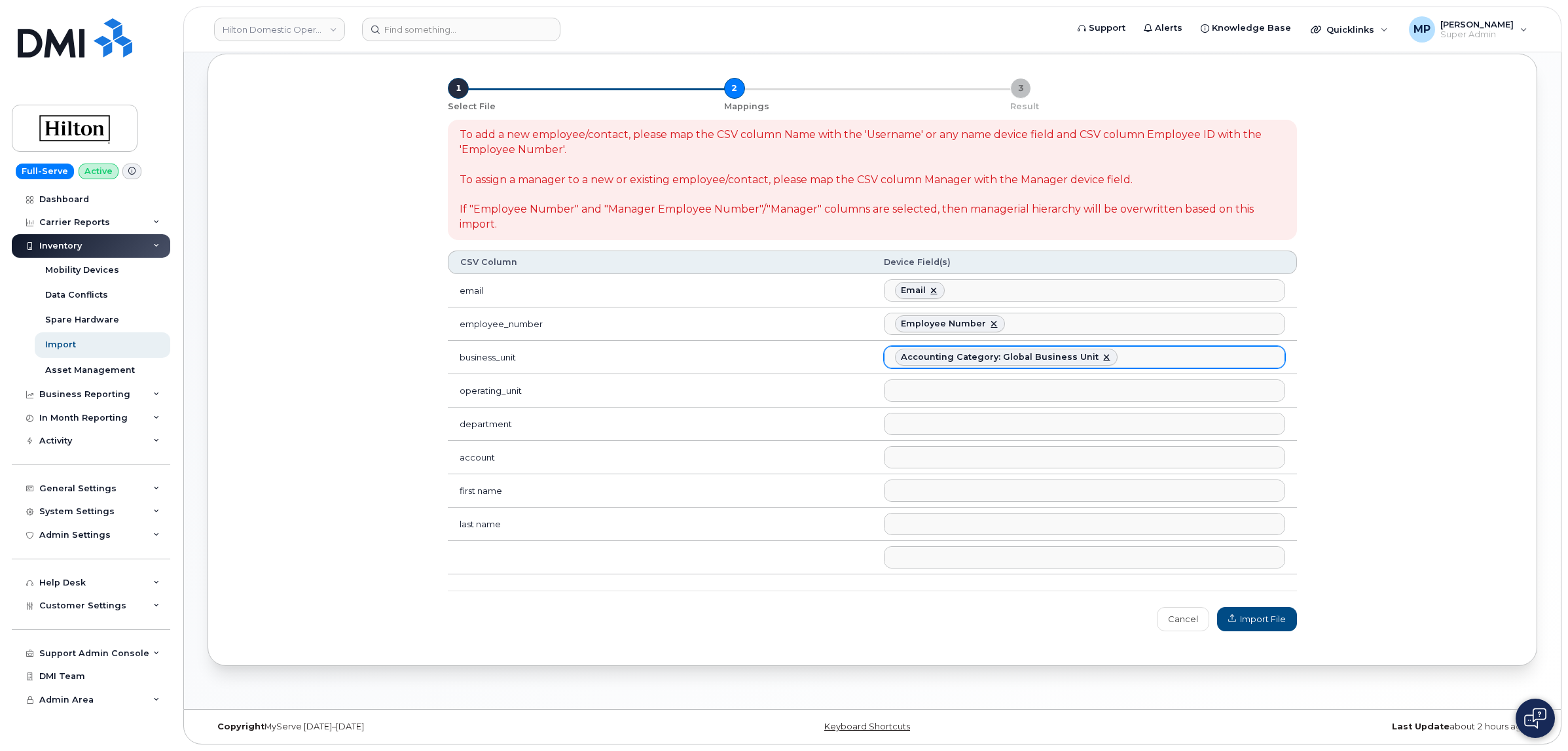
scroll to position [447, 0]
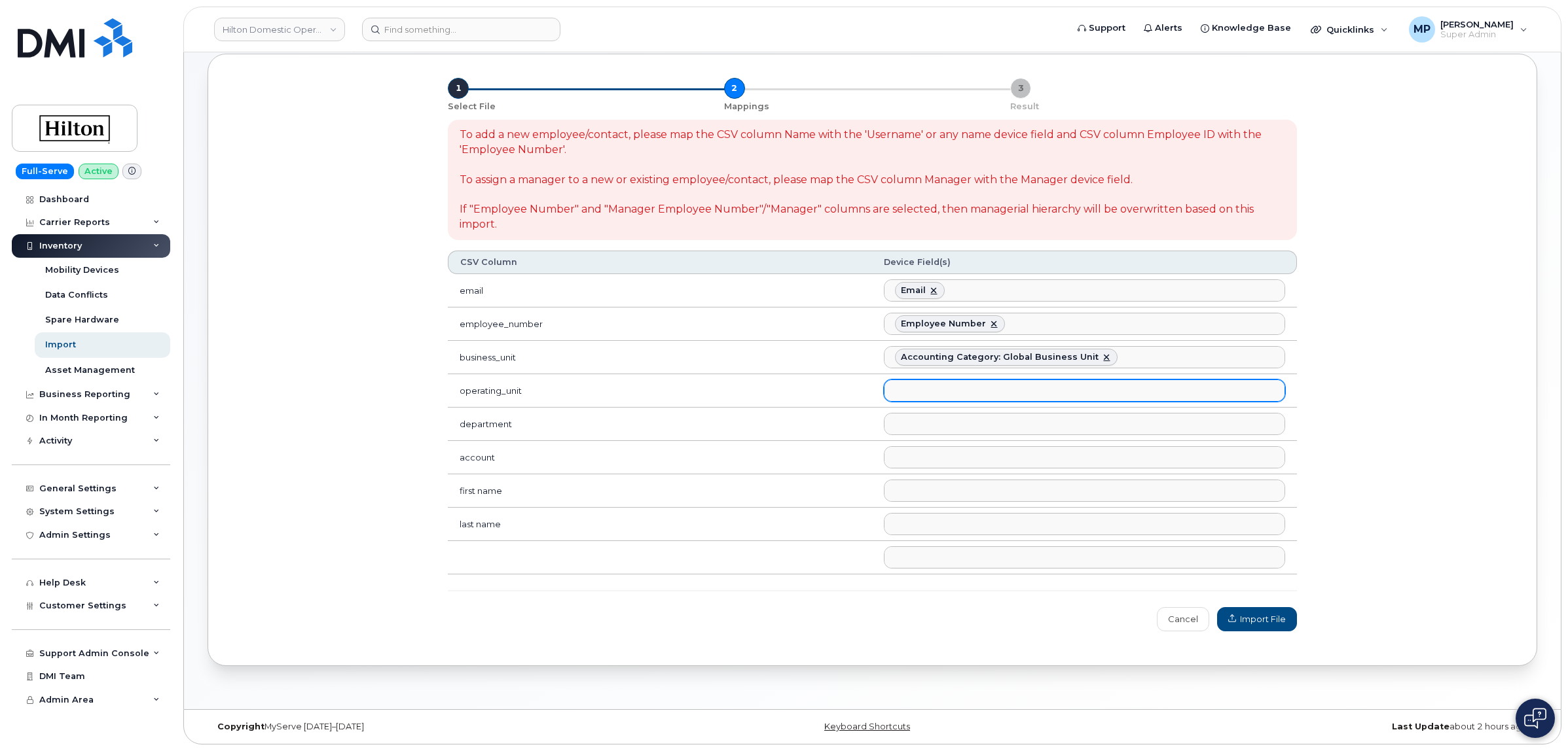
click at [957, 387] on ul at bounding box center [1083, 390] width 399 height 21
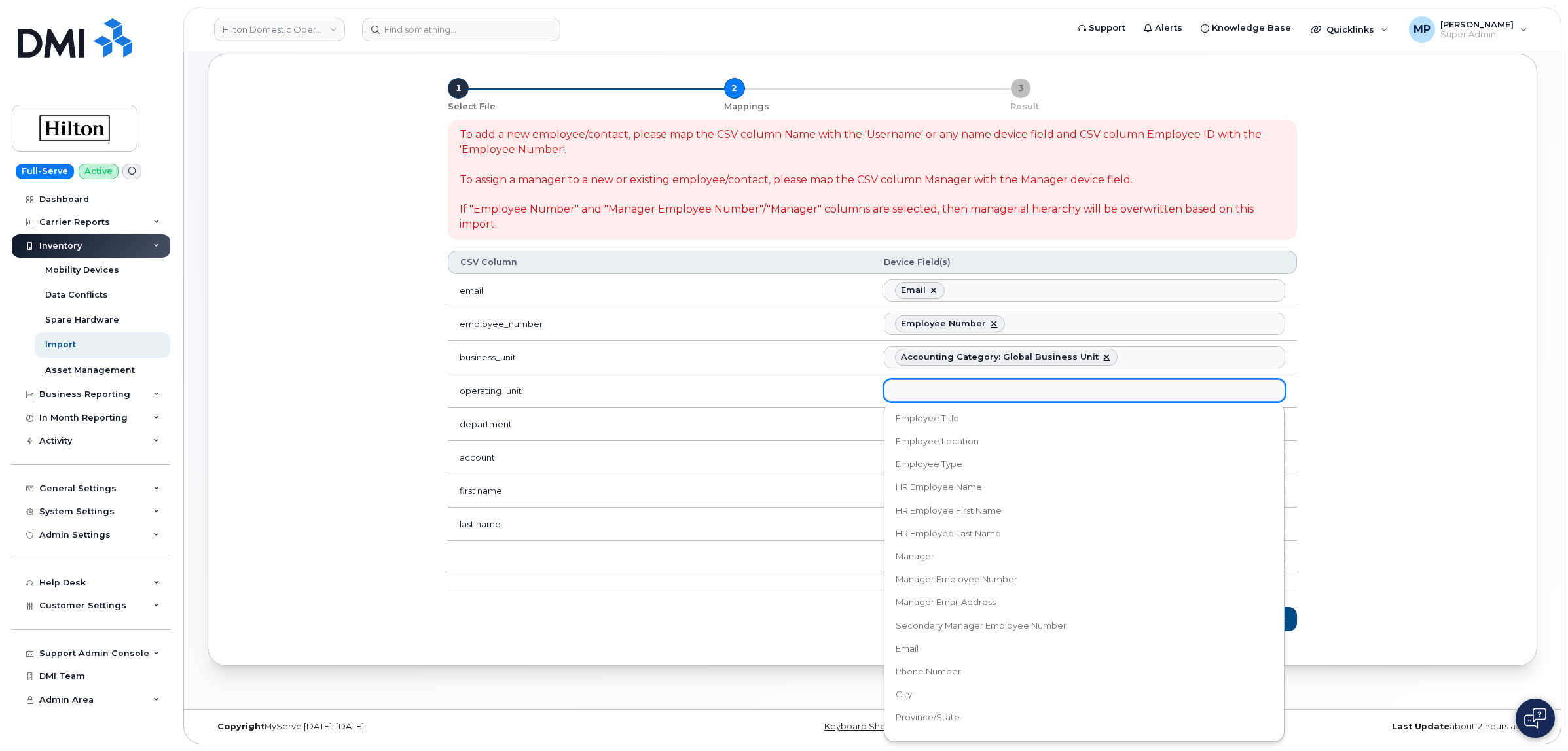
scroll to position [532, 0]
select select "accounting_type_2011"
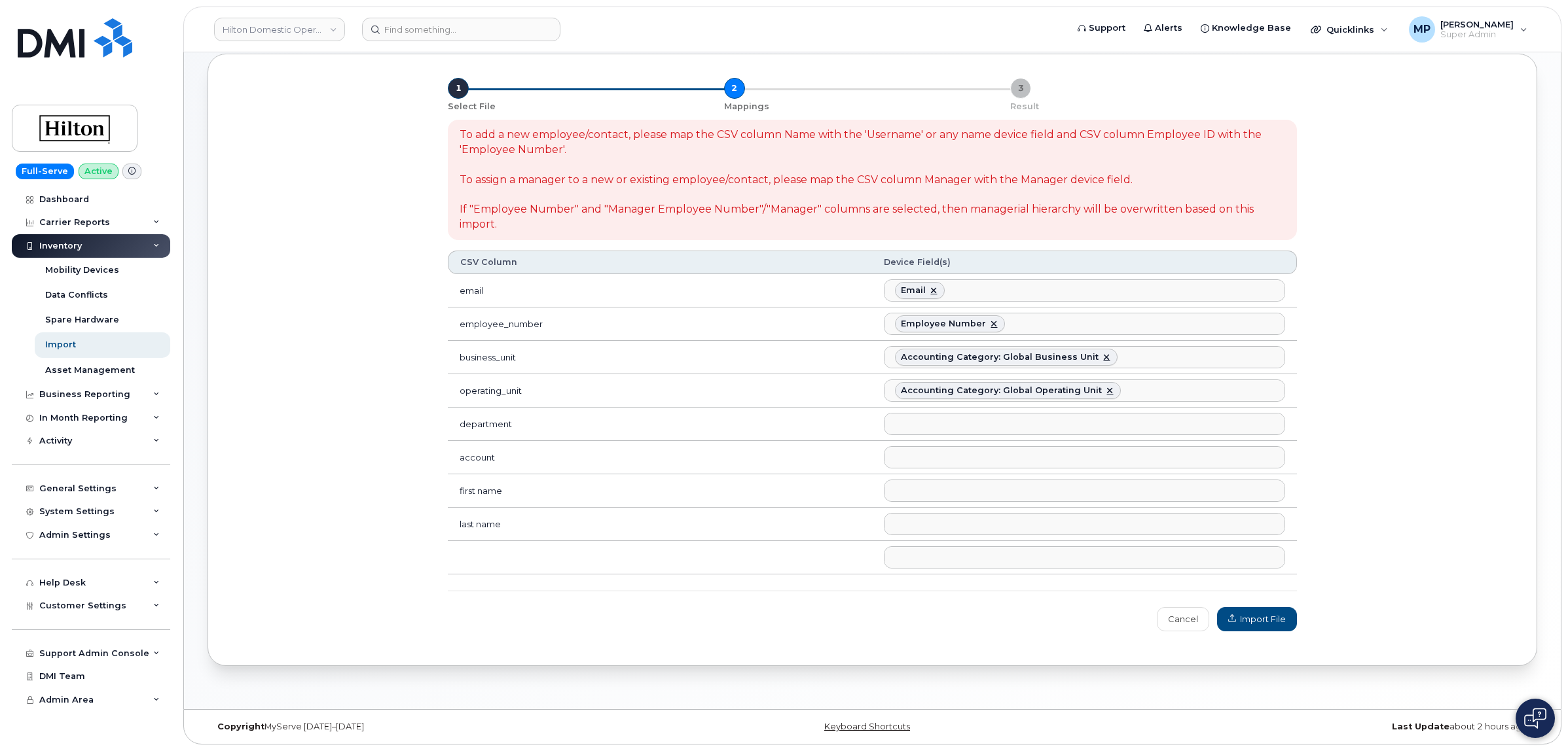
scroll to position [459, 0]
click at [930, 419] on ul at bounding box center [1083, 424] width 399 height 21
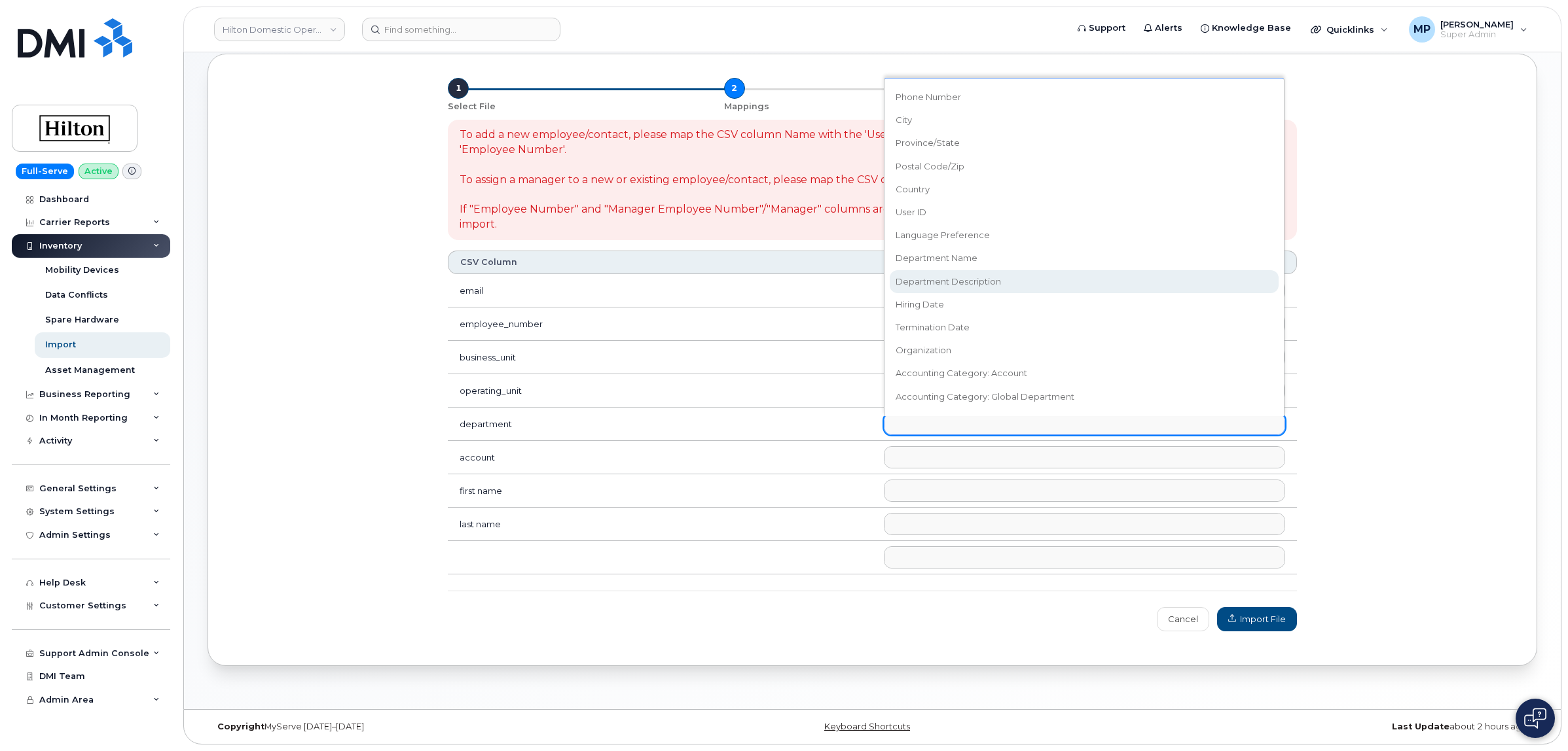
scroll to position [532, 0]
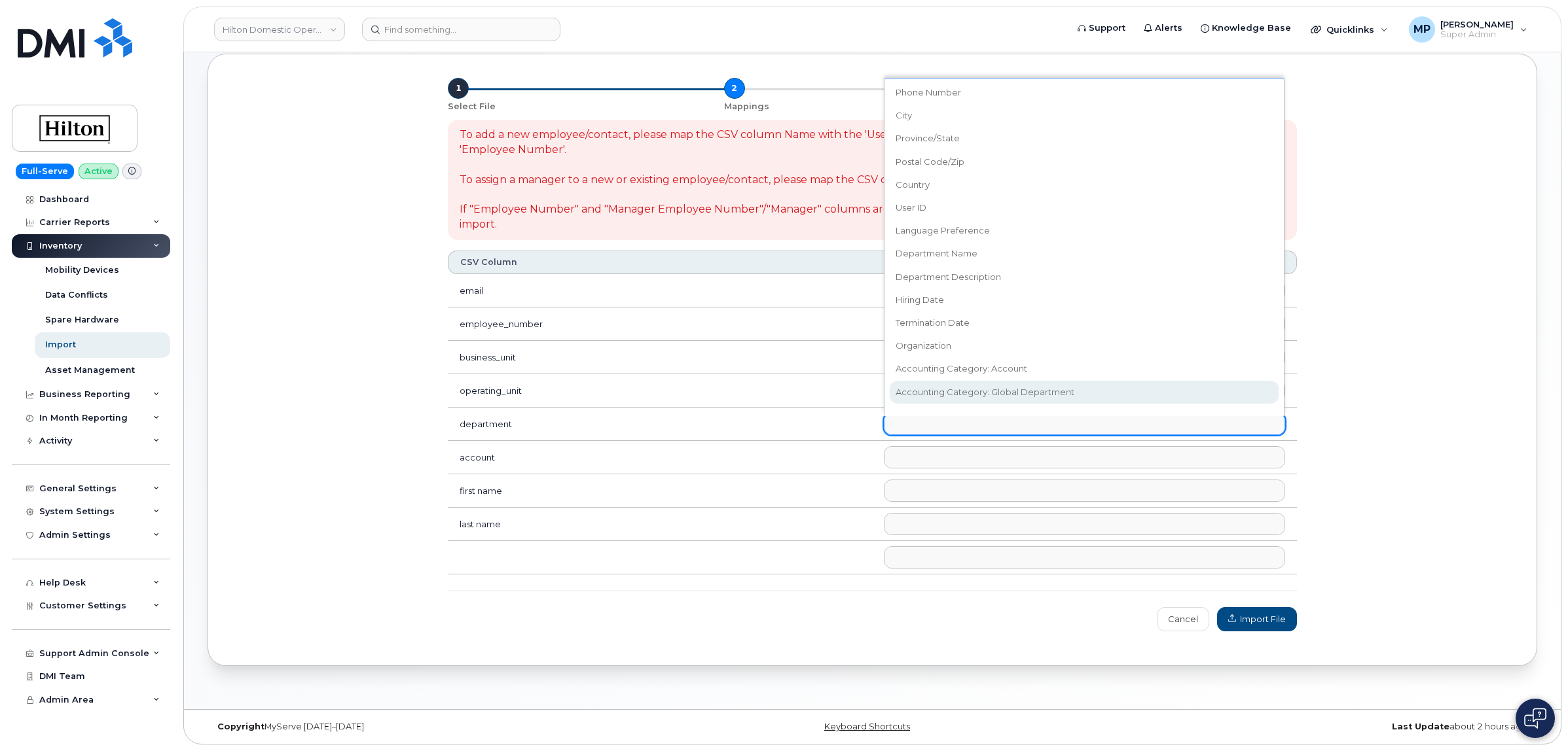
select select "accounting_type_2009"
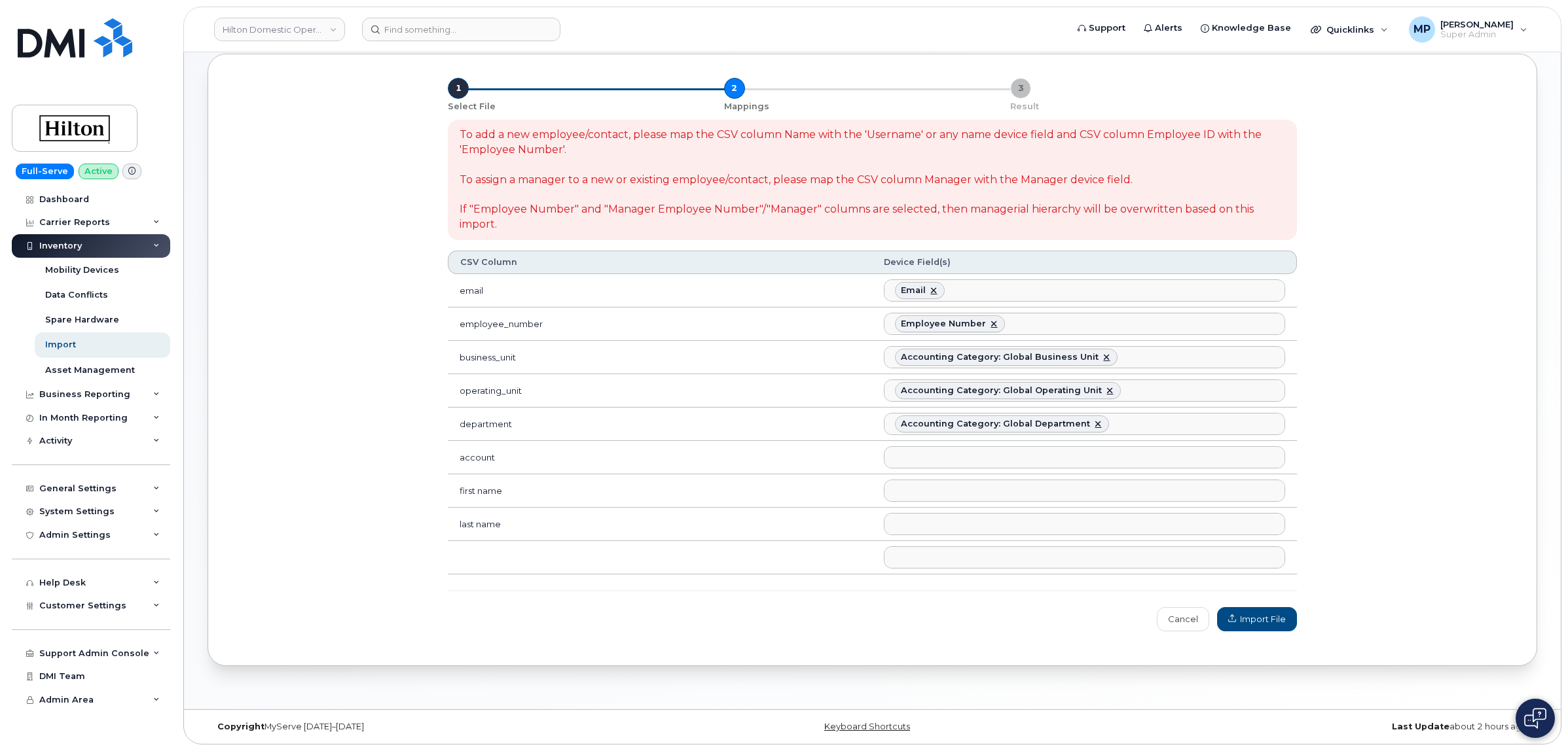
scroll to position [436, 0]
click at [932, 459] on ul at bounding box center [1083, 457] width 399 height 21
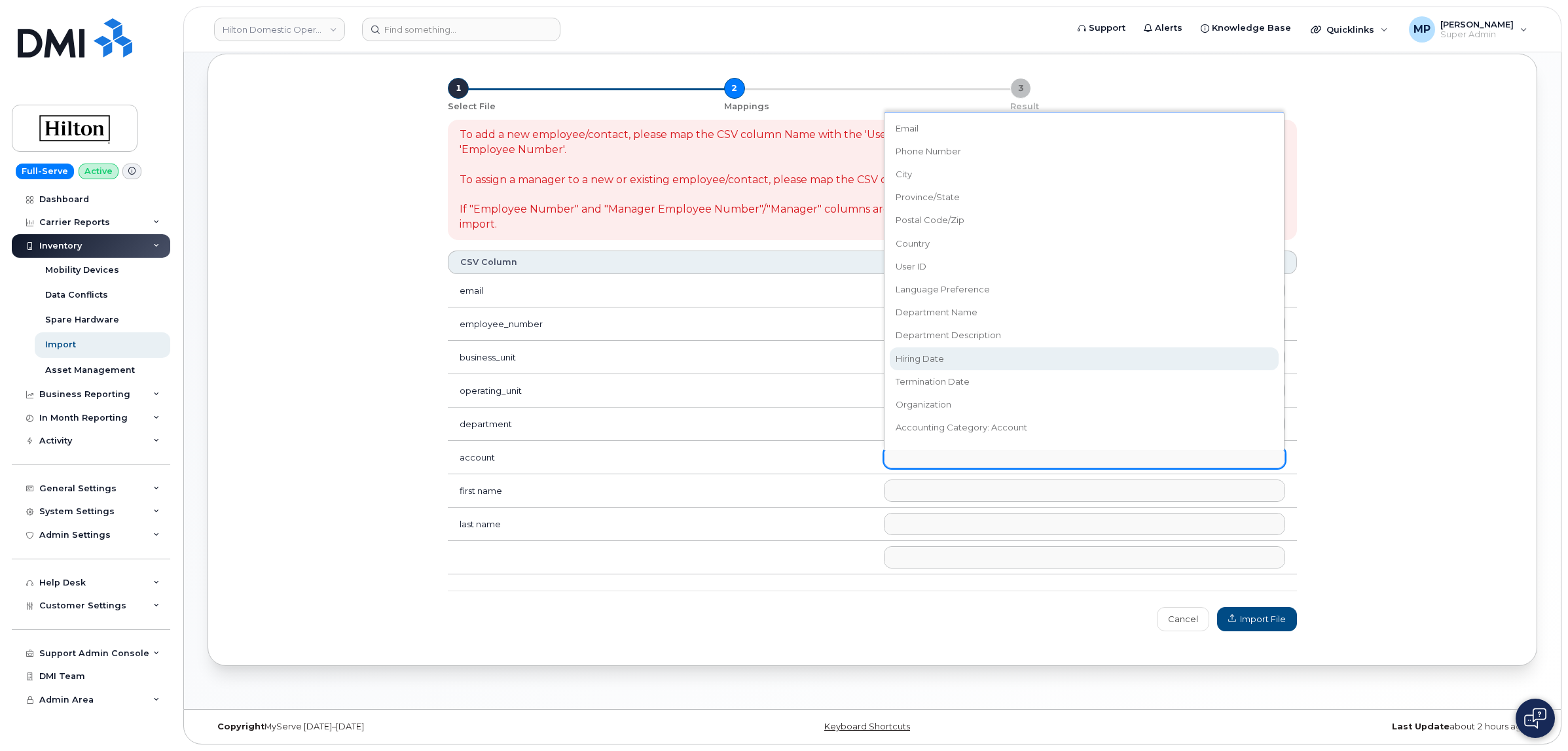
scroll to position [532, 0]
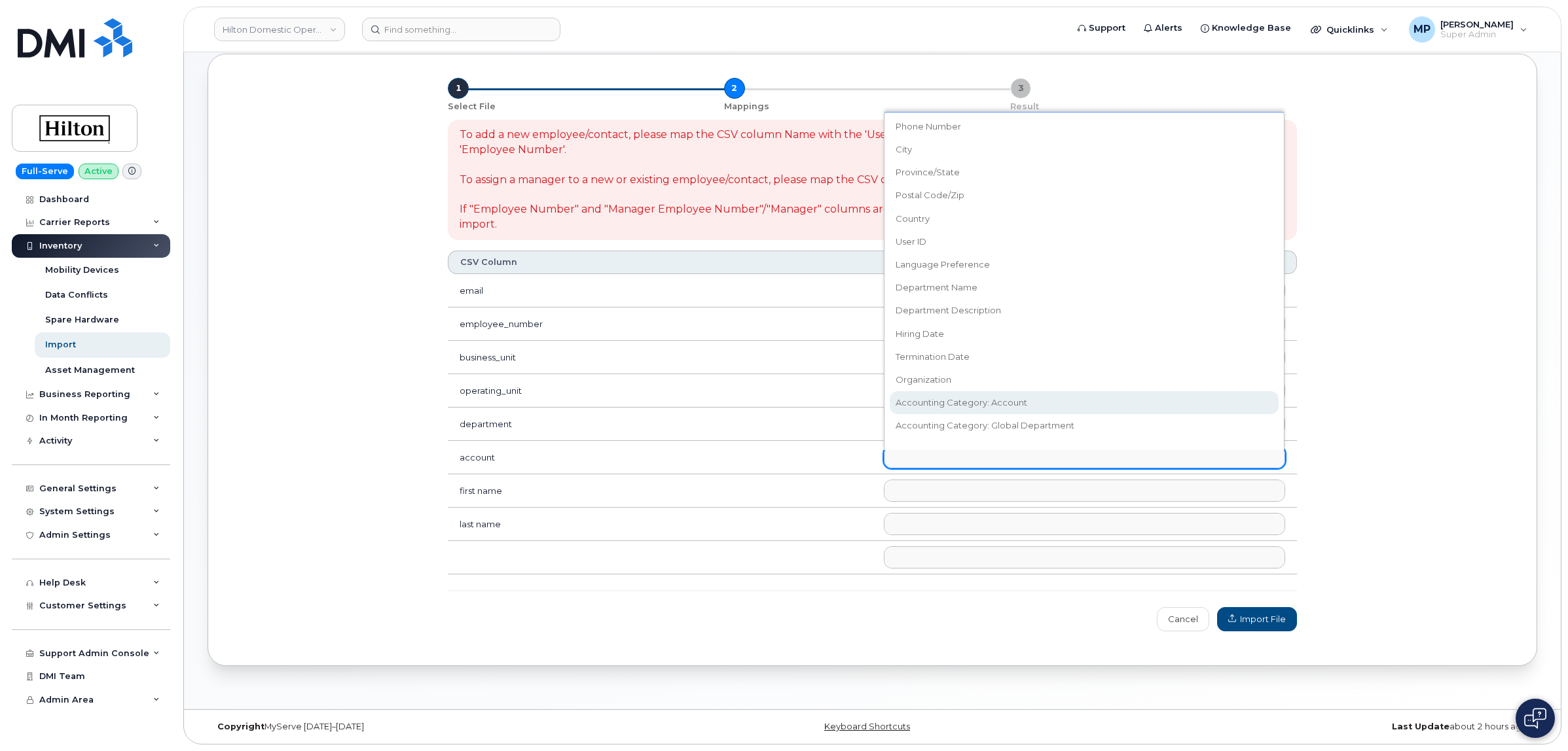
select select "accounting_type_2008"
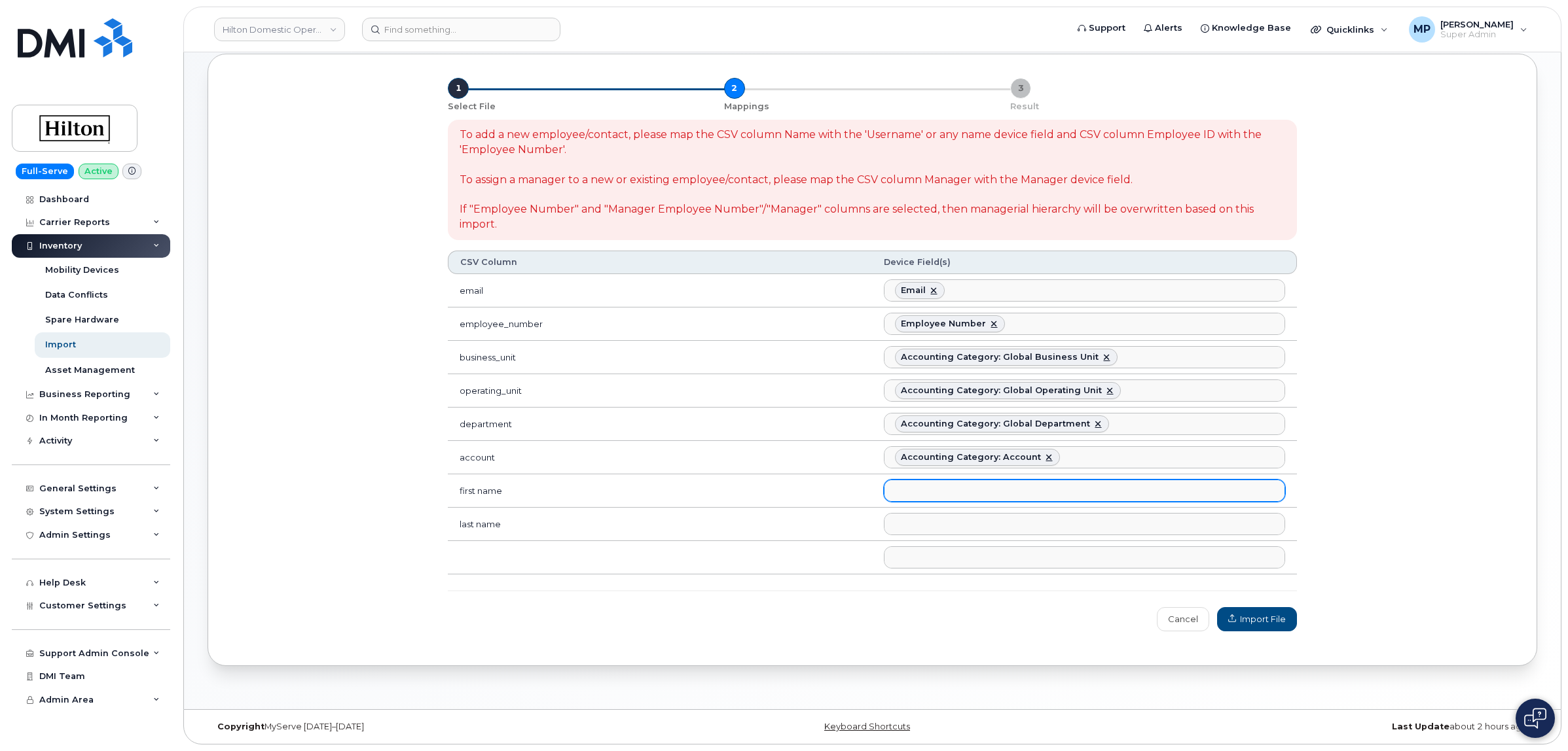
click at [909, 488] on ul at bounding box center [1083, 490] width 399 height 21
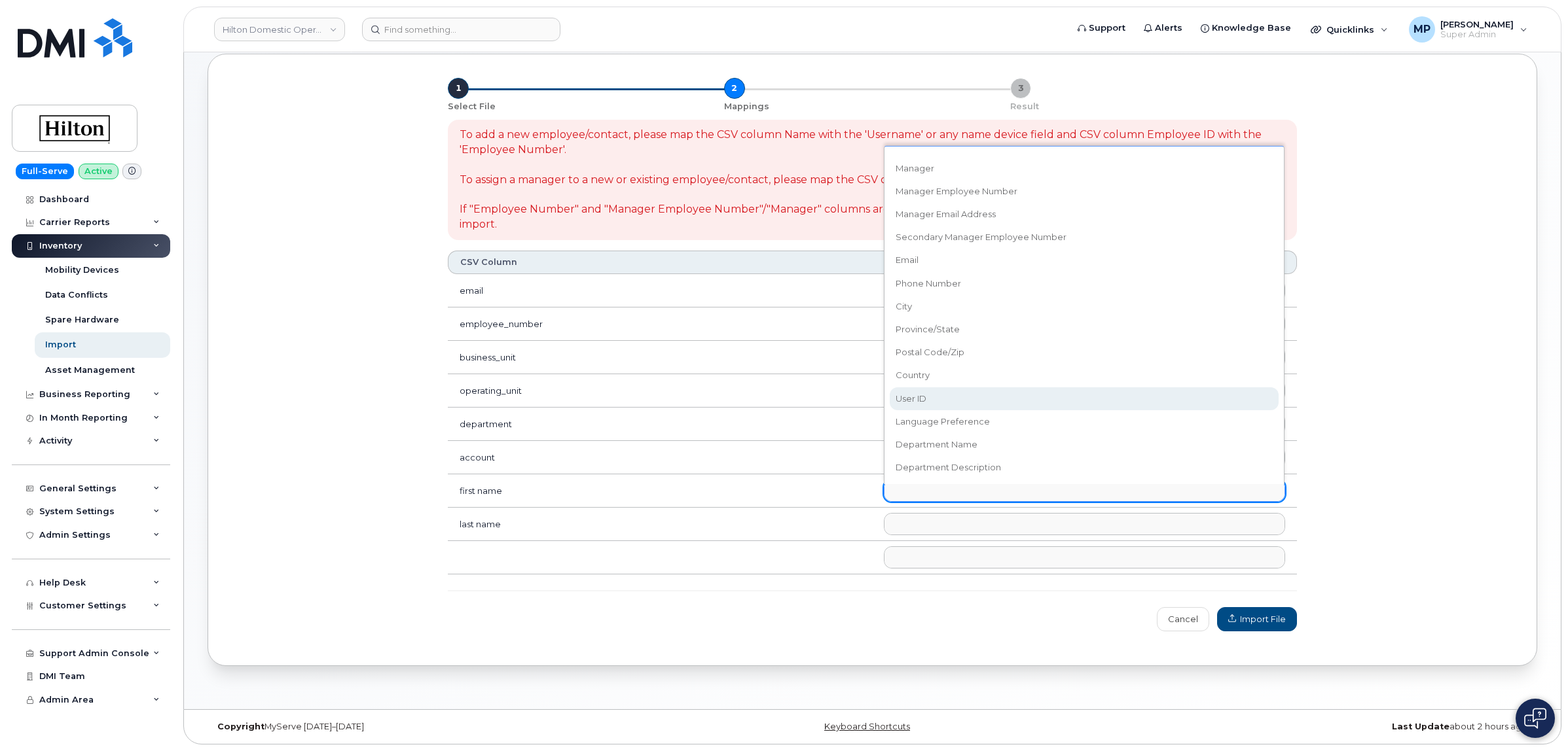
scroll to position [245, 0]
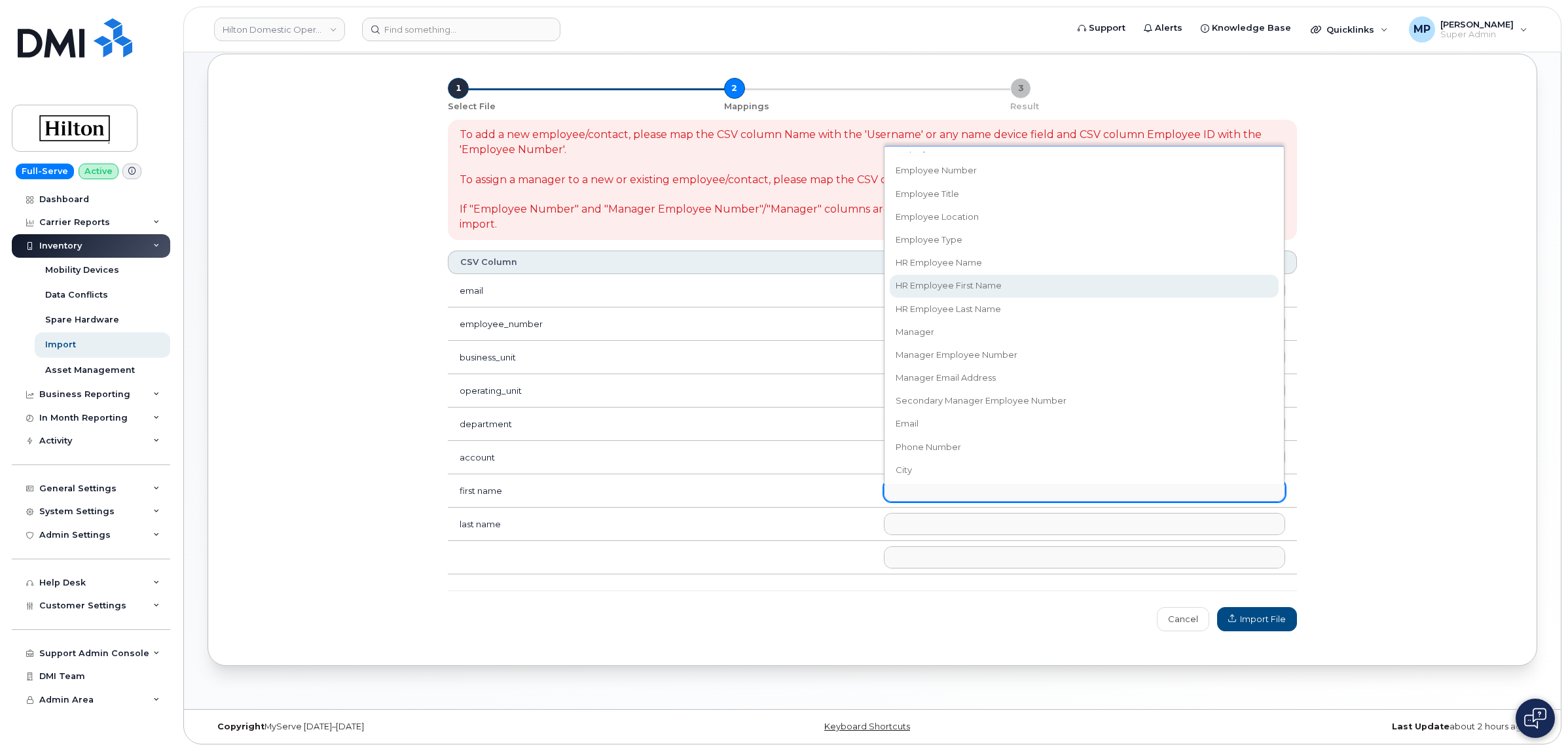
select select "hr_employee_first_name"
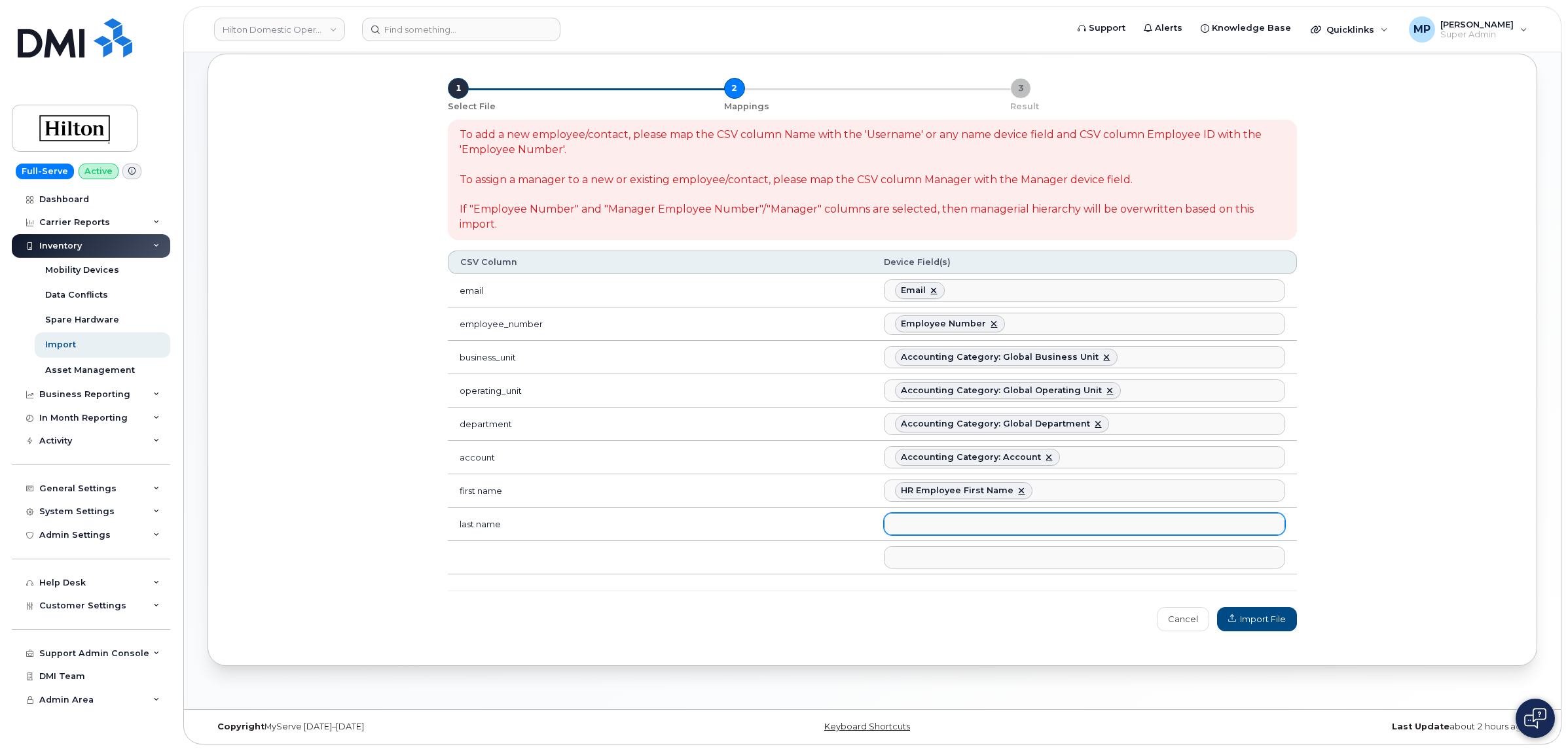
click at [925, 520] on ul at bounding box center [1083, 523] width 399 height 21
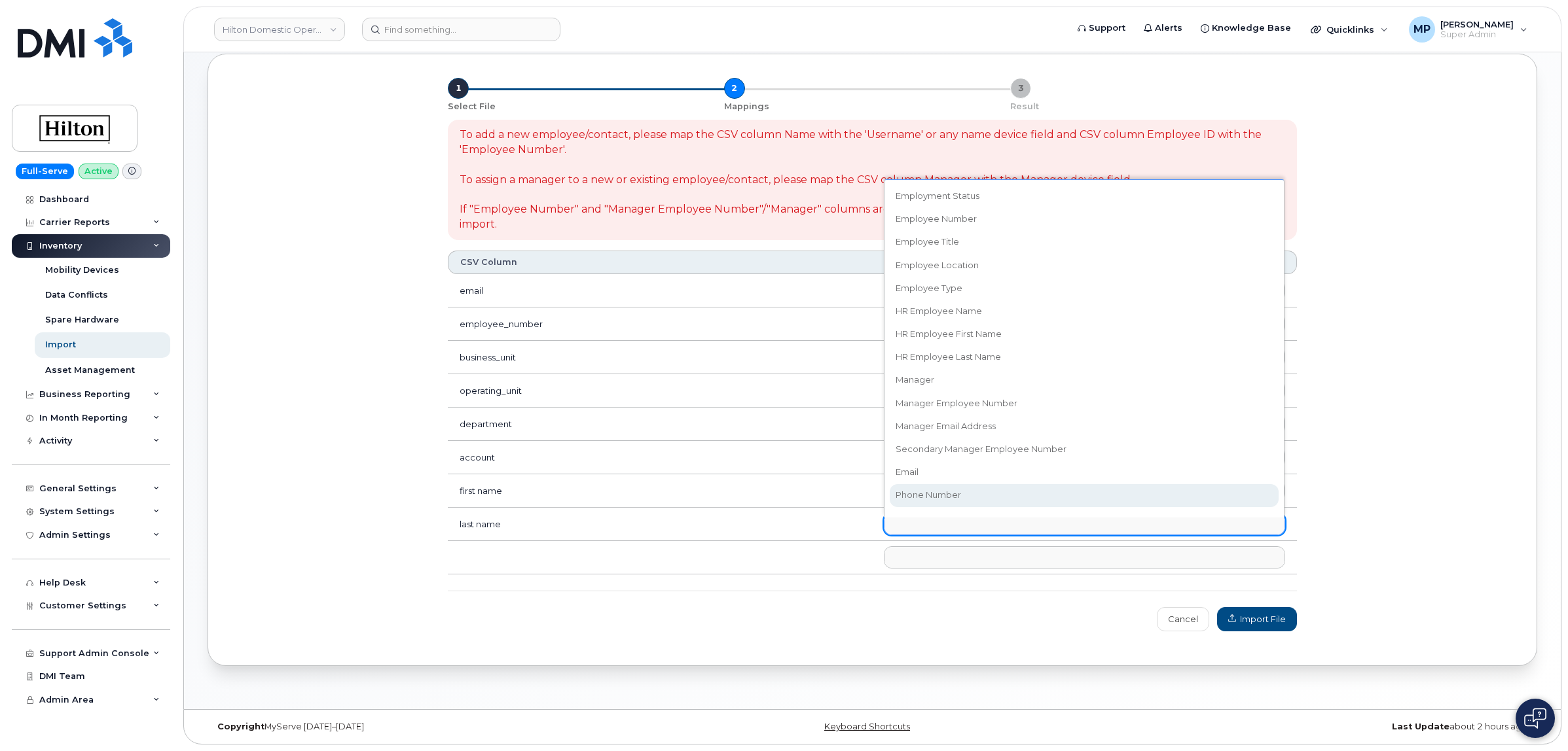
scroll to position [205, 0]
drag, startPoint x: 937, startPoint y: 363, endPoint x: 919, endPoint y: 388, distance: 30.8
select select "hr_employee_last_name"
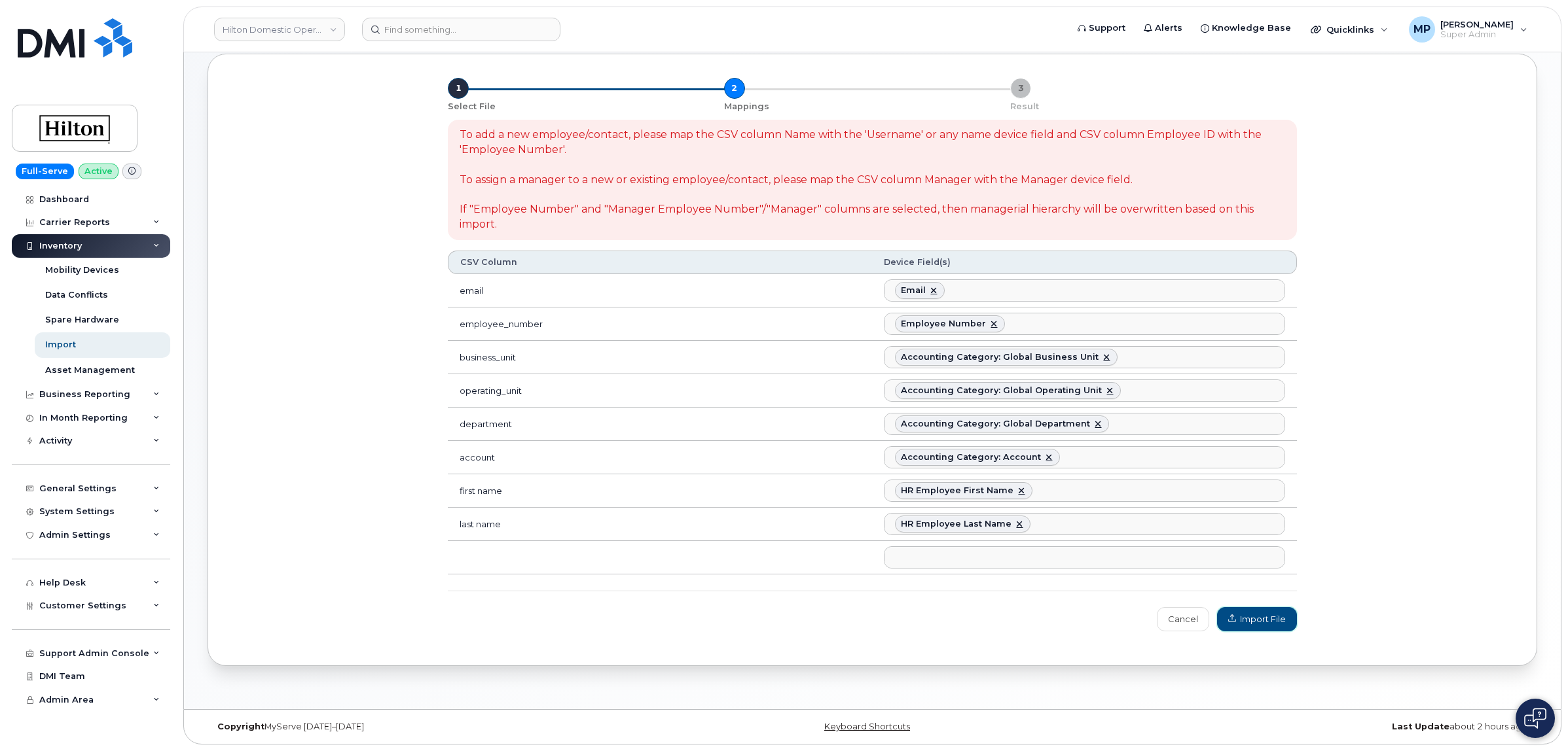
click at [1255, 619] on span "Import File" at bounding box center [1257, 619] width 58 height 12
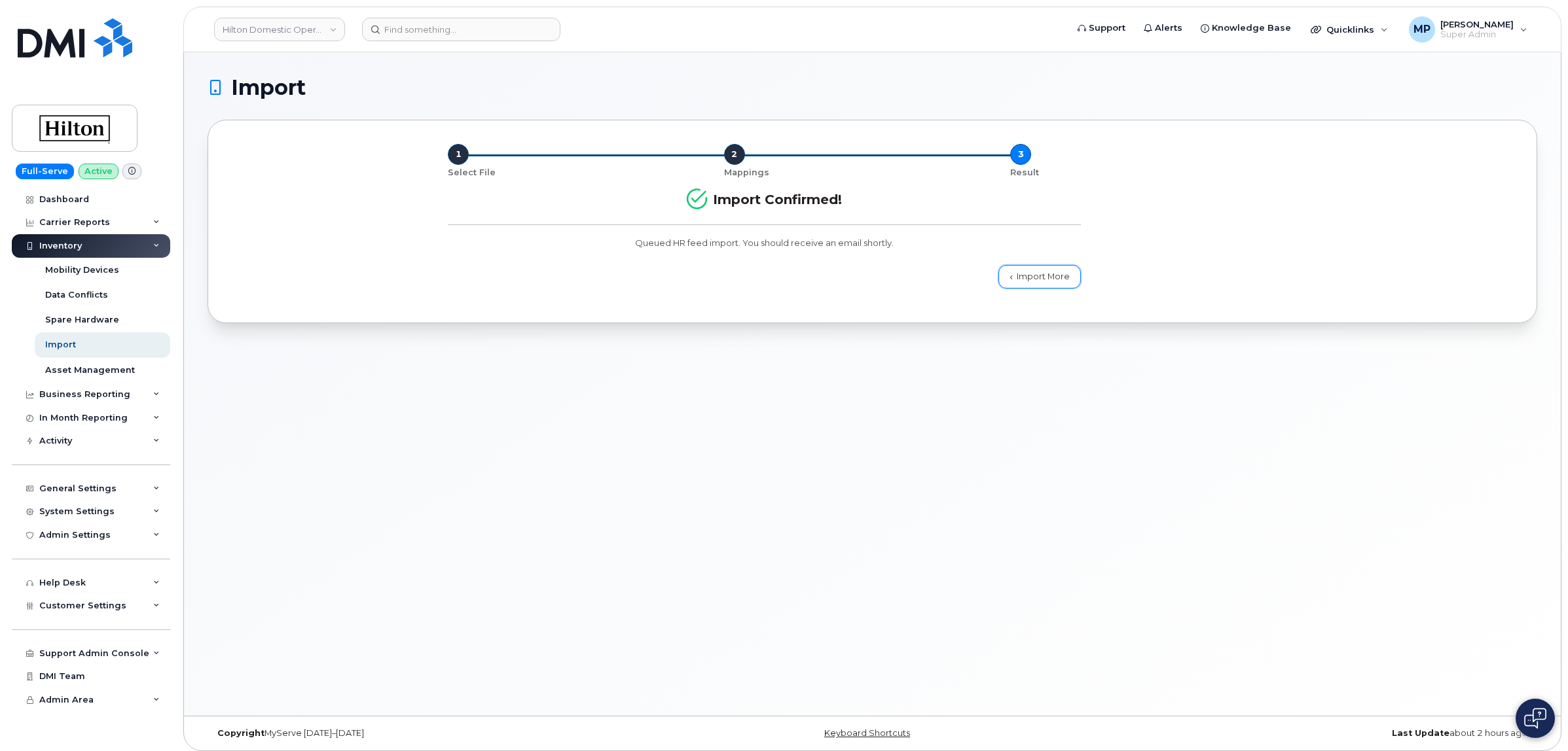
click at [1025, 273] on link "Import More" at bounding box center [1040, 276] width 82 height 24
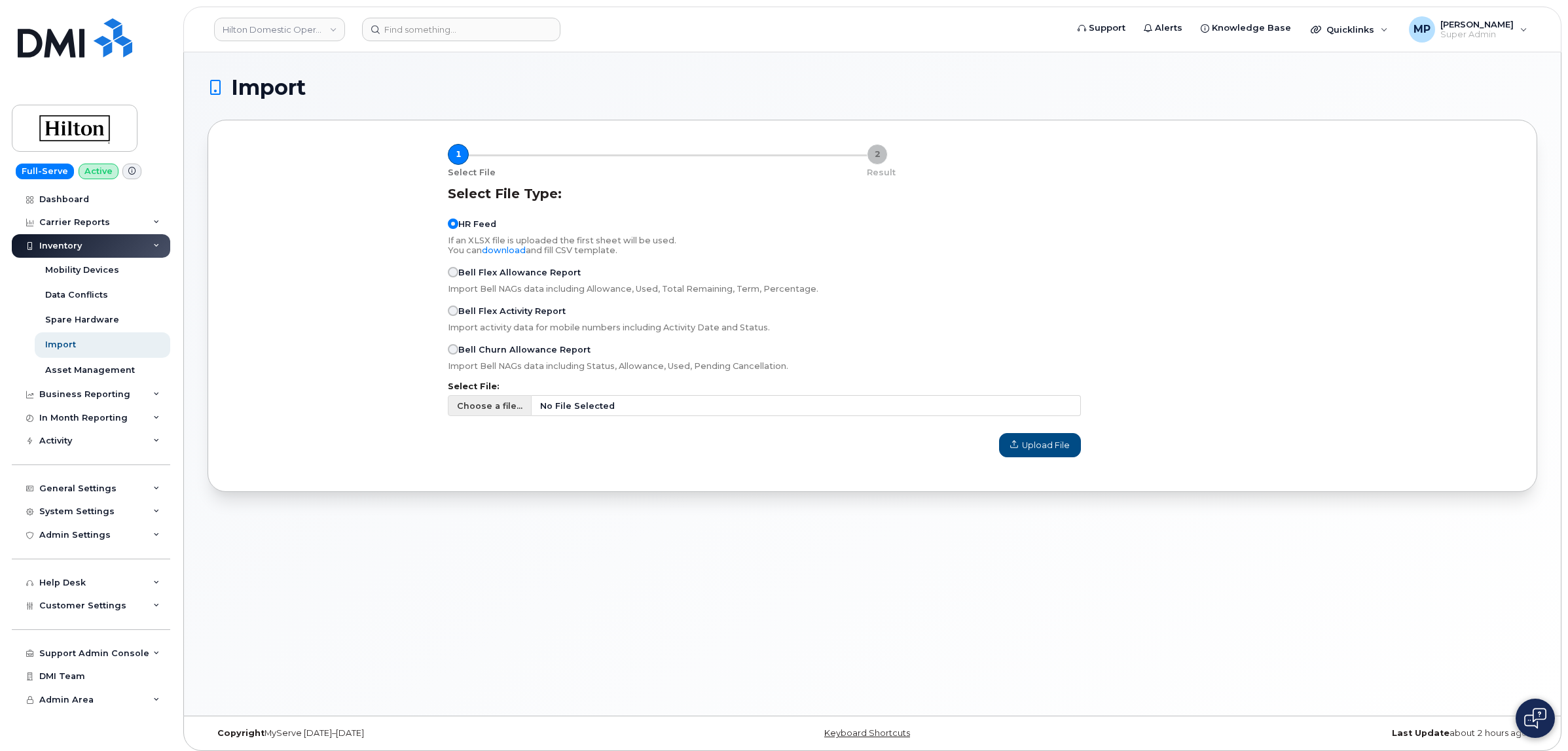
click at [482, 410] on span "Choose a file..." at bounding box center [490, 406] width 66 height 12
click at [482, 410] on input "Choose a file... No File Selected" at bounding box center [764, 405] width 633 height 21
type input "C:\fakepath\UK Users remaining.csv"
click at [1028, 452] on span "Upload File" at bounding box center [1040, 445] width 59 height 12
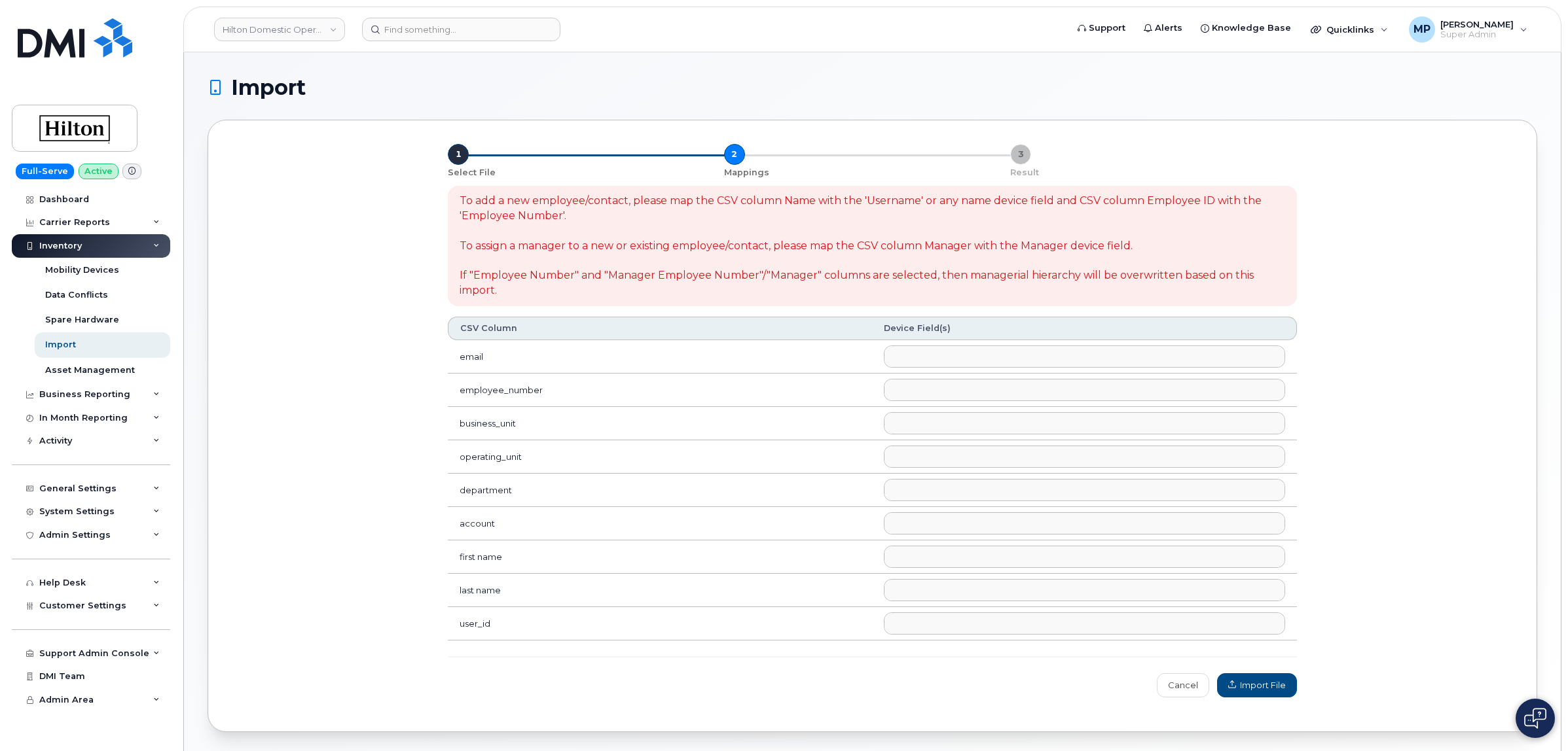
select select
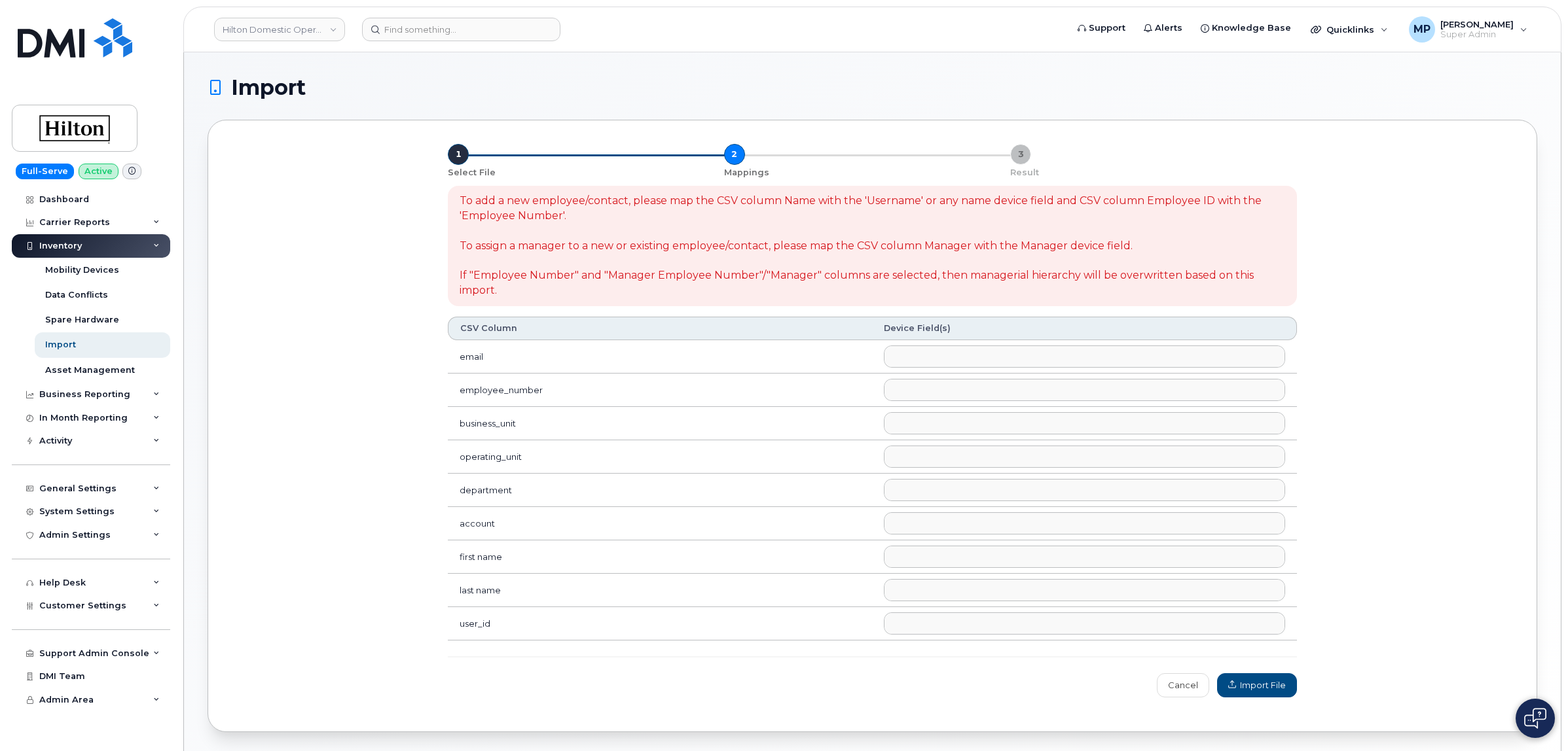
select select
click at [925, 357] on ul at bounding box center [1083, 356] width 399 height 21
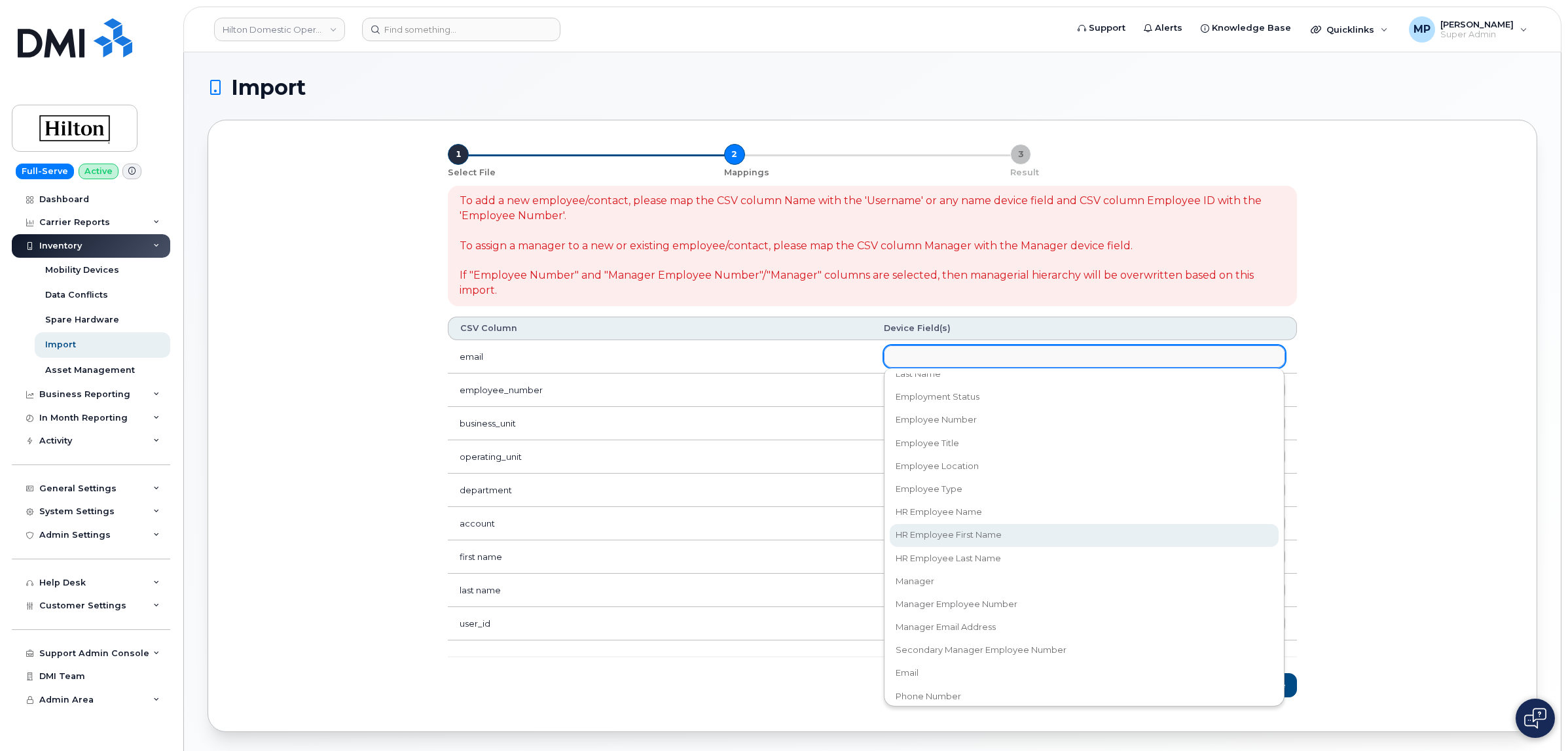
scroll to position [245, 0]
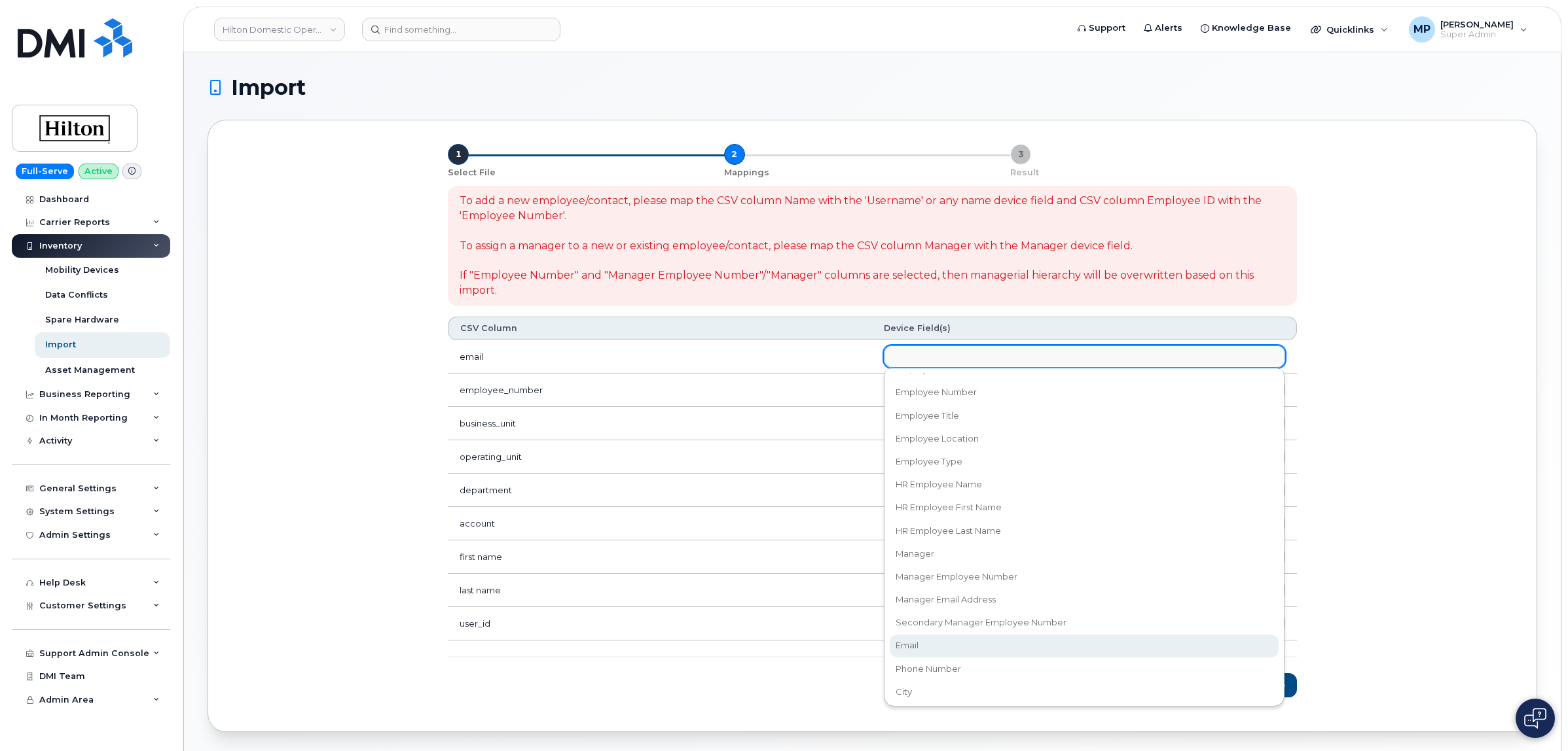
select select "email"
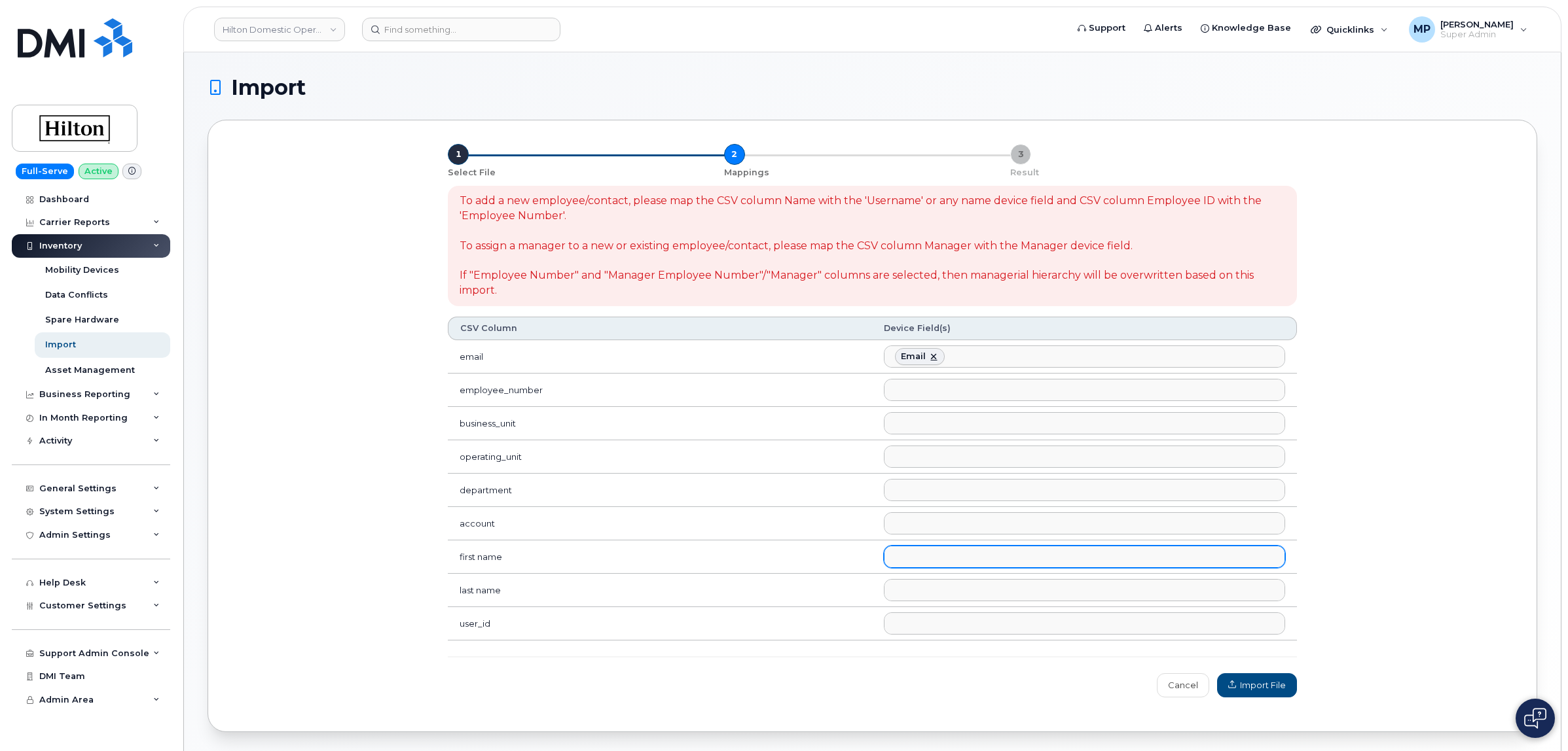
scroll to position [267, 0]
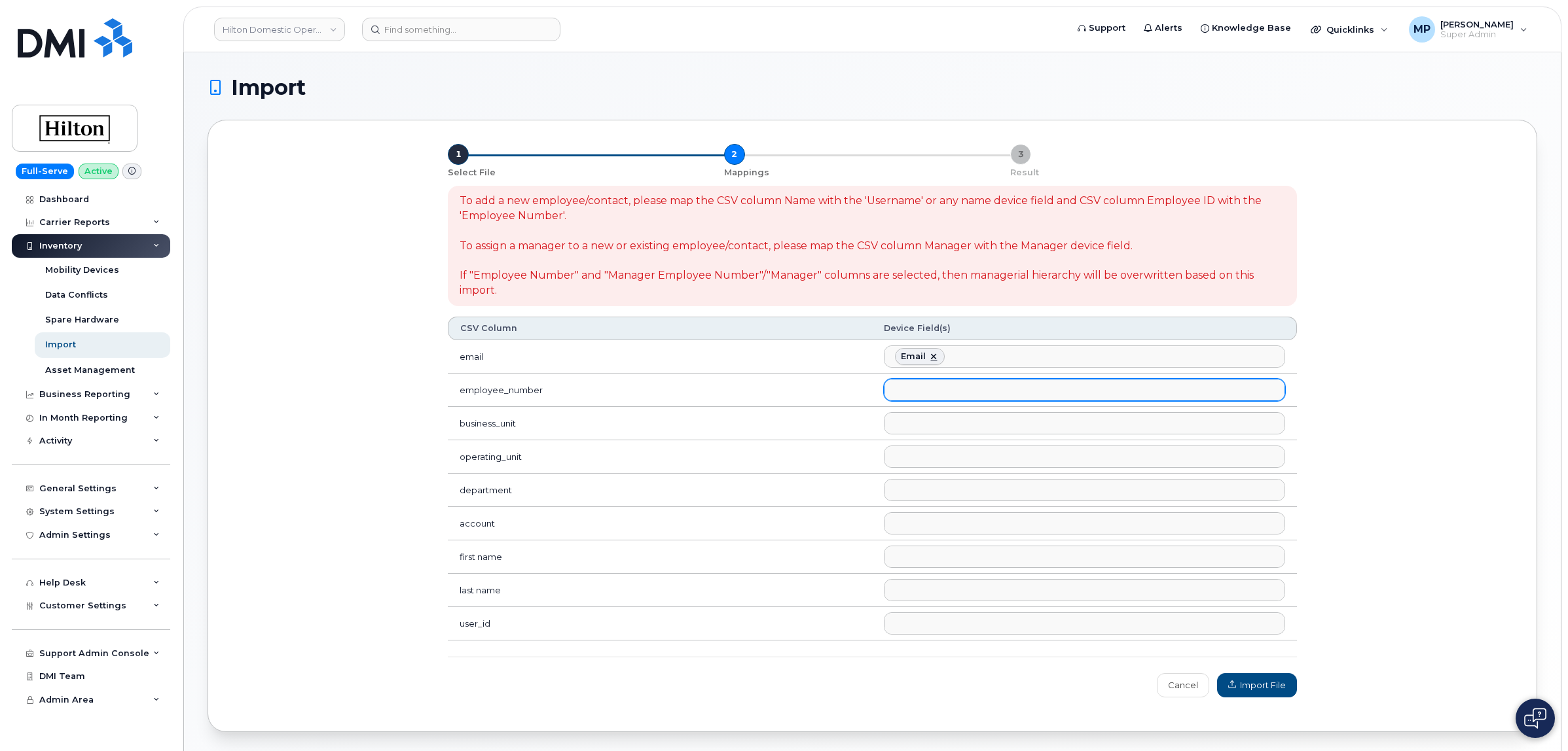
click at [919, 390] on ul at bounding box center [1083, 389] width 399 height 21
select select "employee_number"
click at [931, 424] on ul at bounding box center [1083, 423] width 399 height 21
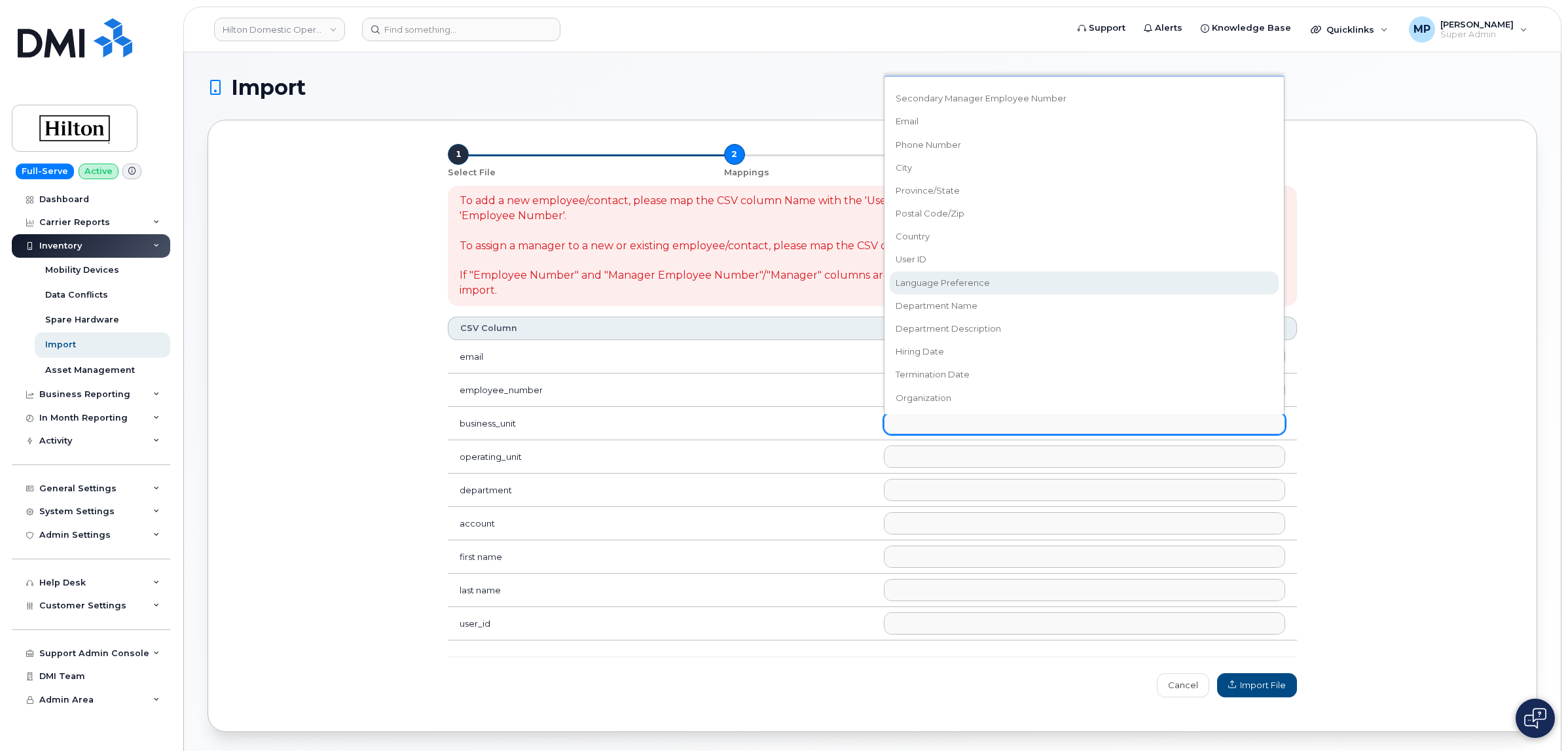
scroll to position [532, 0]
select select "accounting_type_2010"
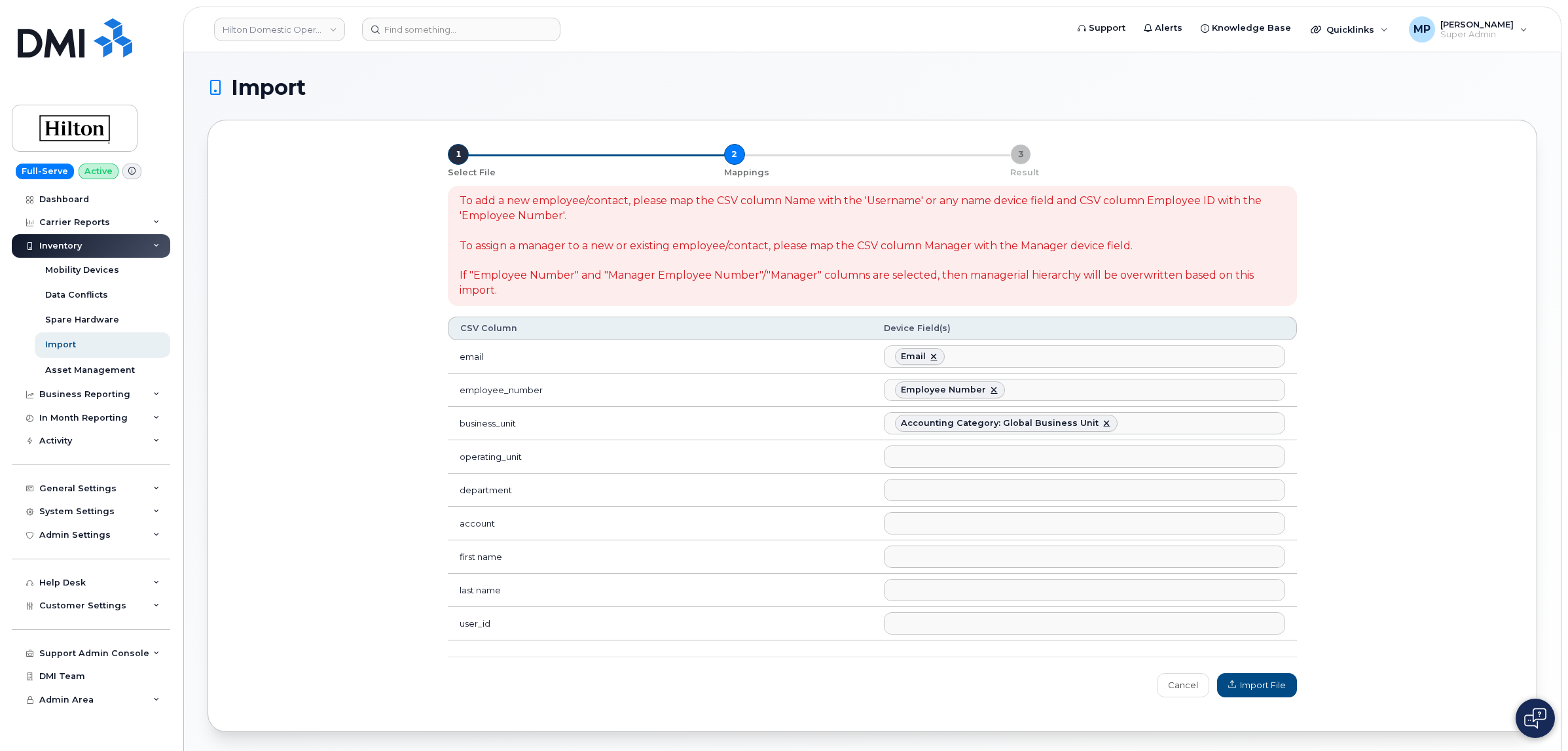
click at [915, 452] on ul at bounding box center [1083, 456] width 399 height 21
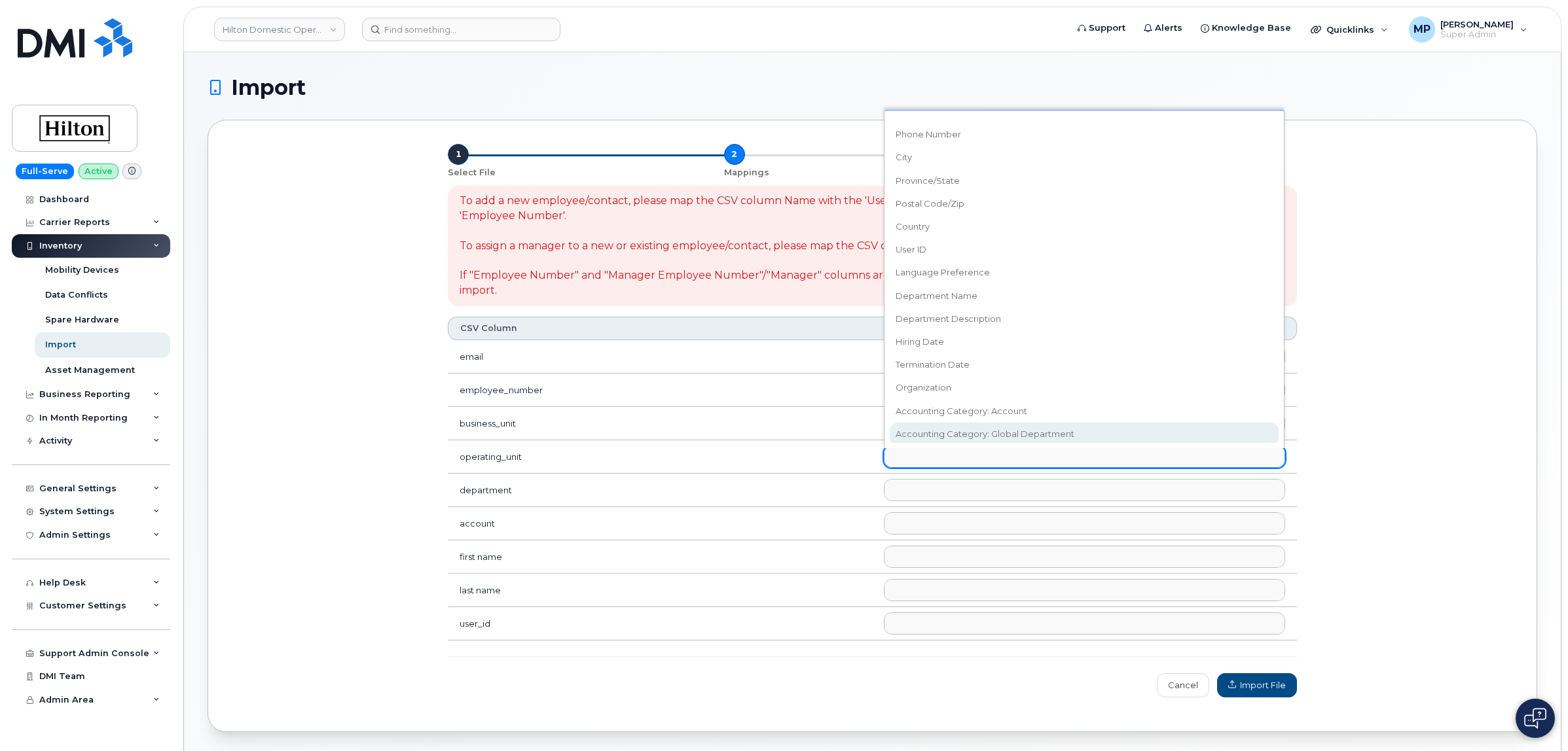
scroll to position [532, 0]
select select "accounting_type_2011"
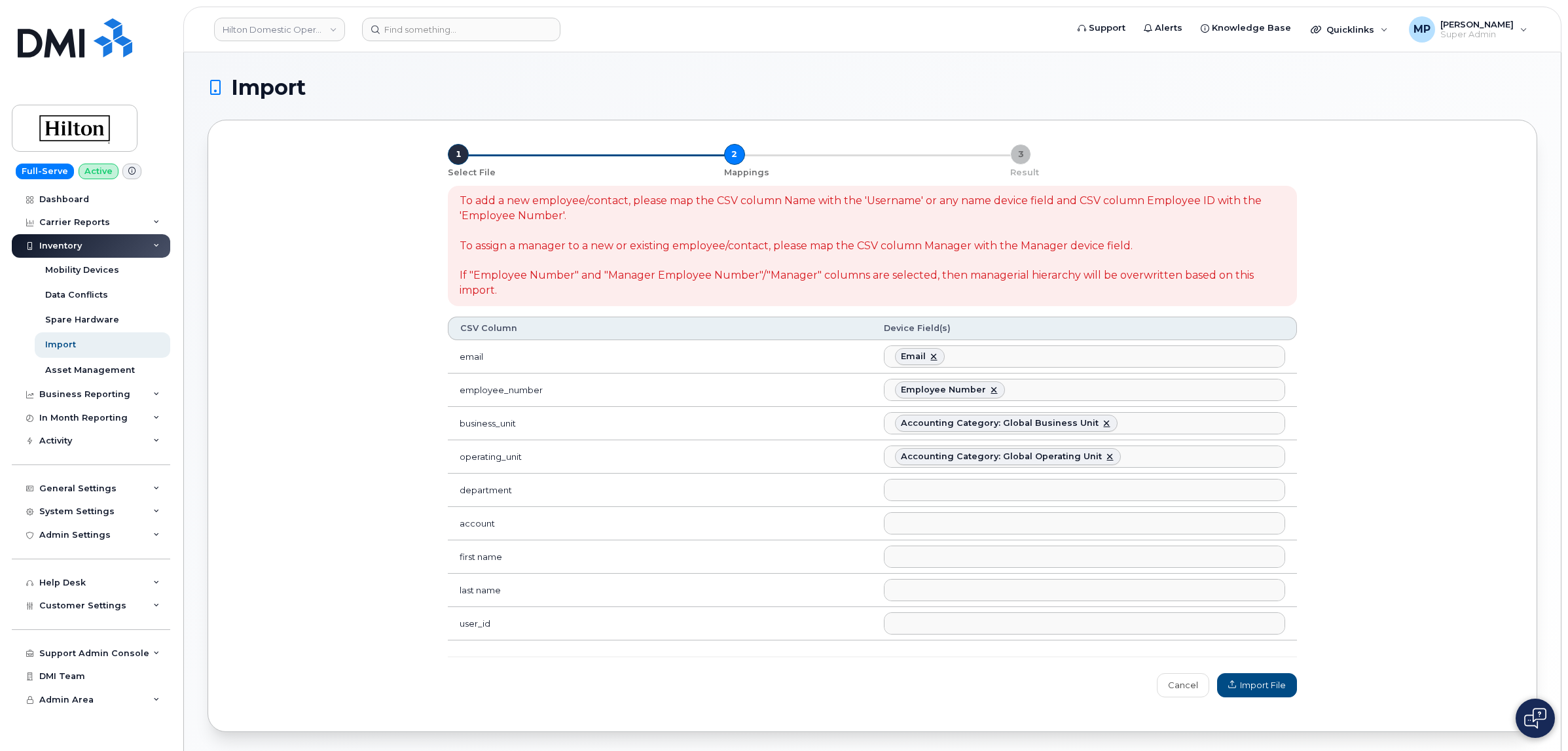
scroll to position [459, 0]
click at [922, 497] on ul at bounding box center [1083, 489] width 399 height 21
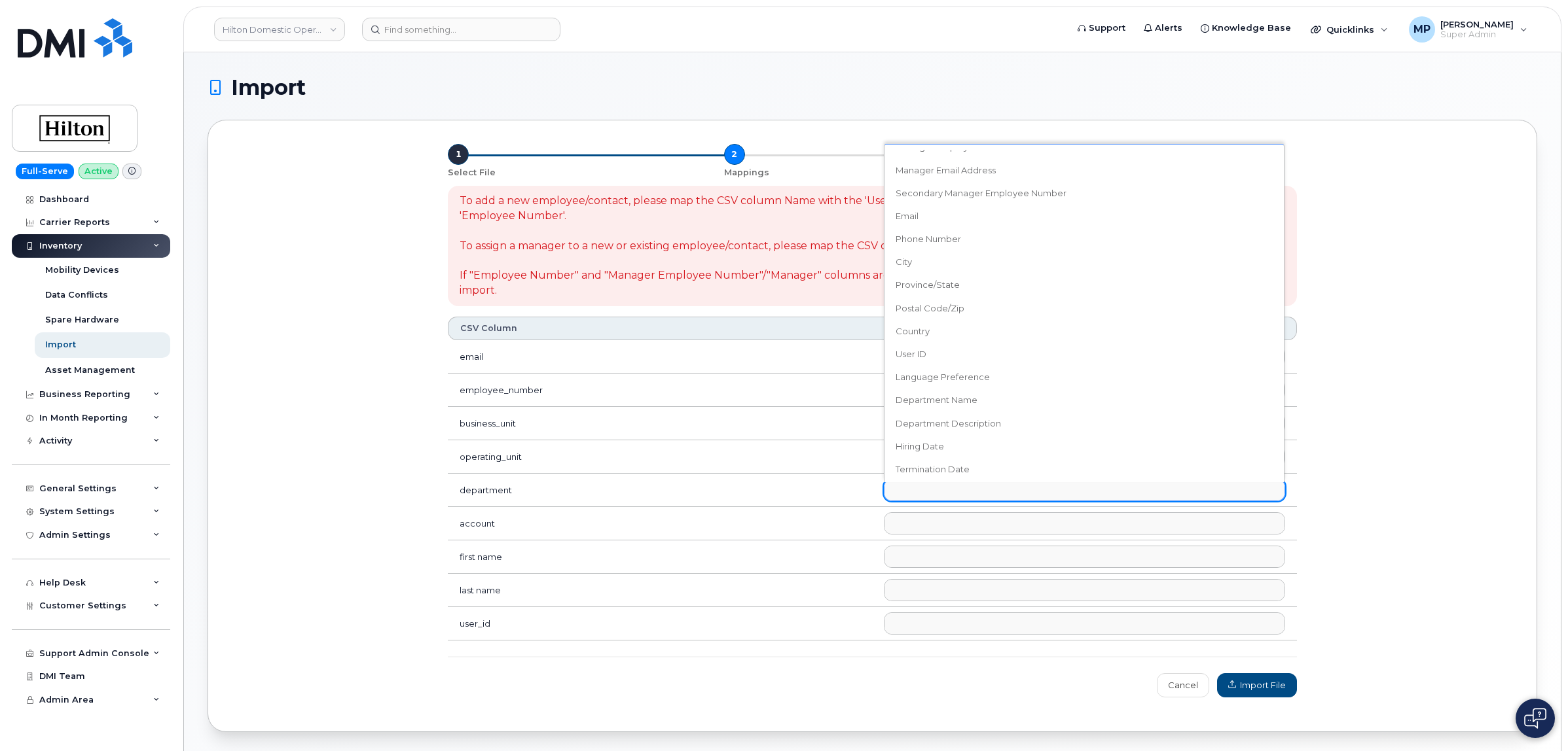
scroll to position [532, 0]
select select "accounting_type_2009"
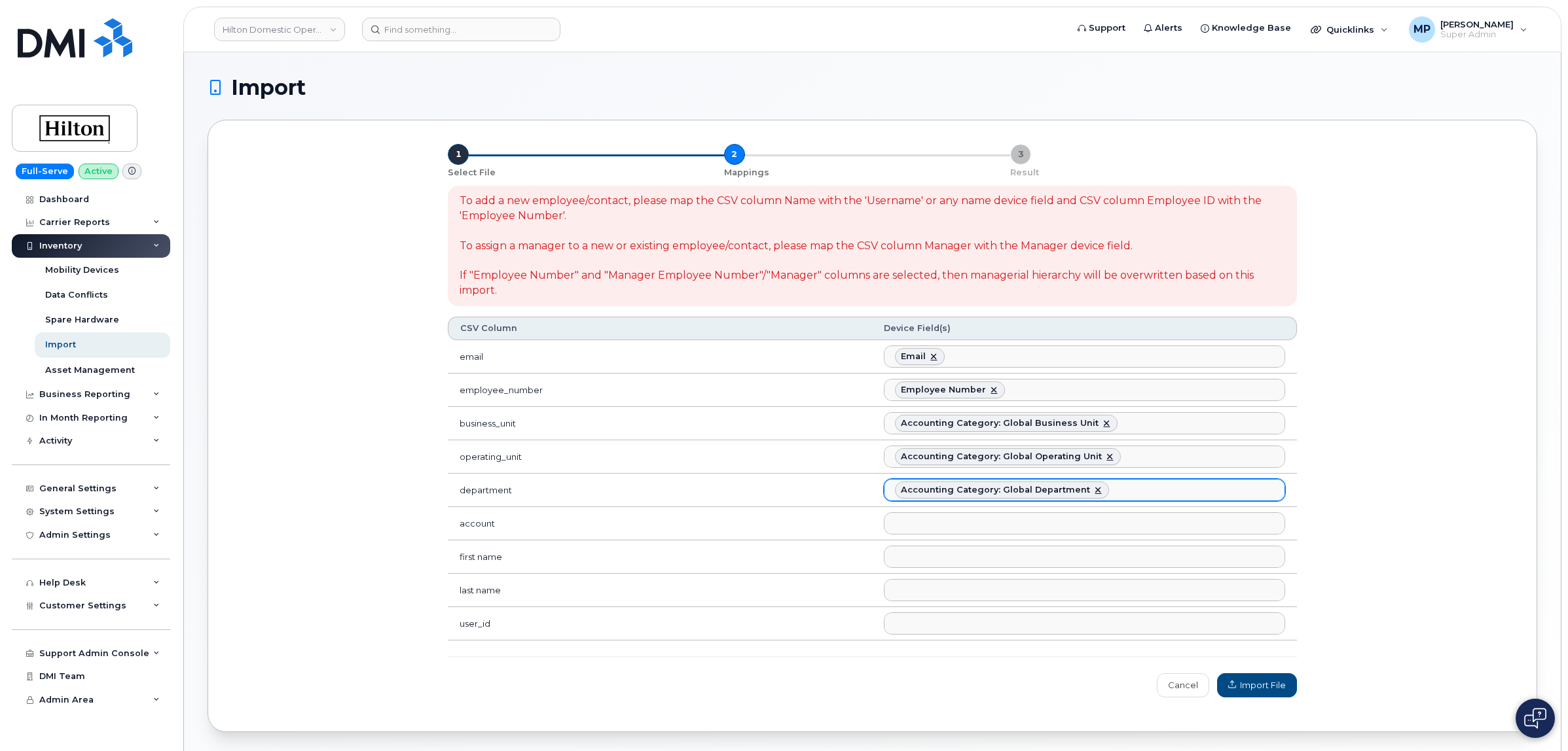
scroll to position [436, 0]
click at [919, 527] on ul at bounding box center [1083, 523] width 399 height 21
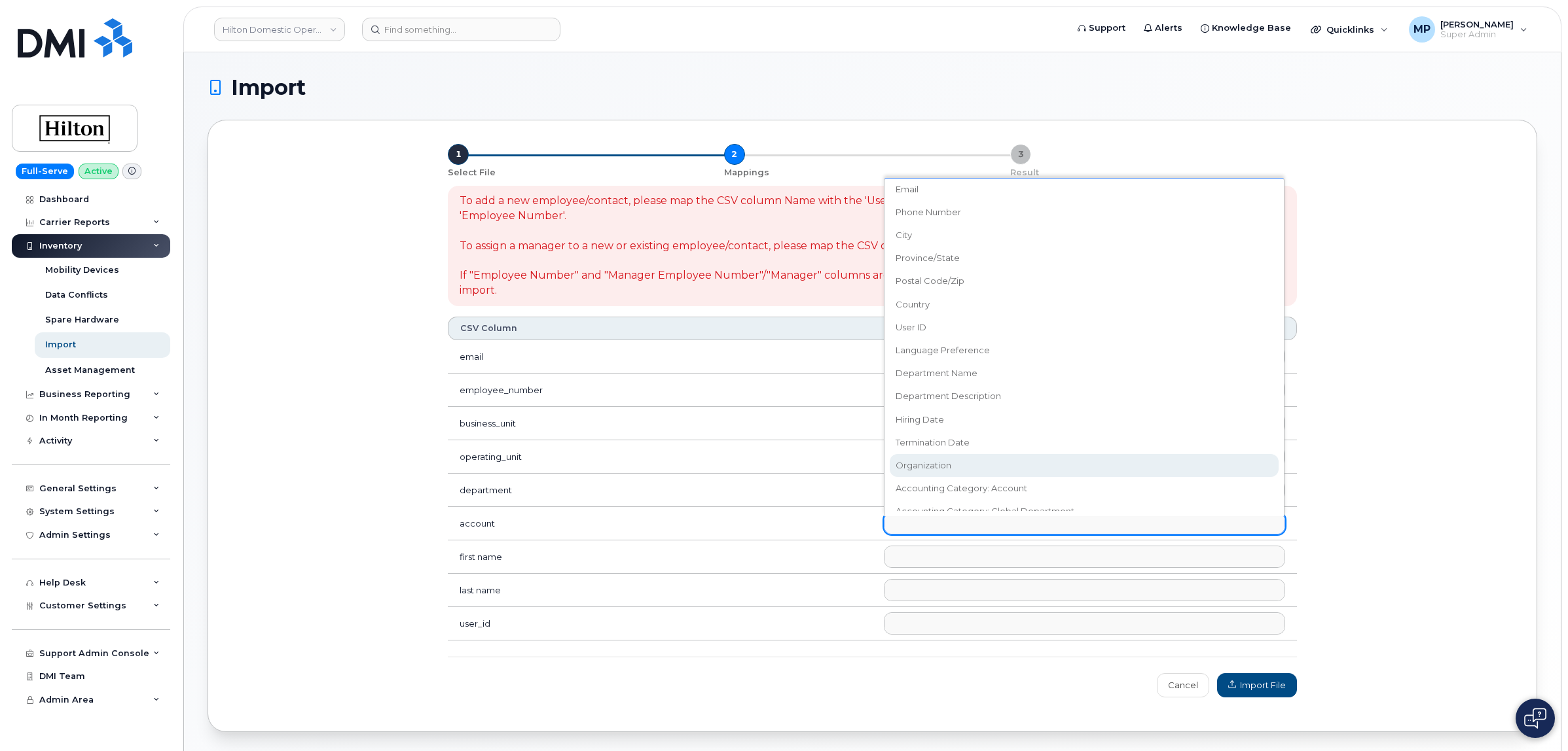
scroll to position [532, 0]
select select "accounting_type_2008"
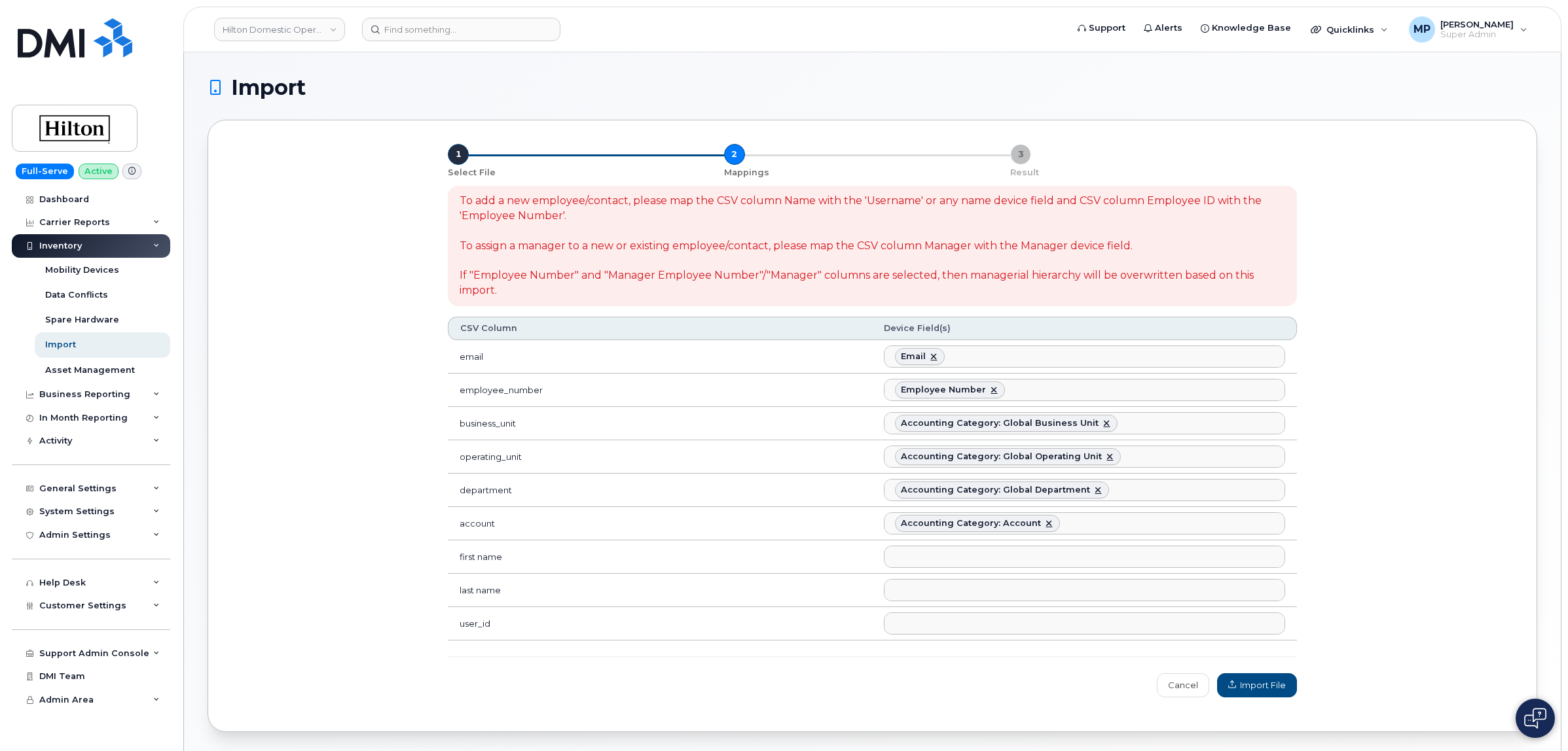
scroll to position [424, 0]
click at [925, 554] on ul at bounding box center [1083, 556] width 399 height 21
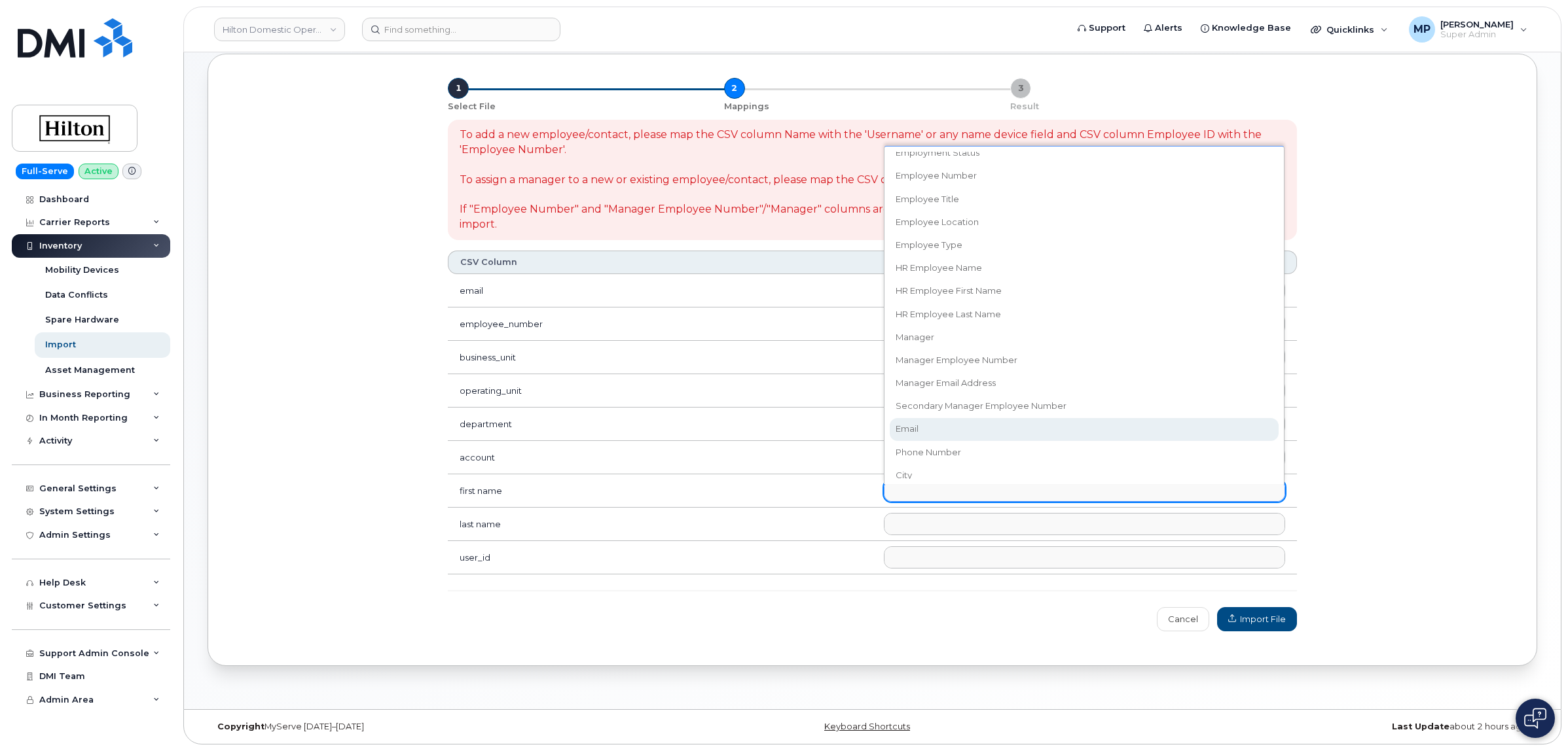
scroll to position [205, 0]
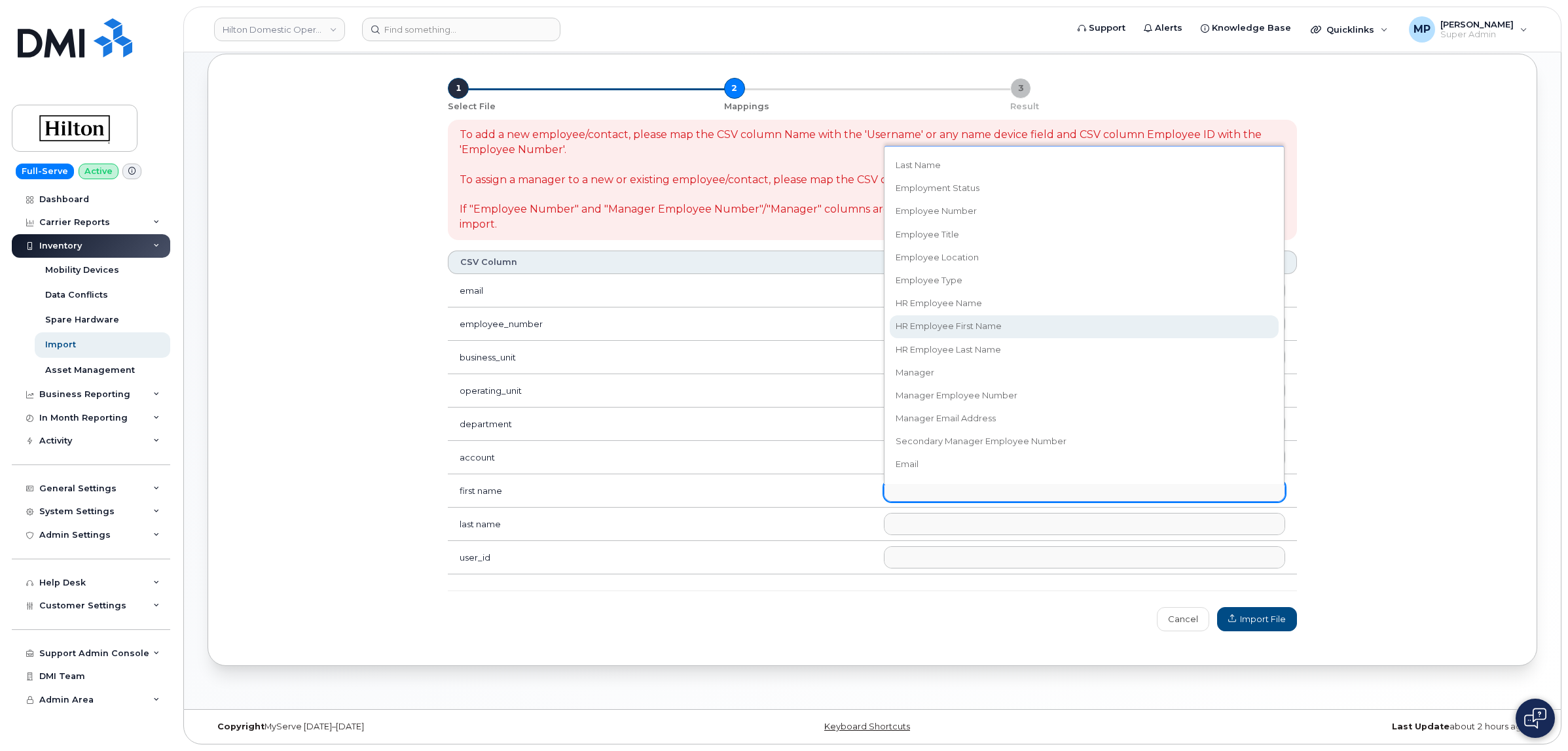
select select "hr_employee_first_name"
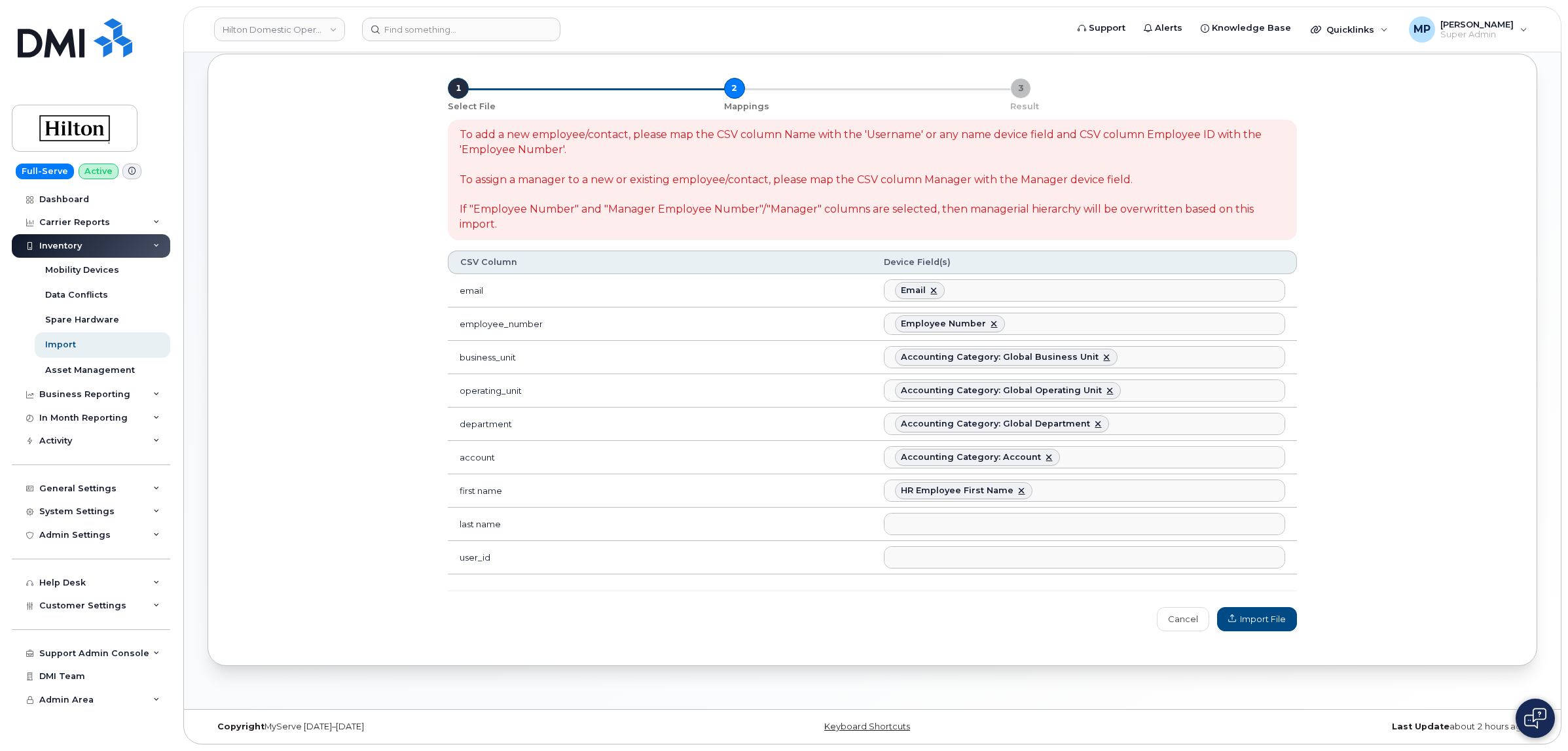
scroll to position [193, 0]
click at [926, 520] on ul at bounding box center [1083, 523] width 399 height 21
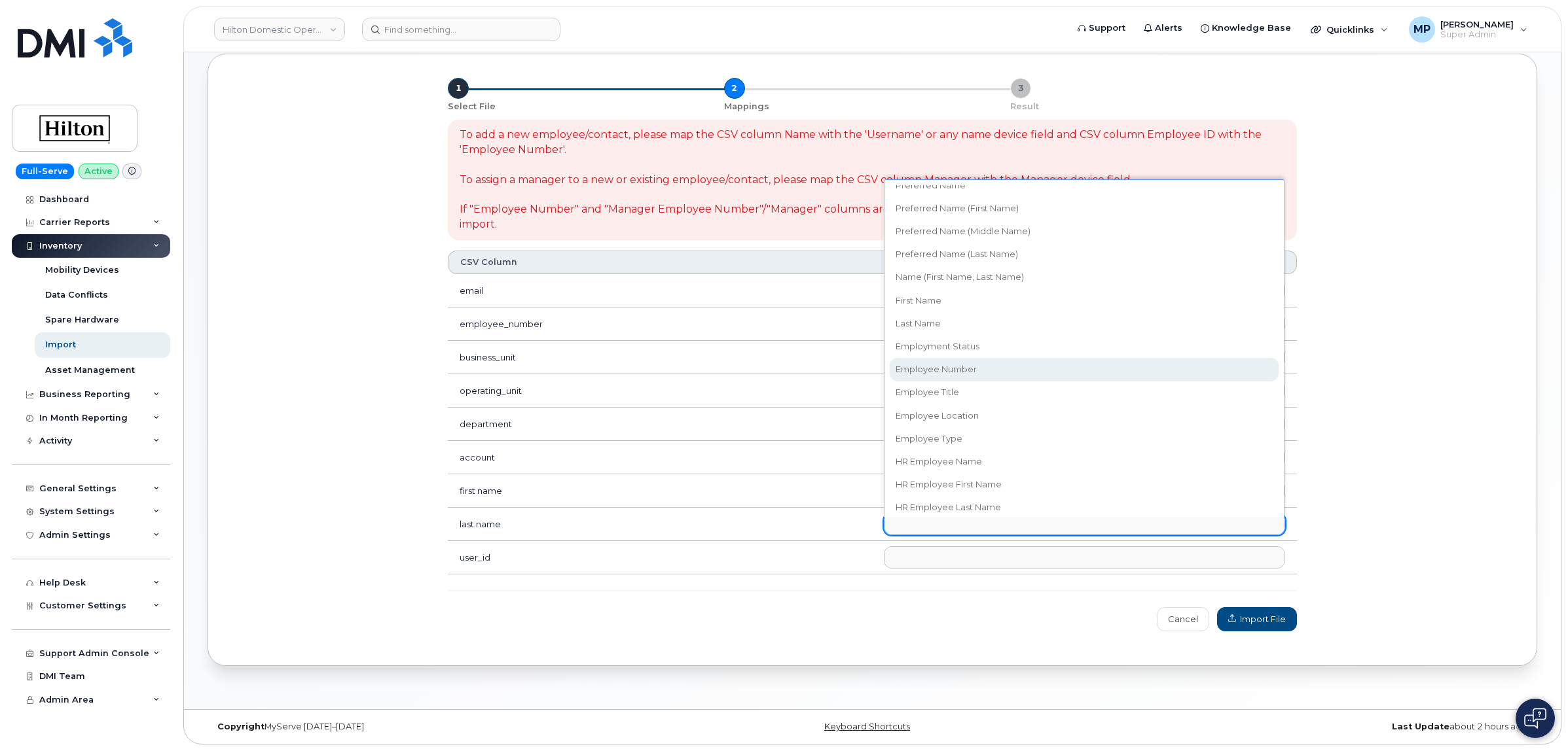
scroll to position [245, 0]
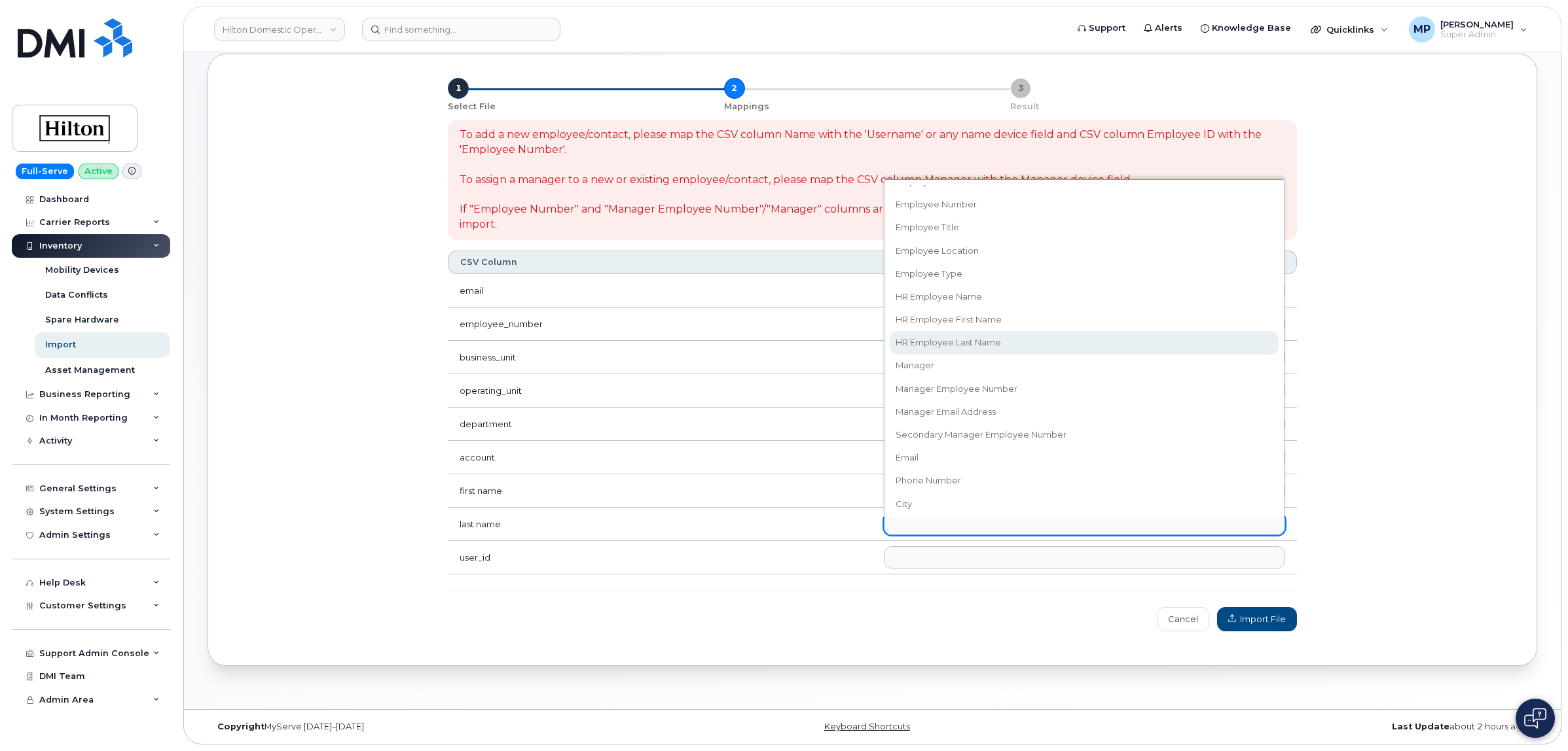
select select "hr_employee_last_name"
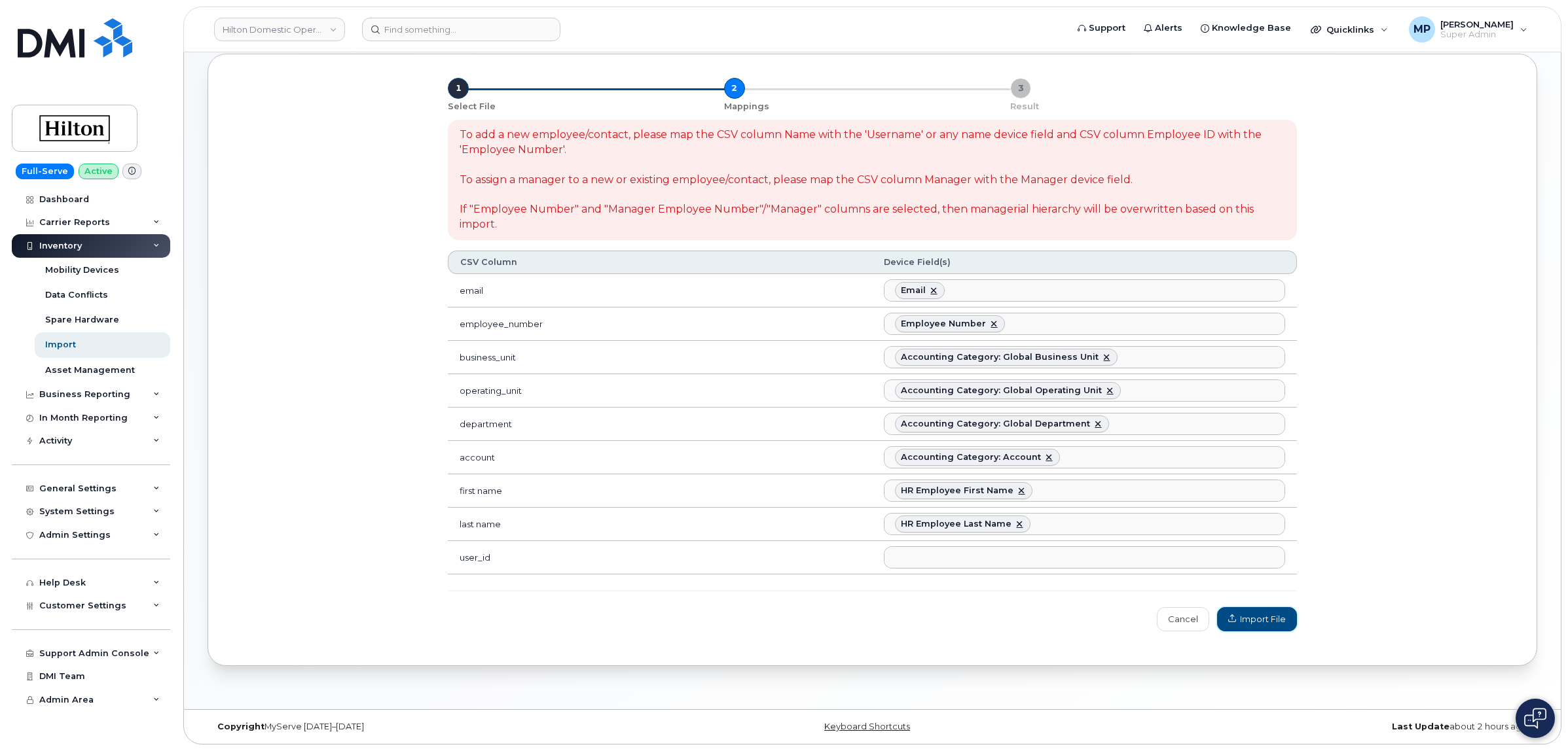
click at [1268, 622] on span "Import File" at bounding box center [1257, 619] width 58 height 12
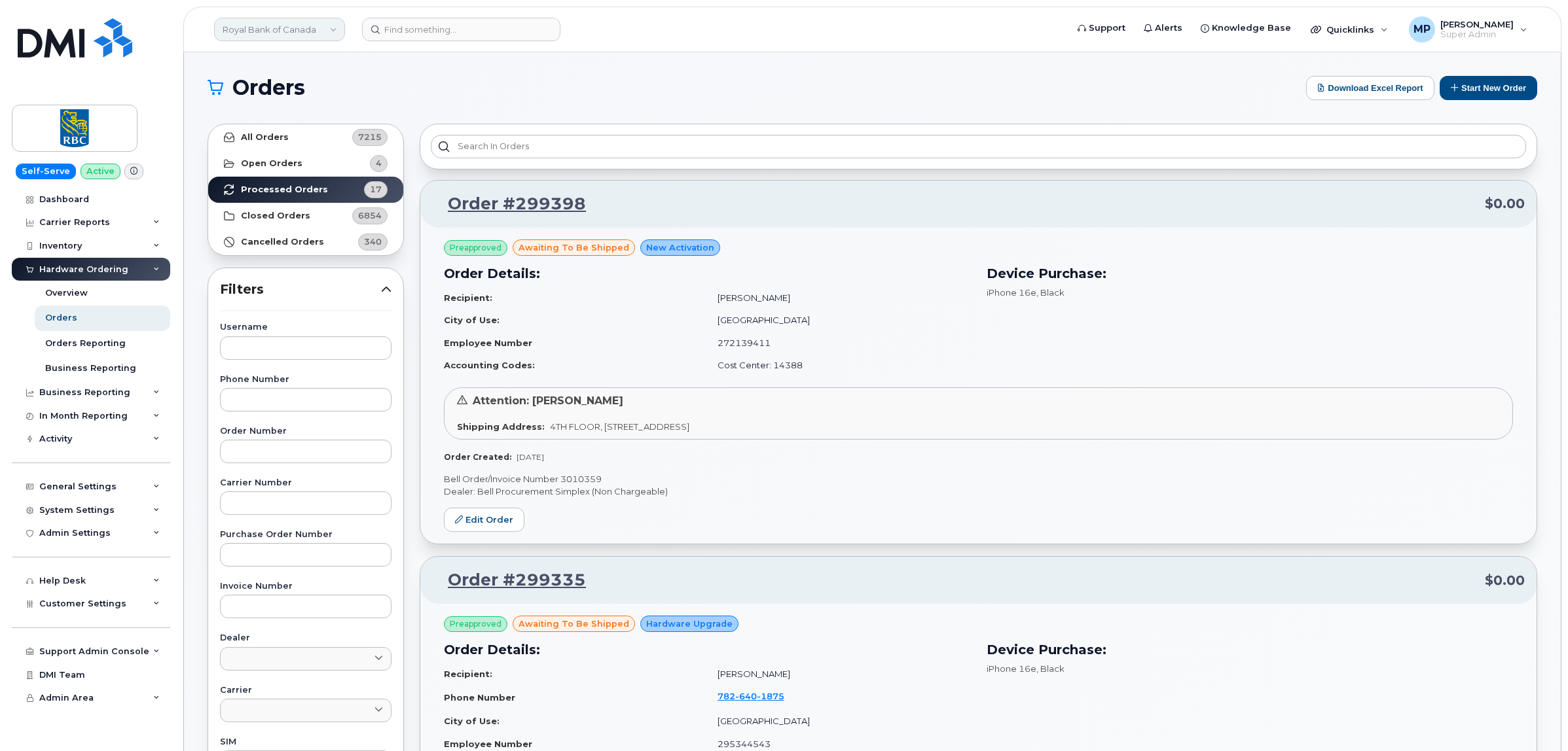
click at [276, 21] on link "Royal Bank of Canada" at bounding box center [279, 29] width 131 height 24
